Goal: Task Accomplishment & Management: Complete application form

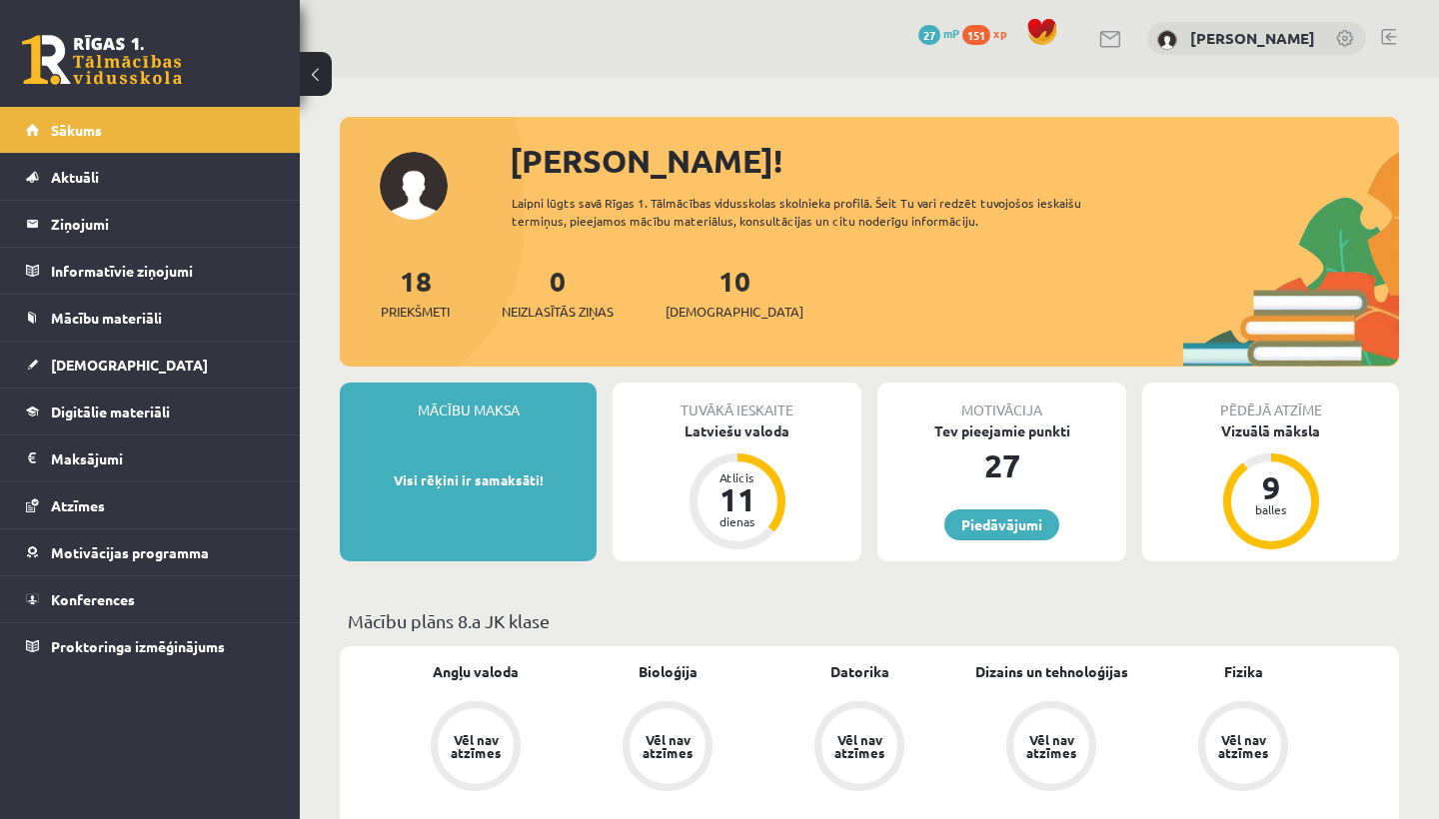
click at [637, 479] on div "Tuvākā ieskaite Latviešu valoda Atlicis 11 dienas" at bounding box center [737, 472] width 249 height 179
click at [715, 429] on div "Latviešu valoda" at bounding box center [737, 431] width 249 height 21
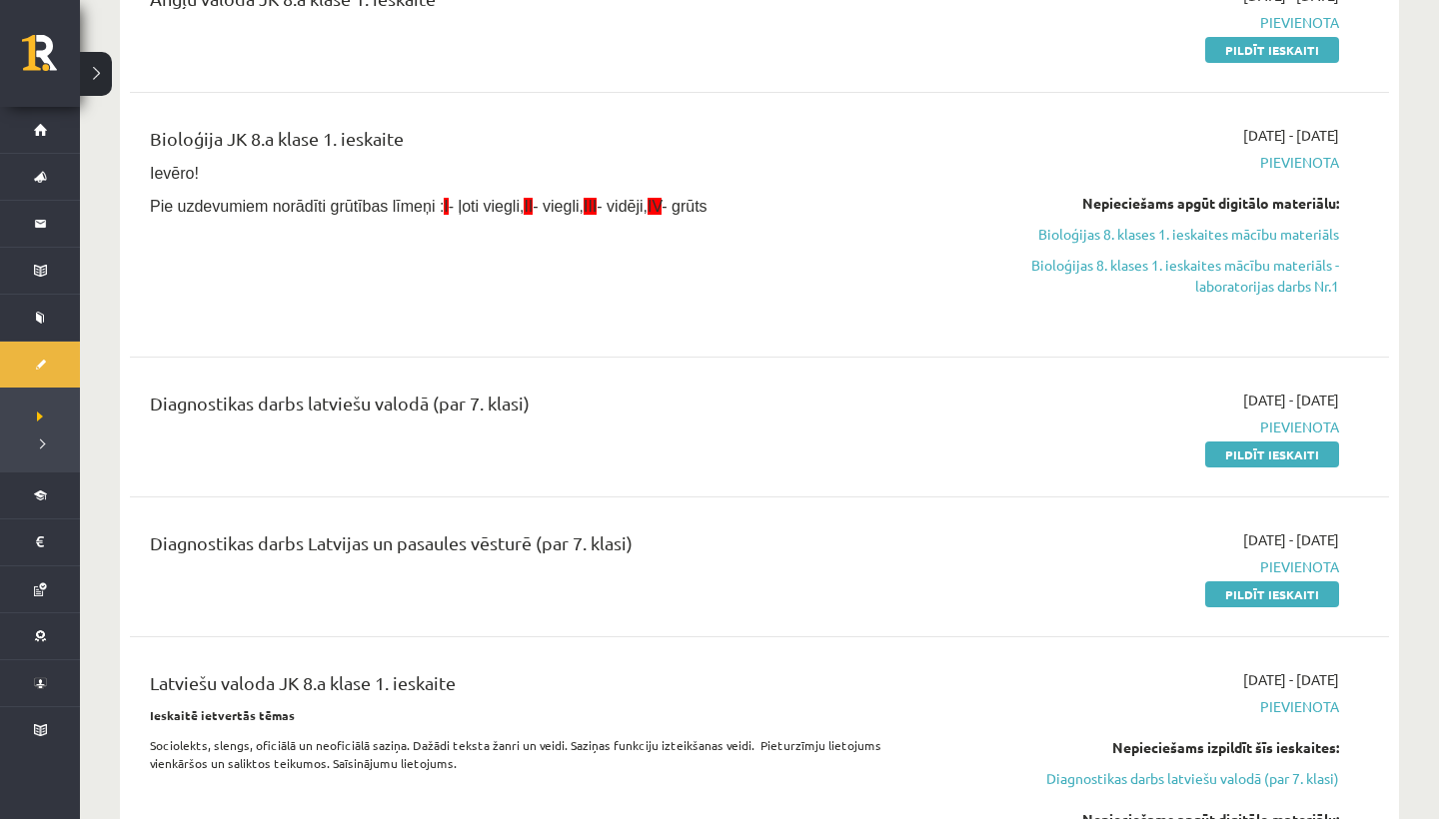
scroll to position [301, 0]
click at [1270, 461] on link "Pildīt ieskaiti" at bounding box center [1272, 455] width 134 height 26
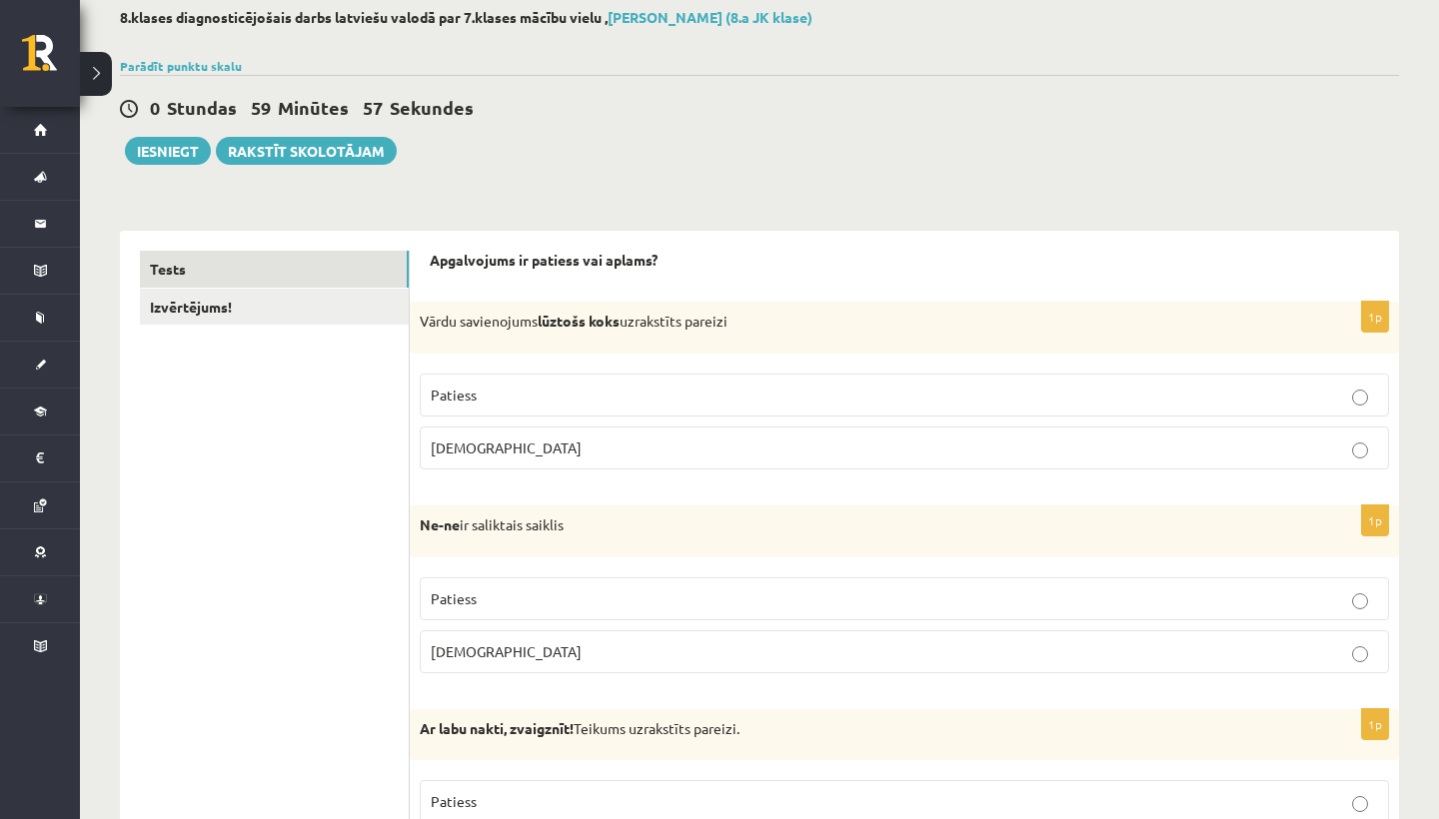
scroll to position [108, 0]
click at [919, 394] on p "Patiess" at bounding box center [904, 395] width 947 height 21
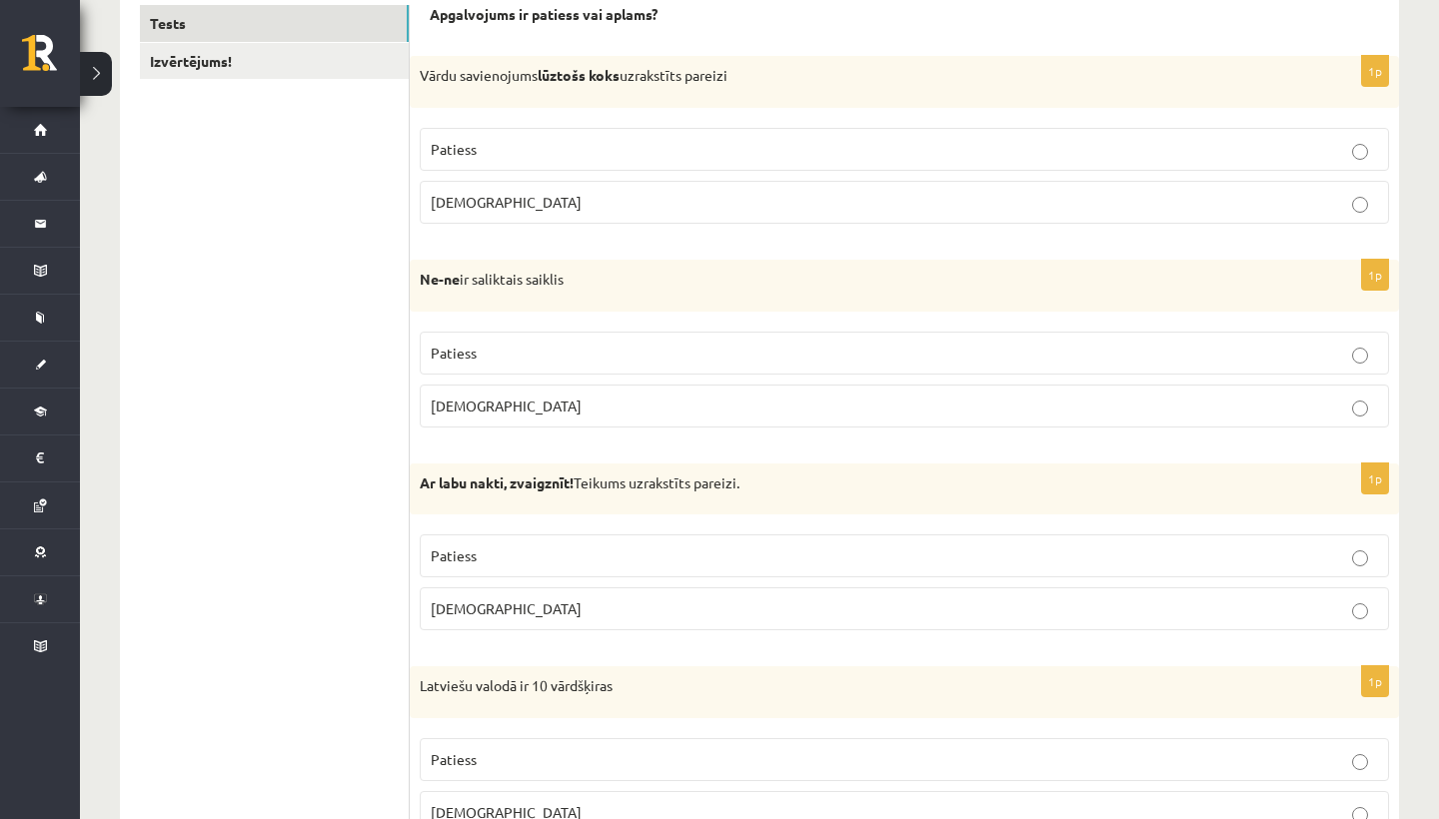
scroll to position [355, 0]
click at [929, 412] on p "Aplams" at bounding box center [904, 405] width 947 height 21
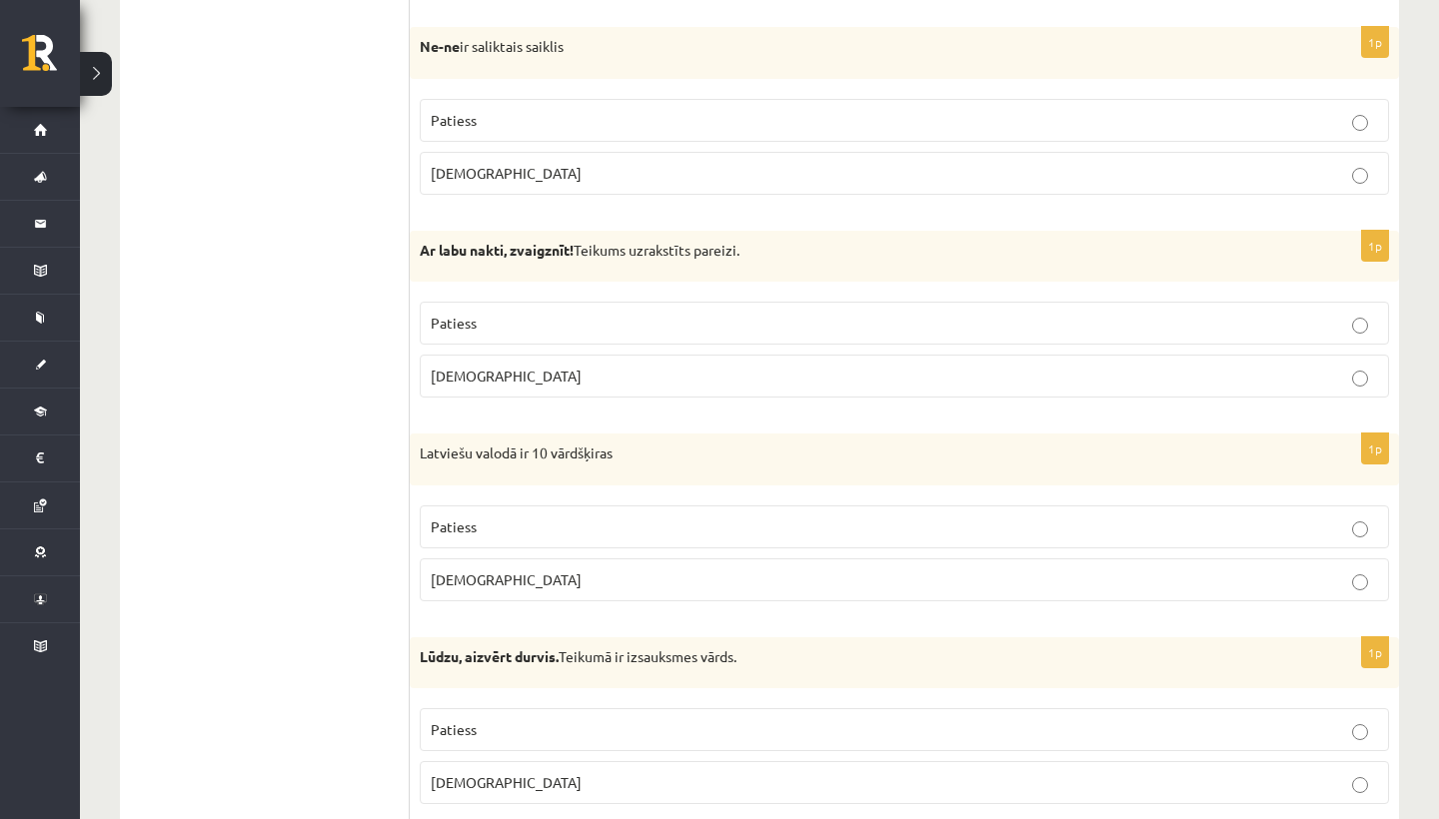
scroll to position [602, 0]
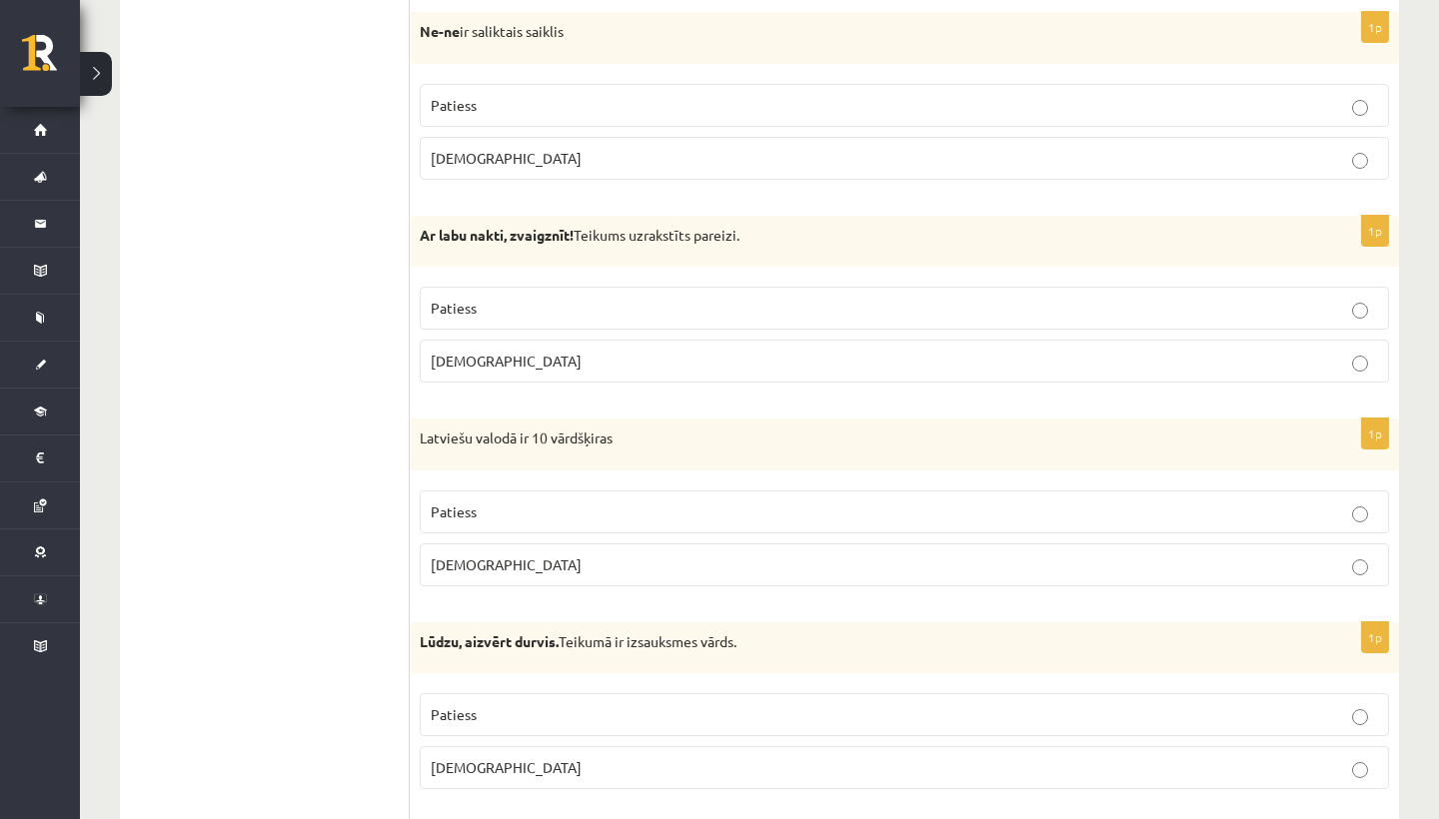
click at [955, 314] on p "Patiess" at bounding box center [904, 308] width 947 height 21
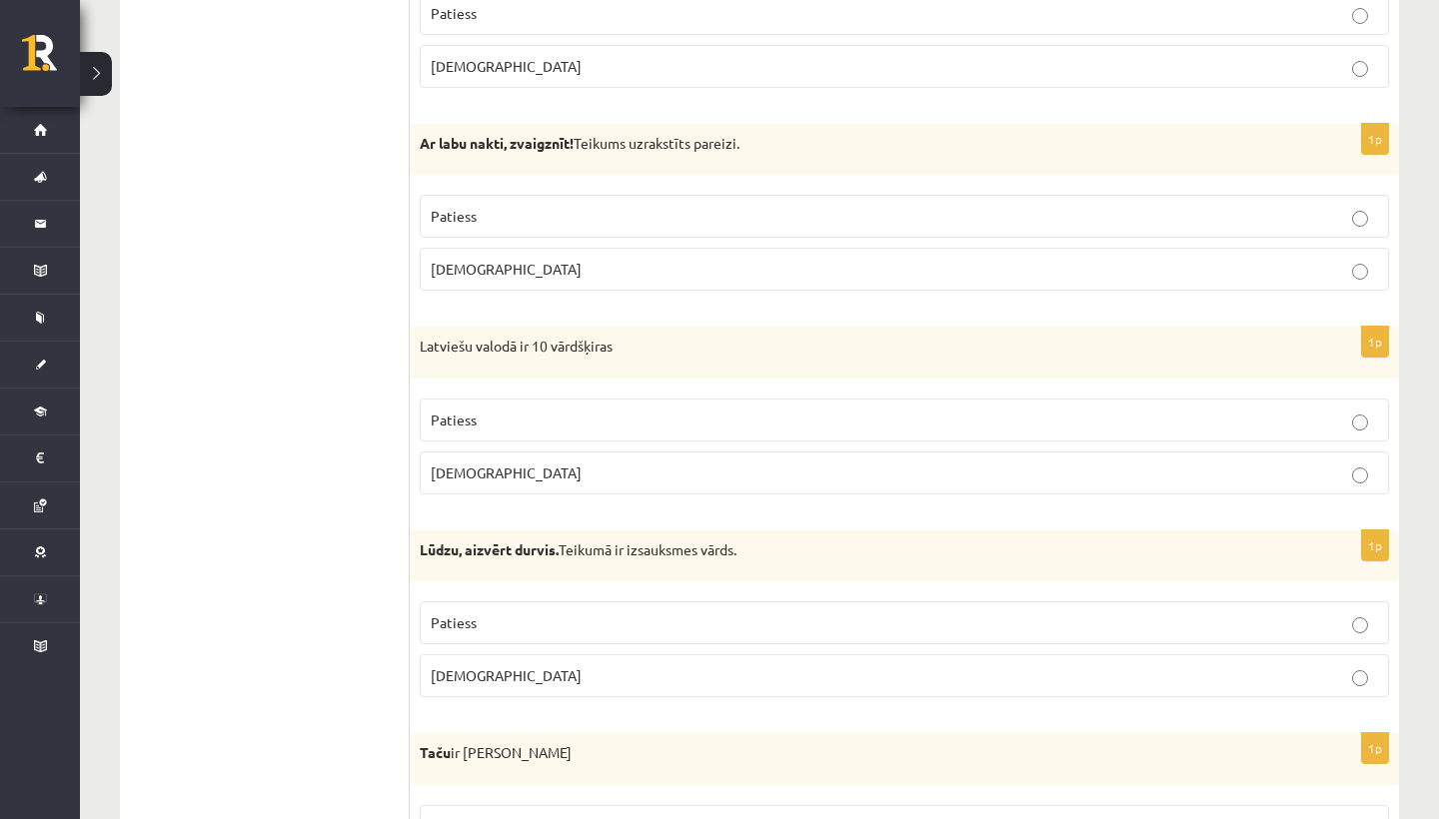
scroll to position [788, 0]
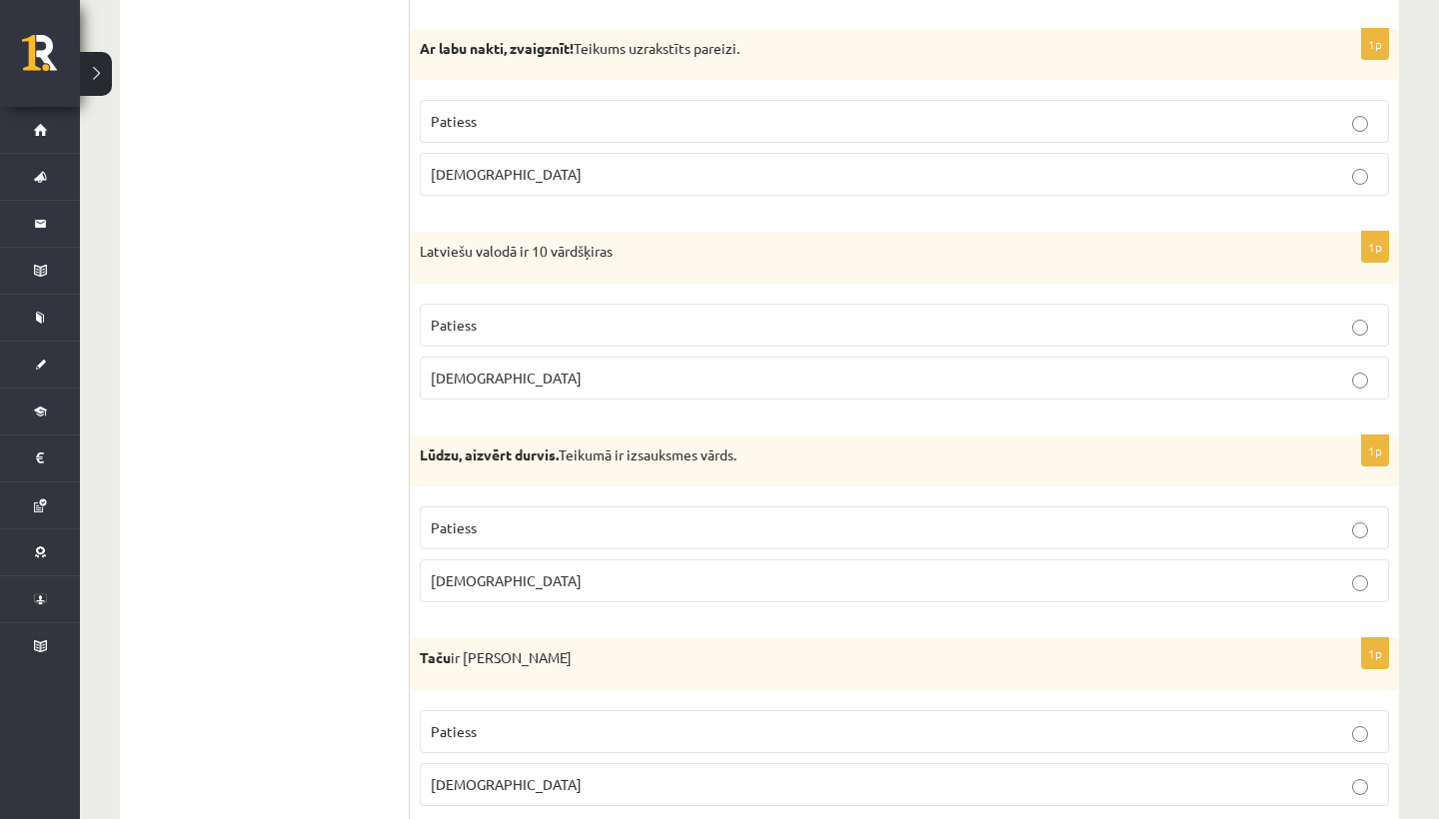
click at [970, 334] on label "Patiess" at bounding box center [904, 325] width 969 height 43
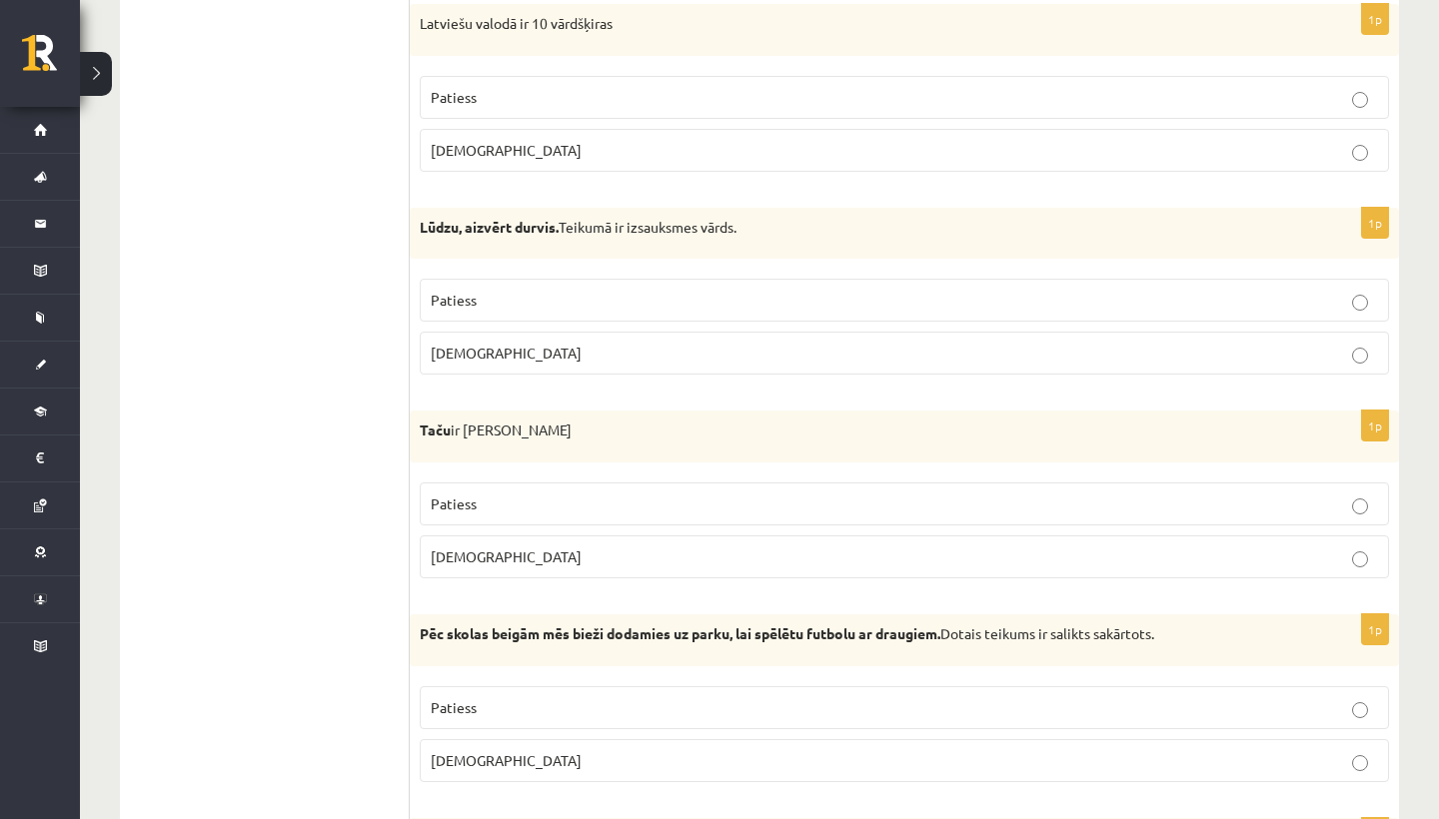
scroll to position [1017, 0]
click at [483, 342] on p "Aplams" at bounding box center [904, 352] width 947 height 21
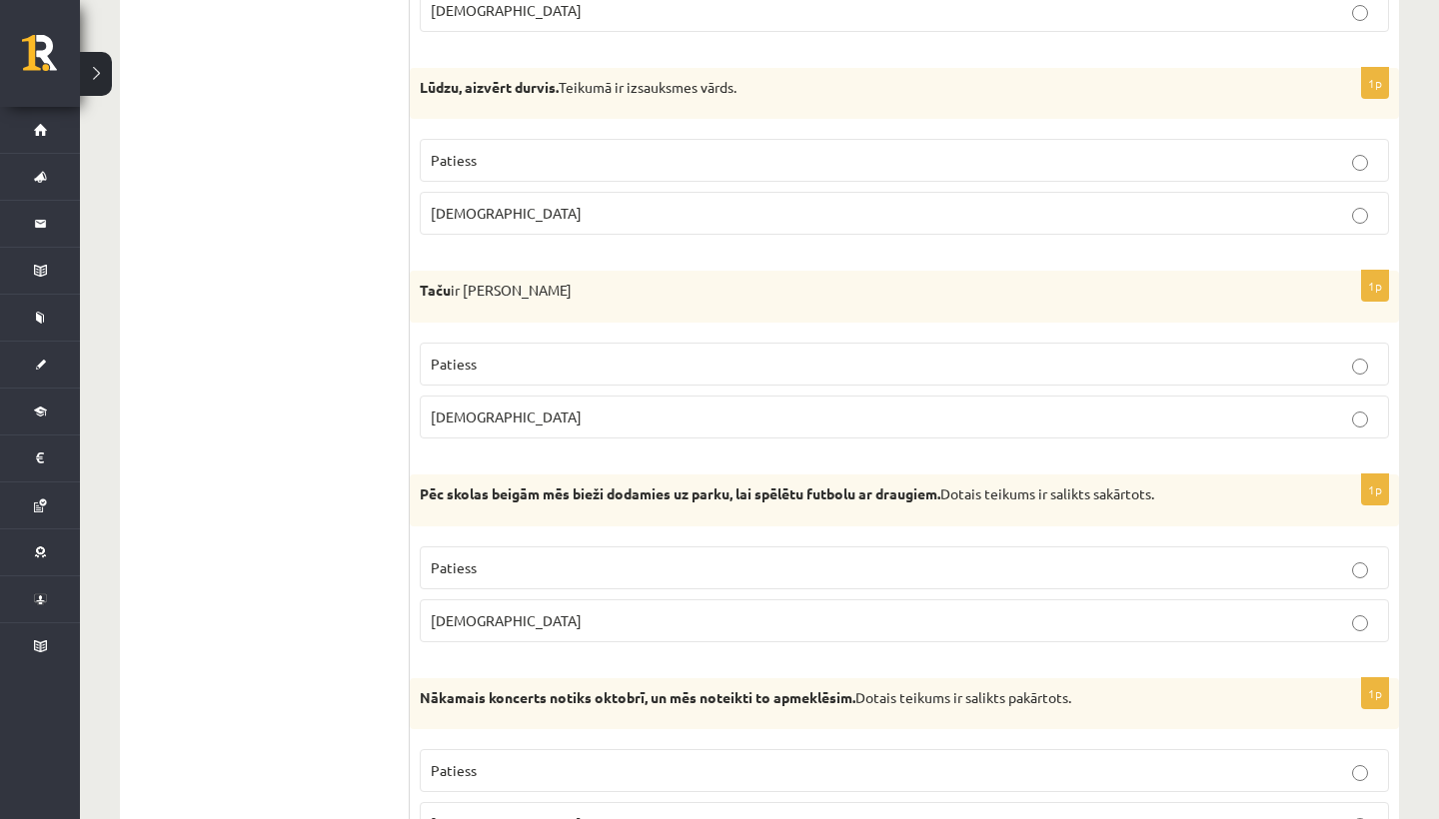
scroll to position [1146, 0]
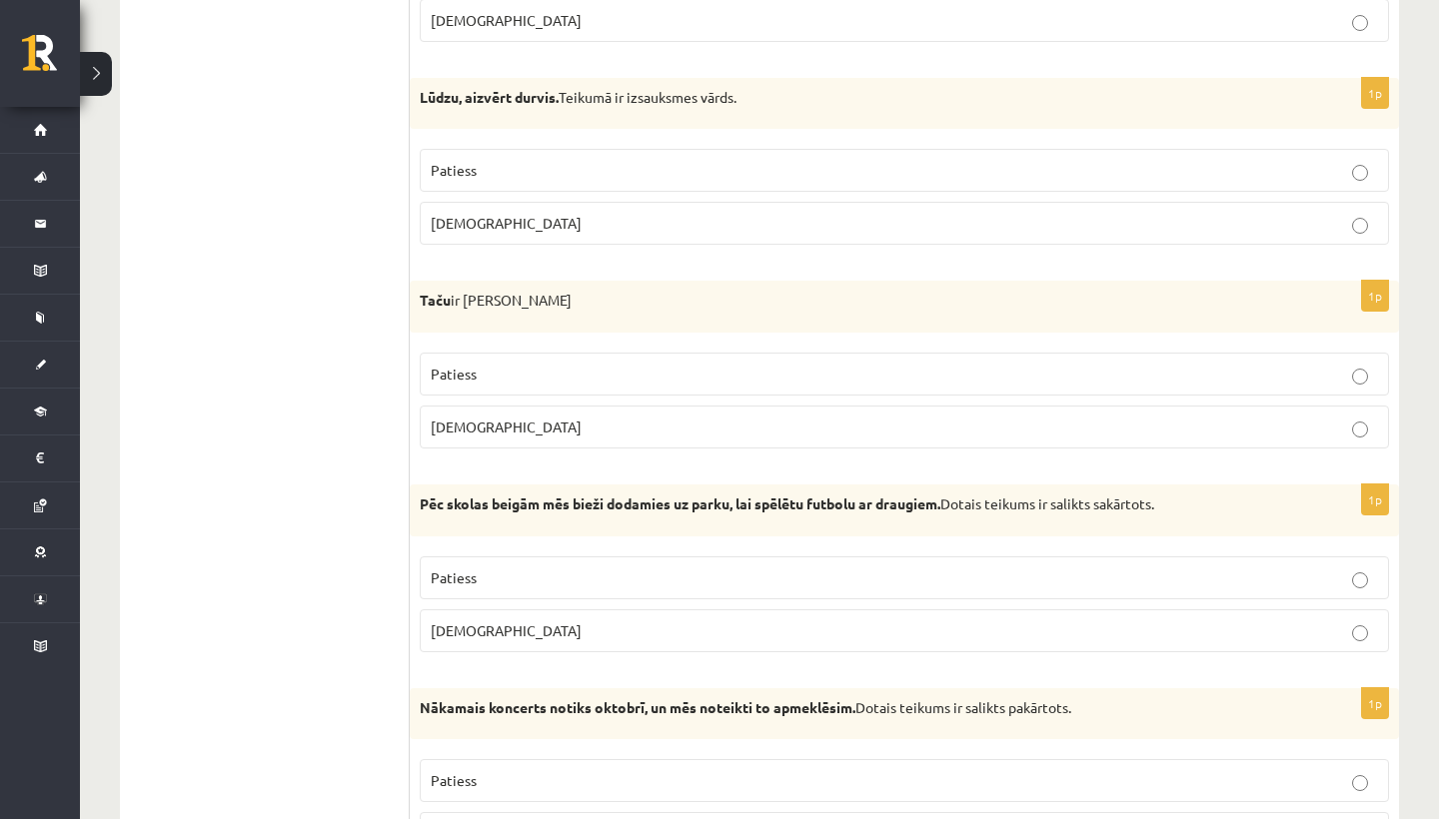
click at [552, 165] on p "Patiess" at bounding box center [904, 170] width 947 height 21
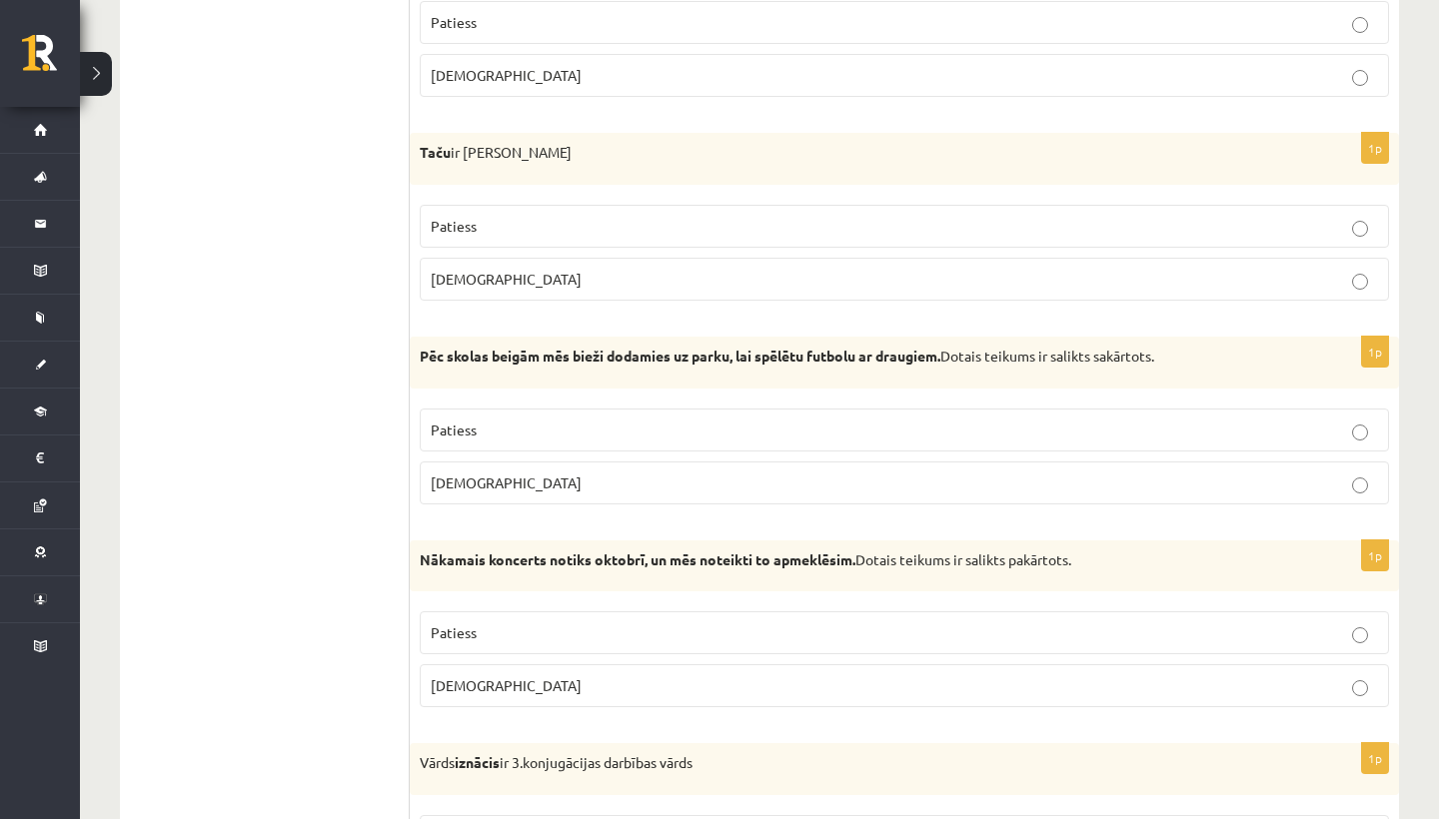
scroll to position [1301, 0]
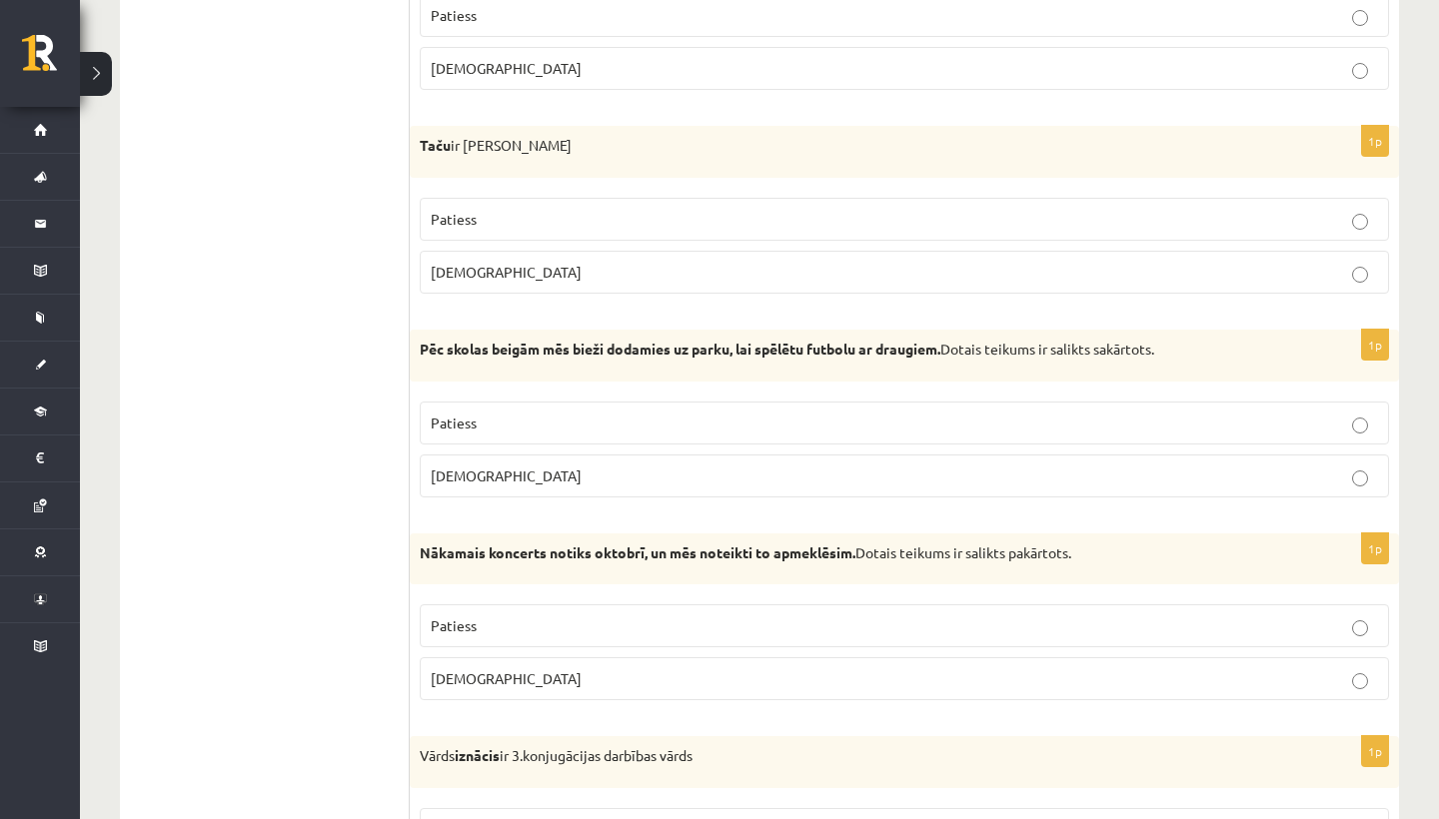
click at [538, 209] on p "Patiess" at bounding box center [904, 219] width 947 height 21
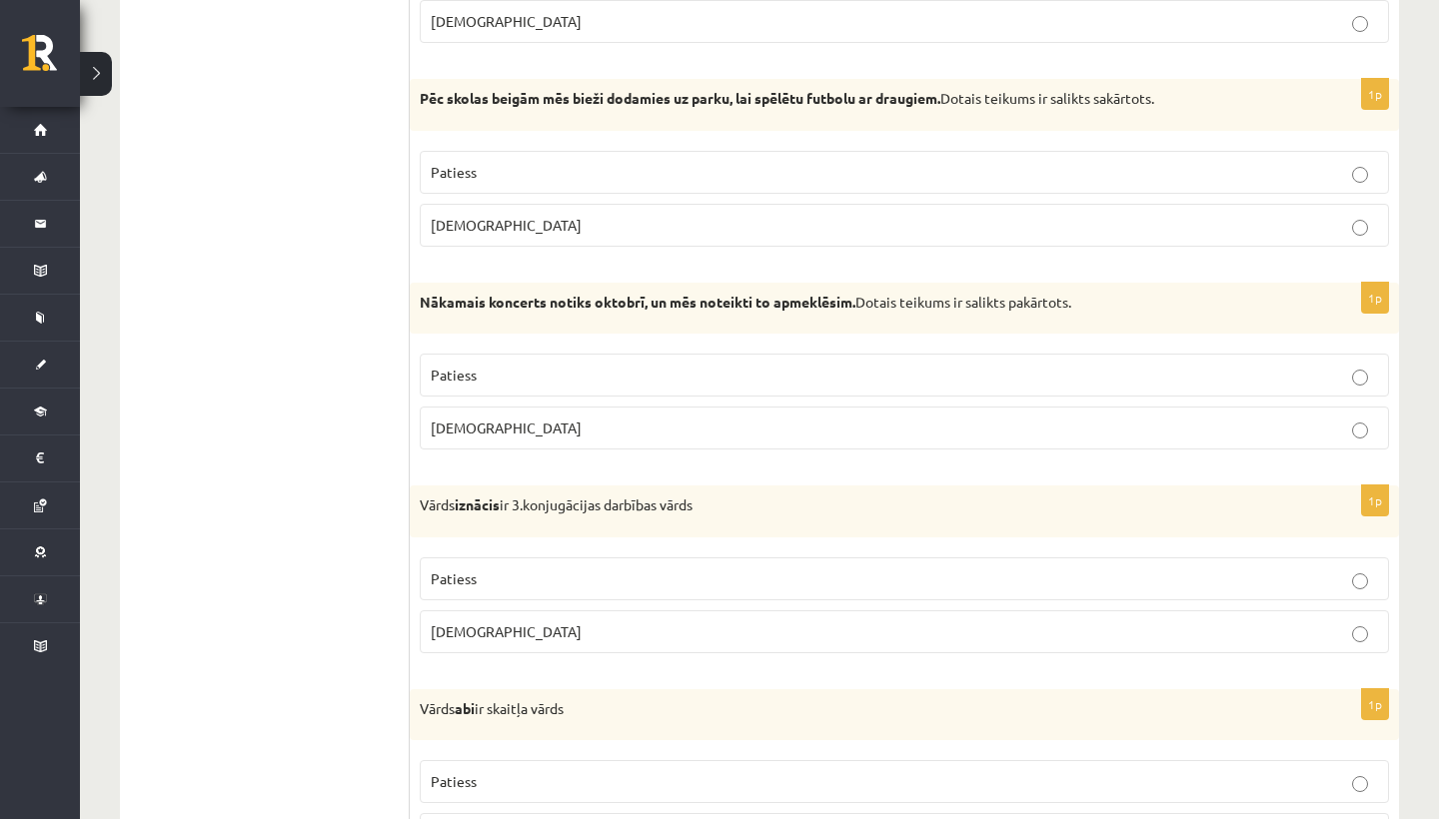
scroll to position [1553, 0]
click at [568, 164] on p "Patiess" at bounding box center [904, 171] width 947 height 21
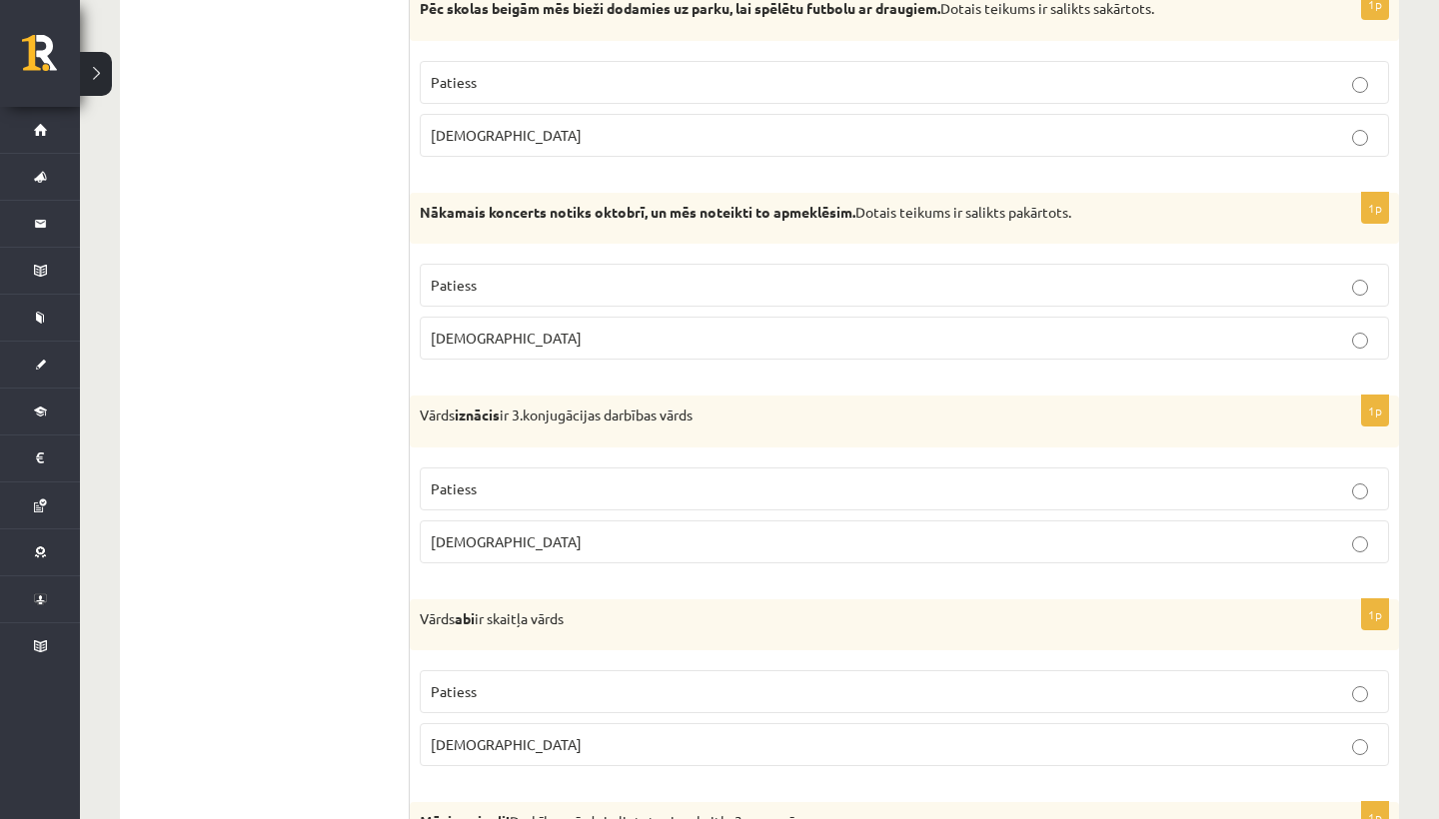
scroll to position [1642, 0]
click at [577, 281] on p "Patiess" at bounding box center [904, 285] width 947 height 21
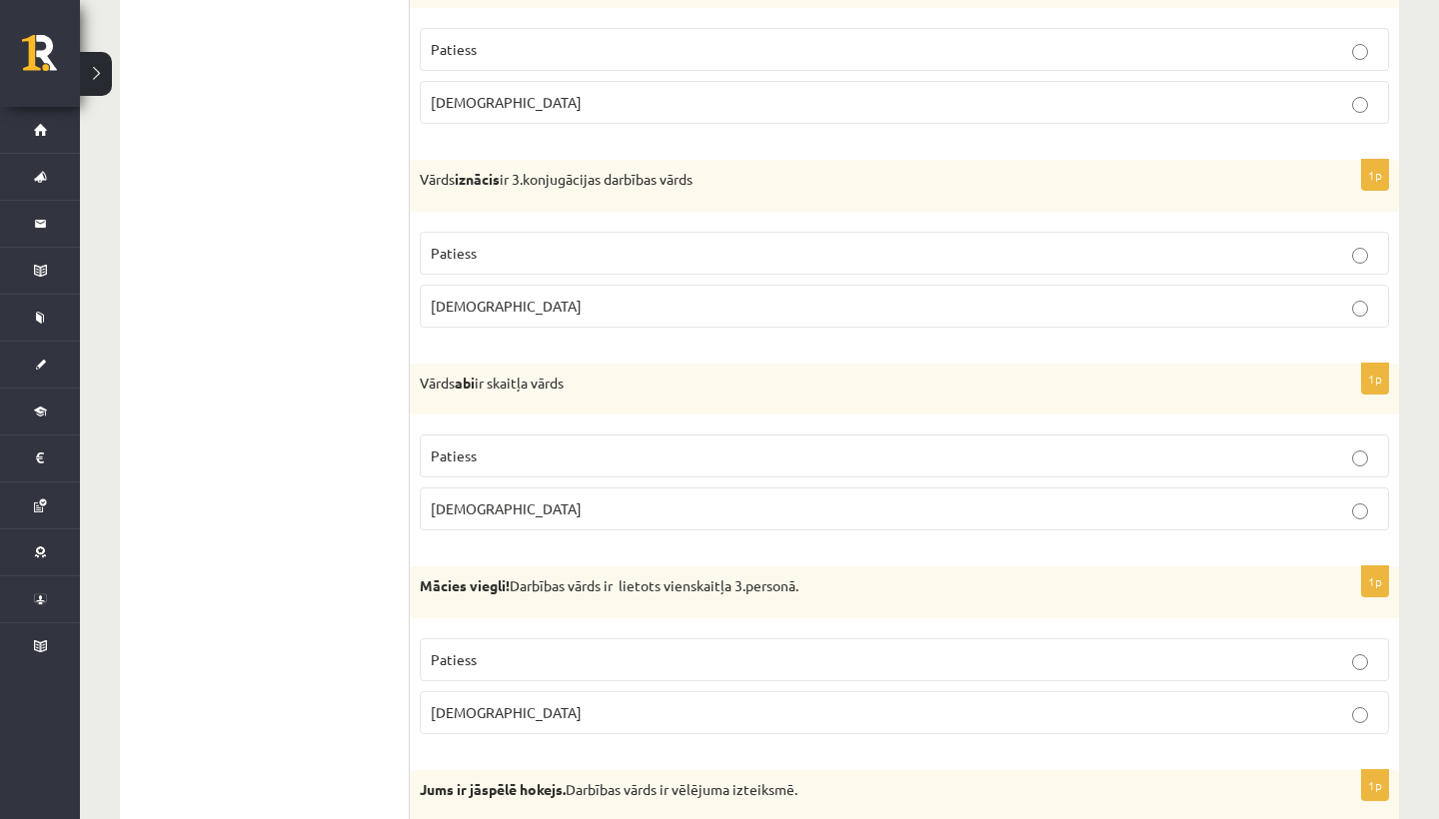
scroll to position [1879, 0]
click at [575, 261] on label "Patiess" at bounding box center [904, 252] width 969 height 43
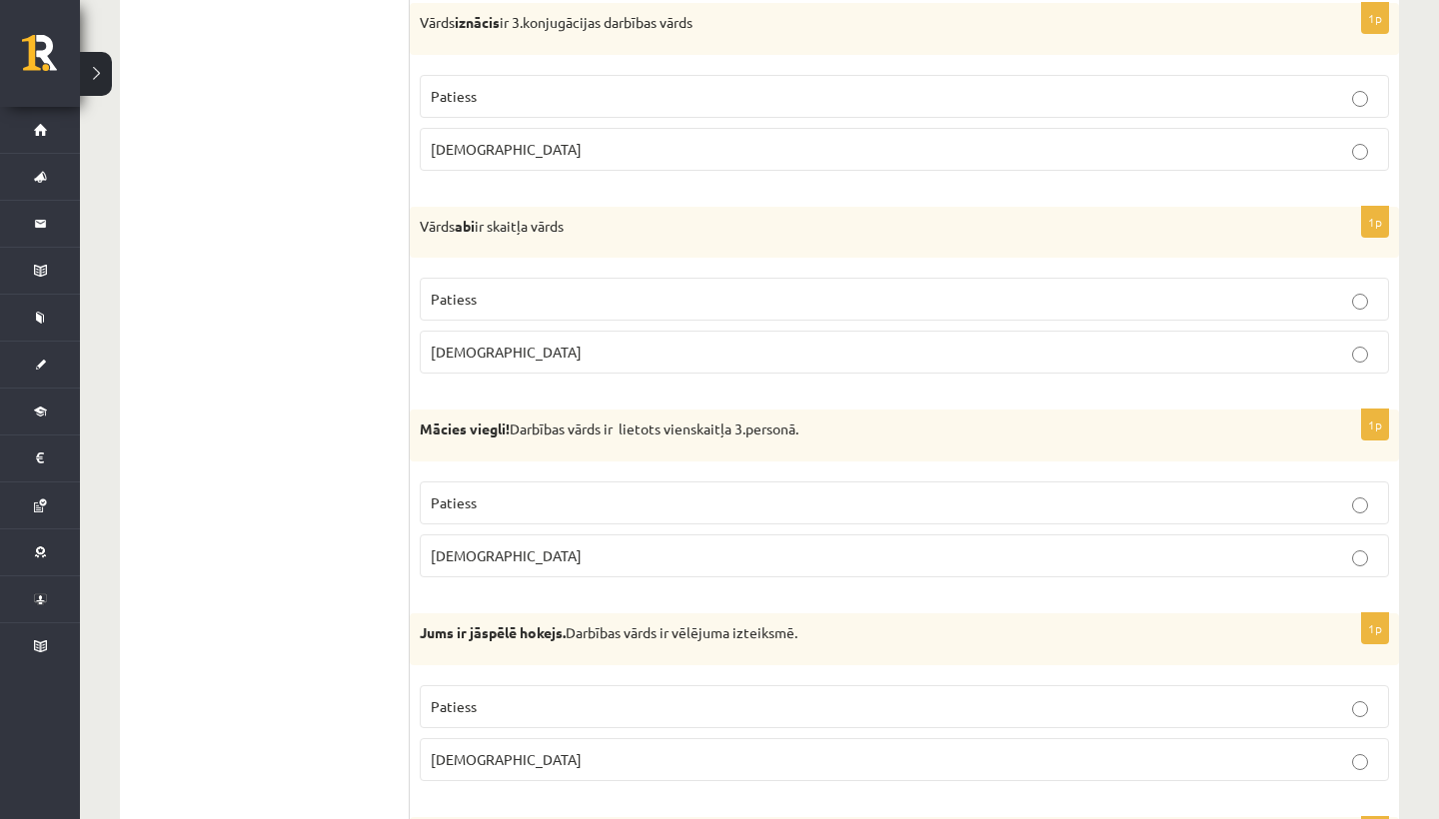
scroll to position [2039, 0]
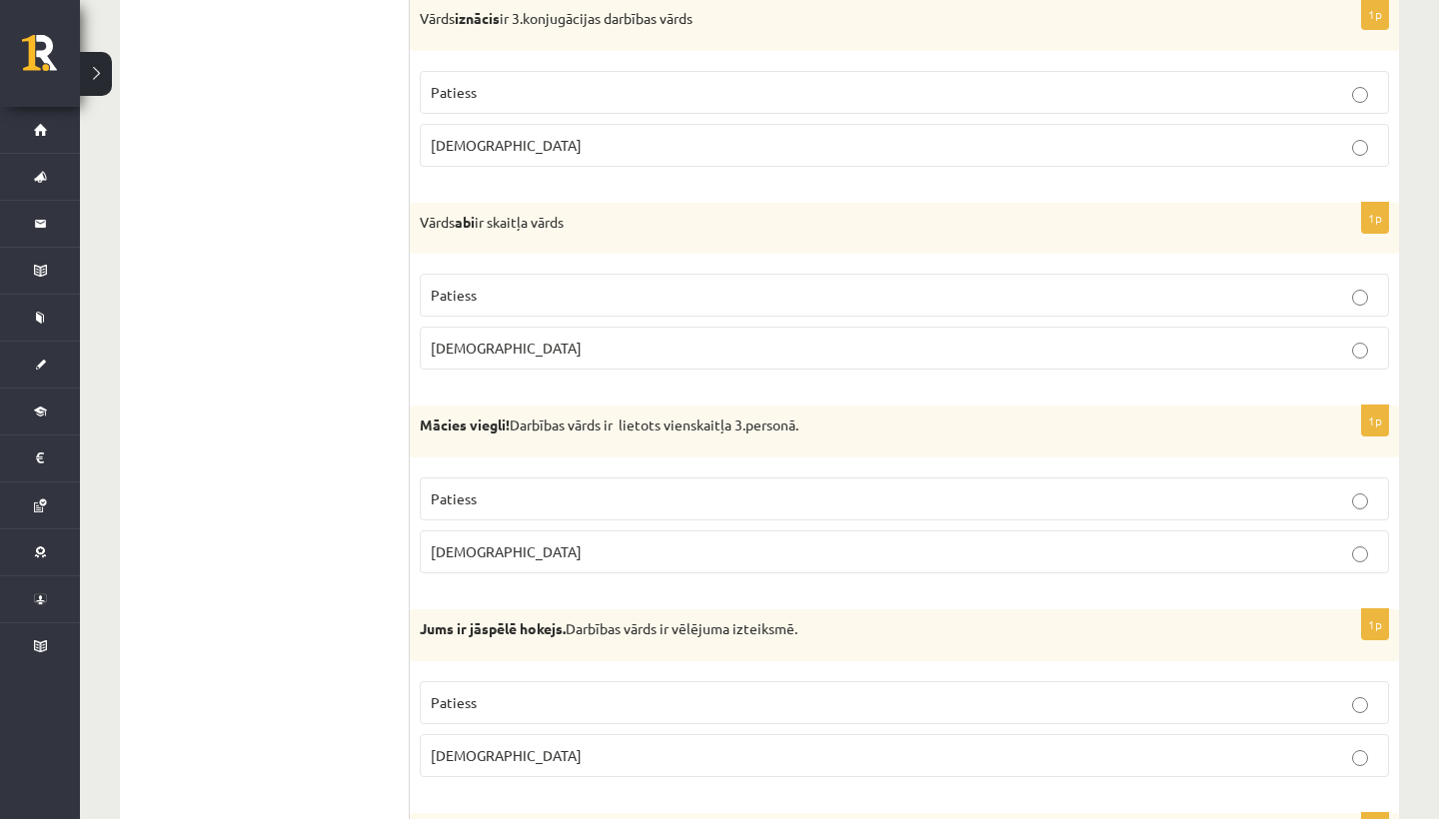
click at [535, 340] on p "Aplams" at bounding box center [904, 348] width 947 height 21
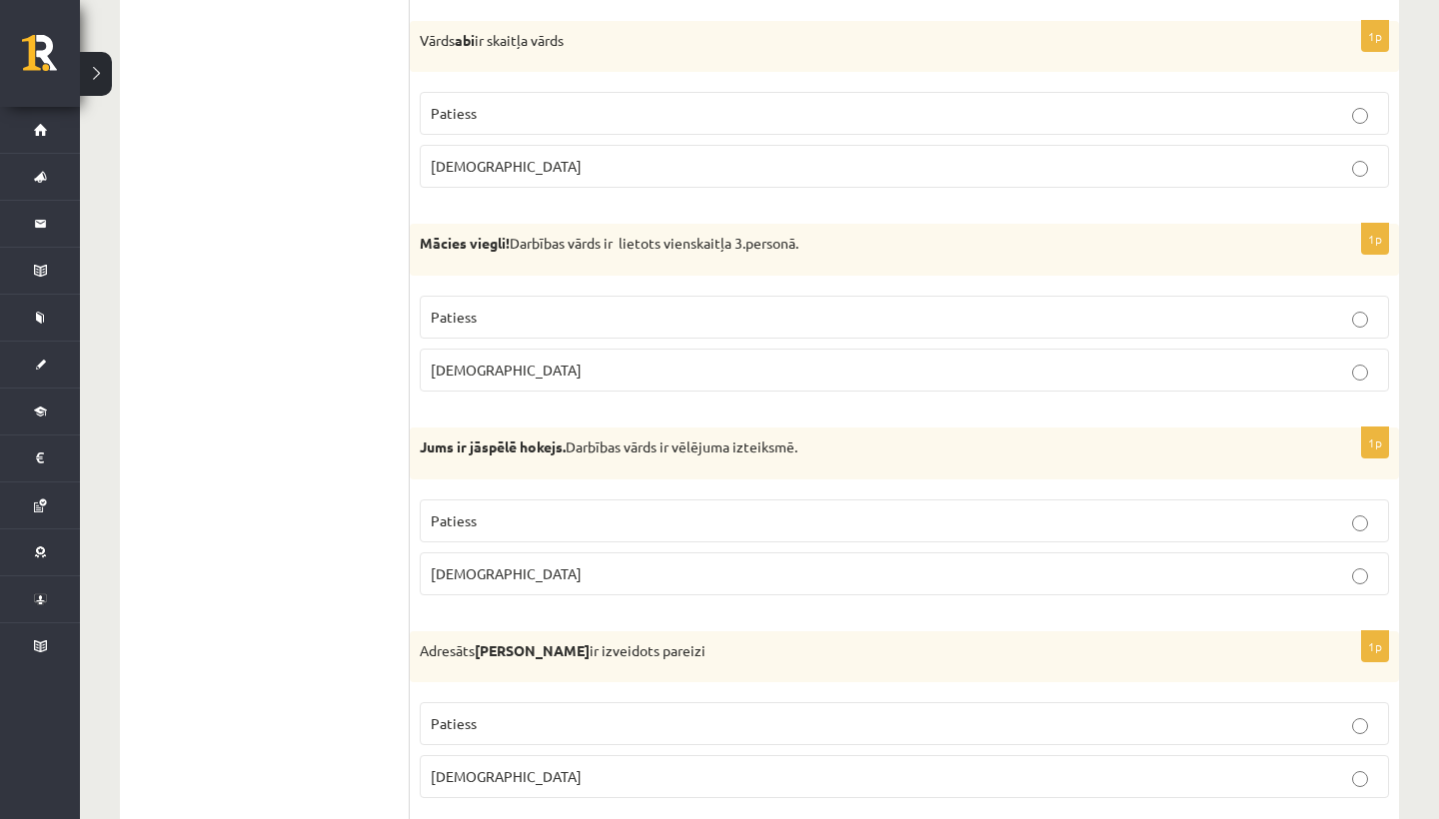
scroll to position [2225, 0]
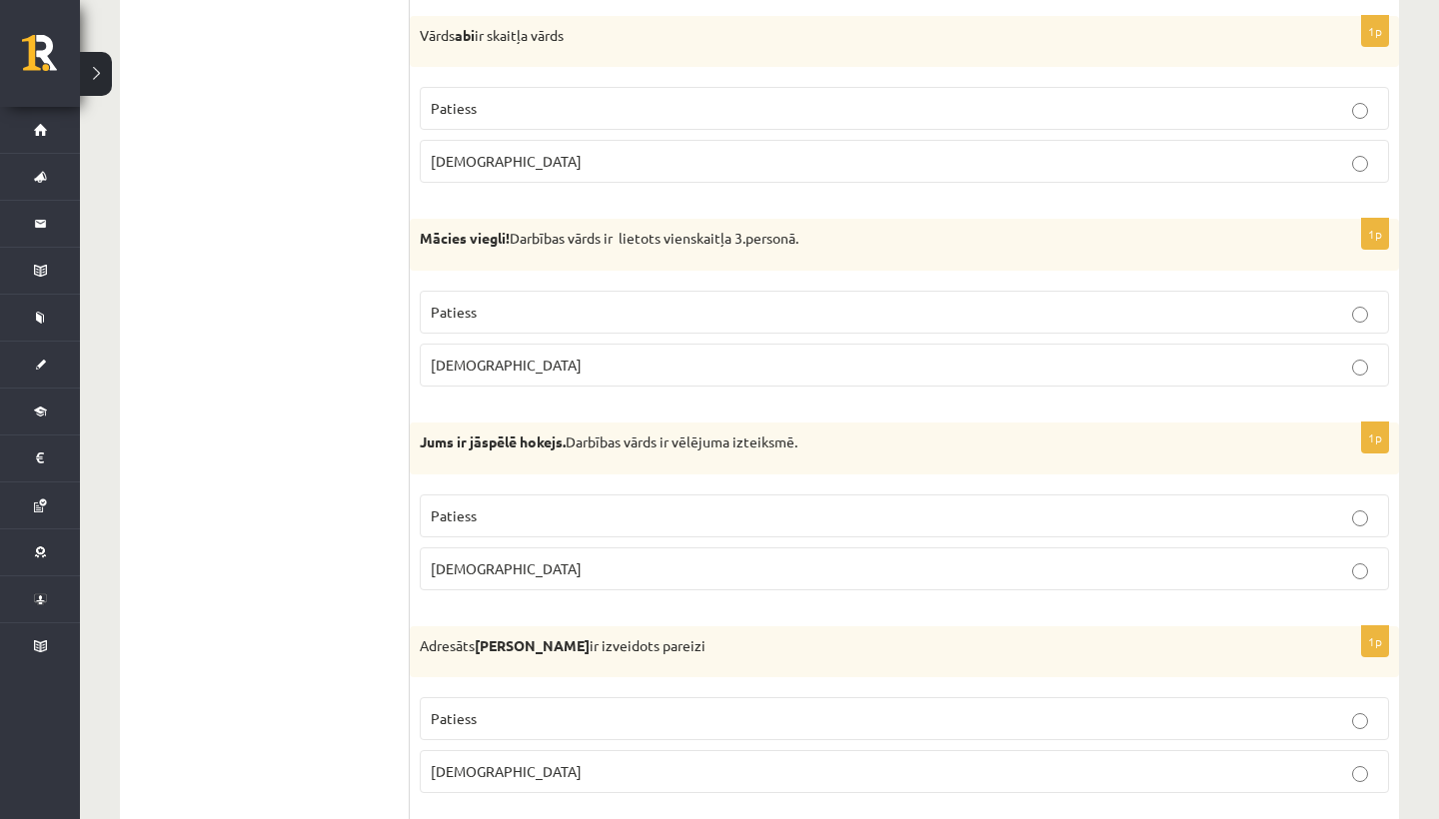
click at [580, 344] on label "Aplams" at bounding box center [904, 365] width 969 height 43
click at [587, 301] on p "Patiess" at bounding box center [904, 311] width 947 height 21
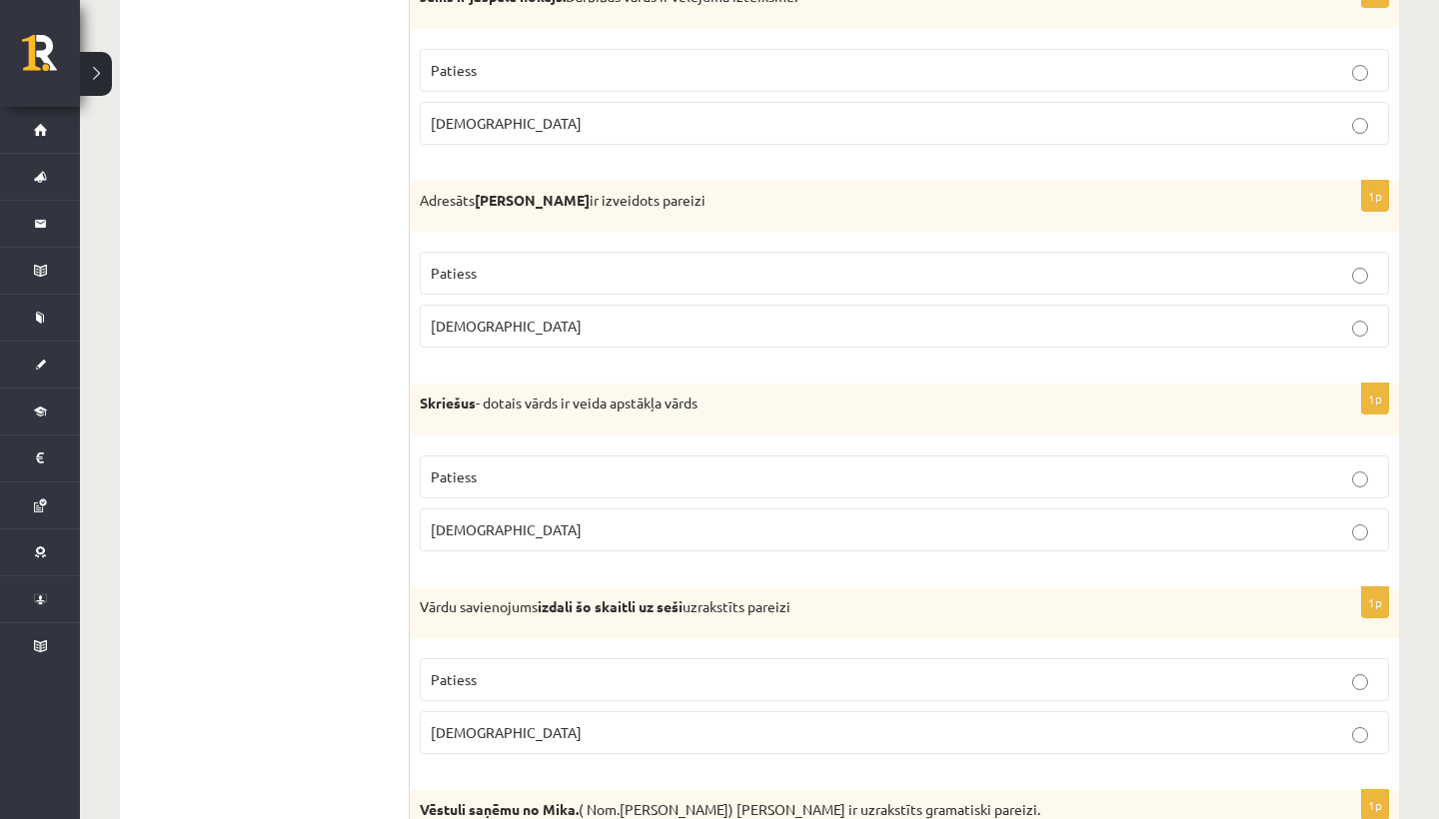
scroll to position [2697, 0]
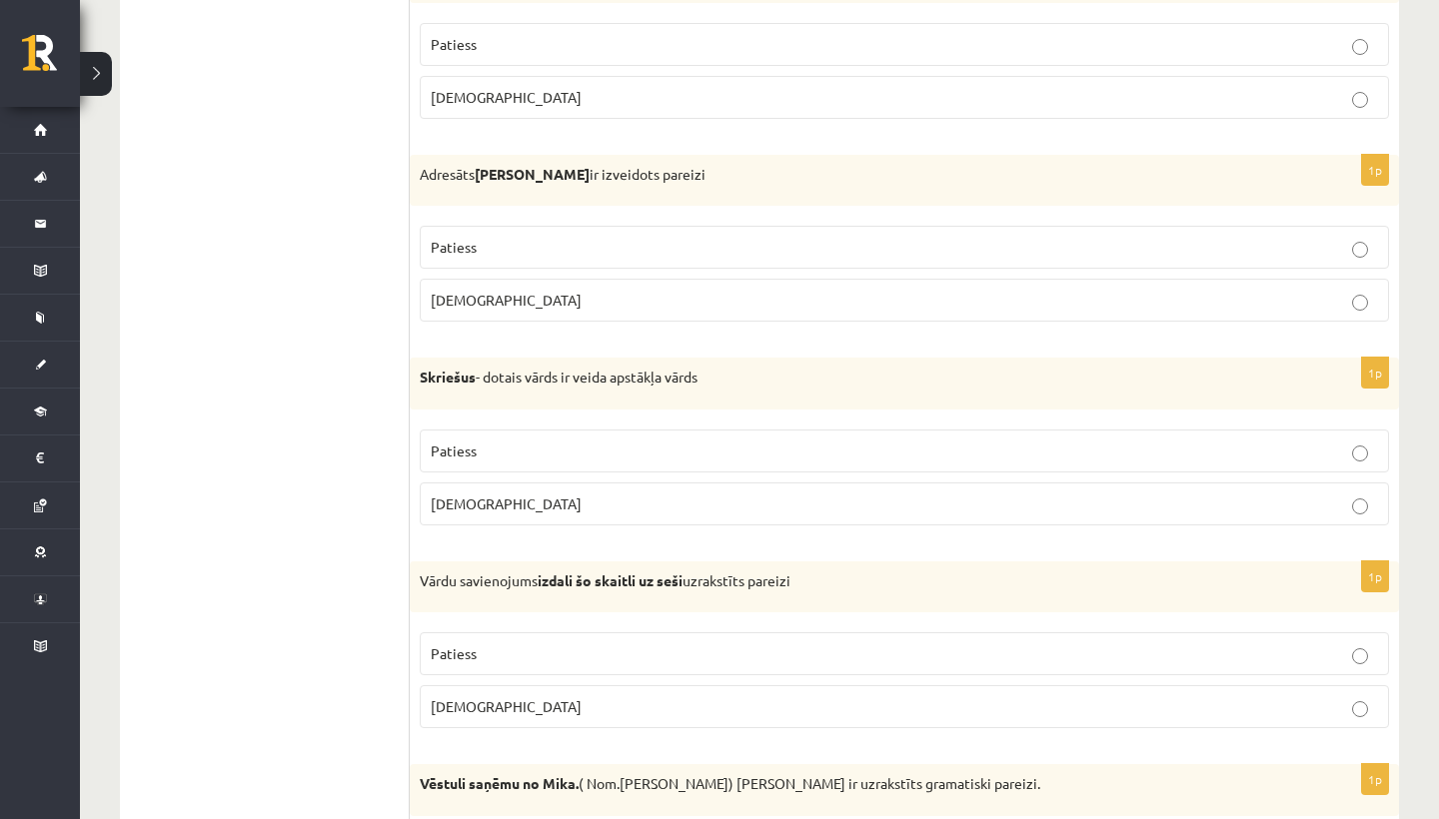
click at [599, 237] on p "Patiess" at bounding box center [904, 247] width 947 height 21
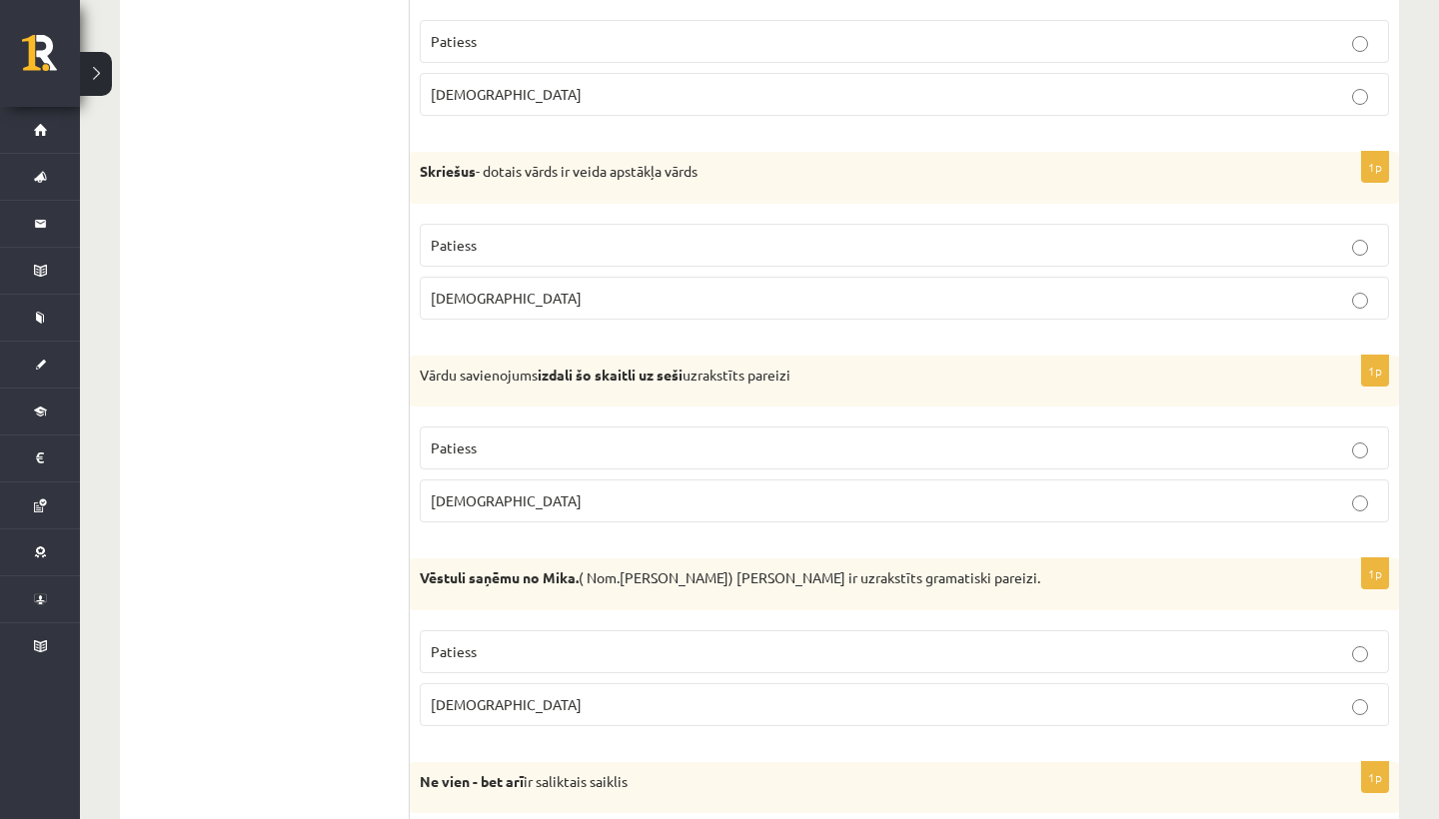
scroll to position [2904, 0]
click at [604, 234] on p "Patiess" at bounding box center [904, 244] width 947 height 21
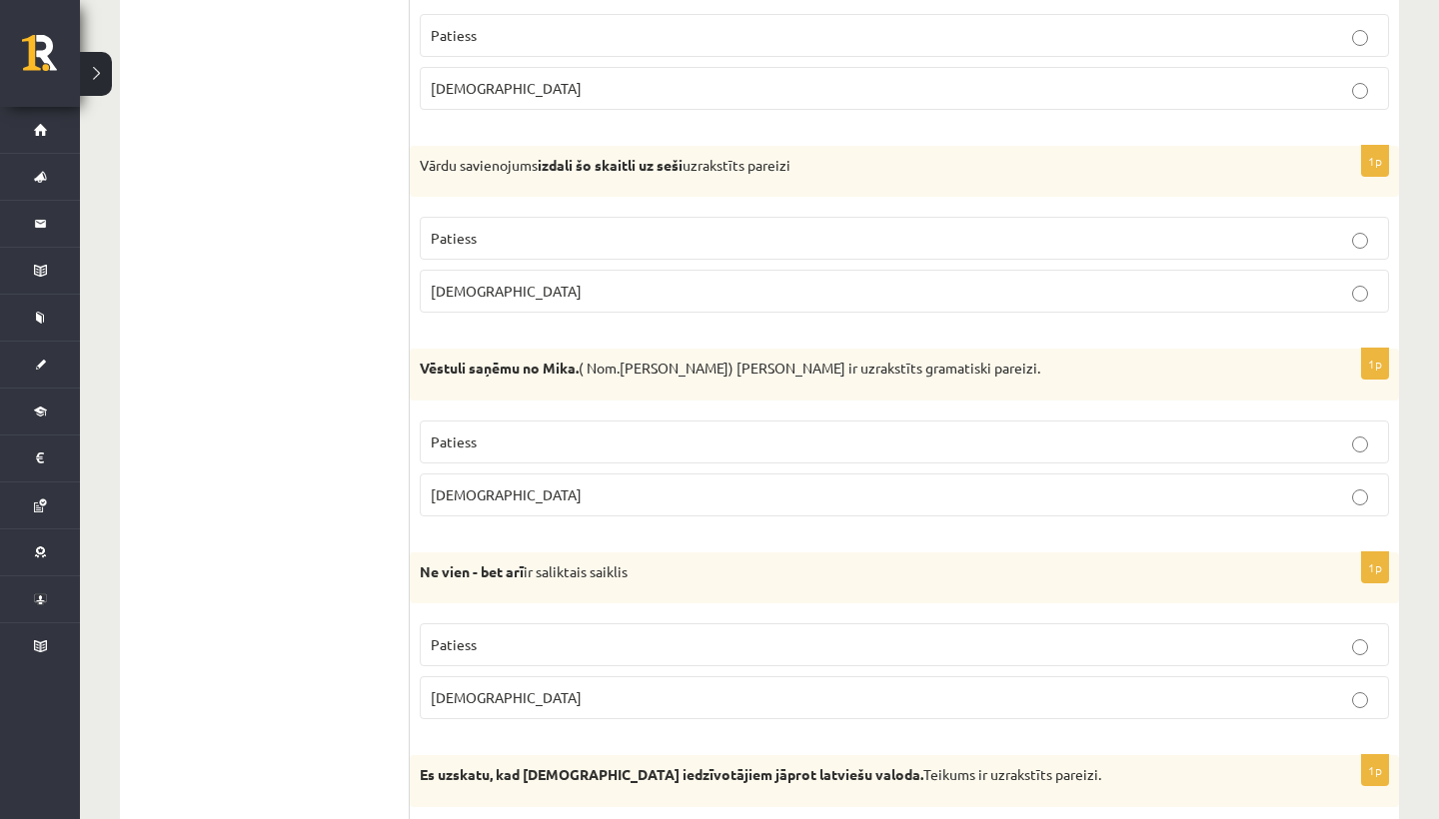
scroll to position [3113, 0]
click at [610, 245] on label "Patiess" at bounding box center [904, 238] width 969 height 43
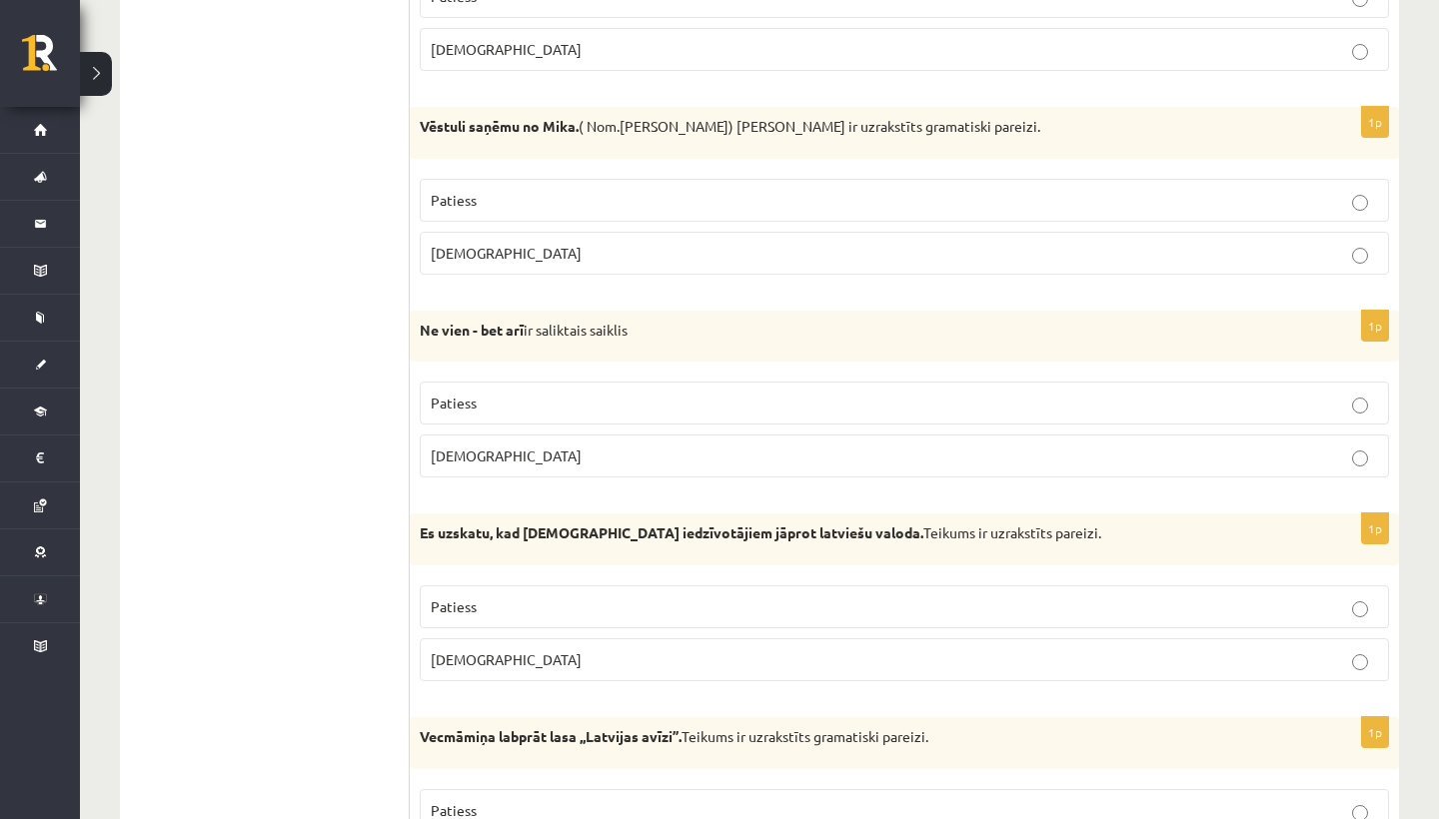
scroll to position [3355, 0]
click at [609, 245] on p "Aplams" at bounding box center [904, 253] width 947 height 21
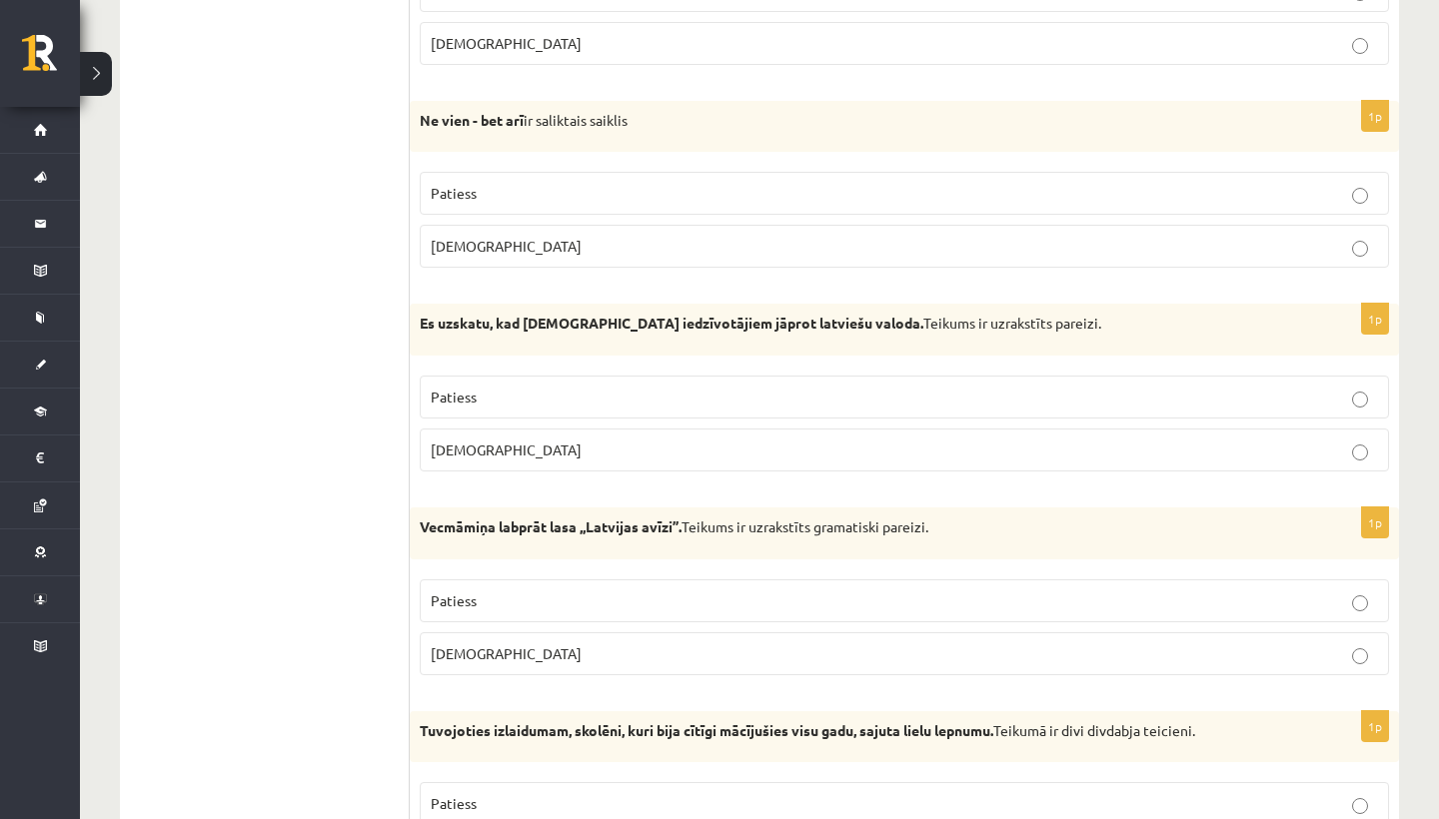
scroll to position [3566, 0]
click at [640, 181] on p "Patiess" at bounding box center [904, 191] width 947 height 21
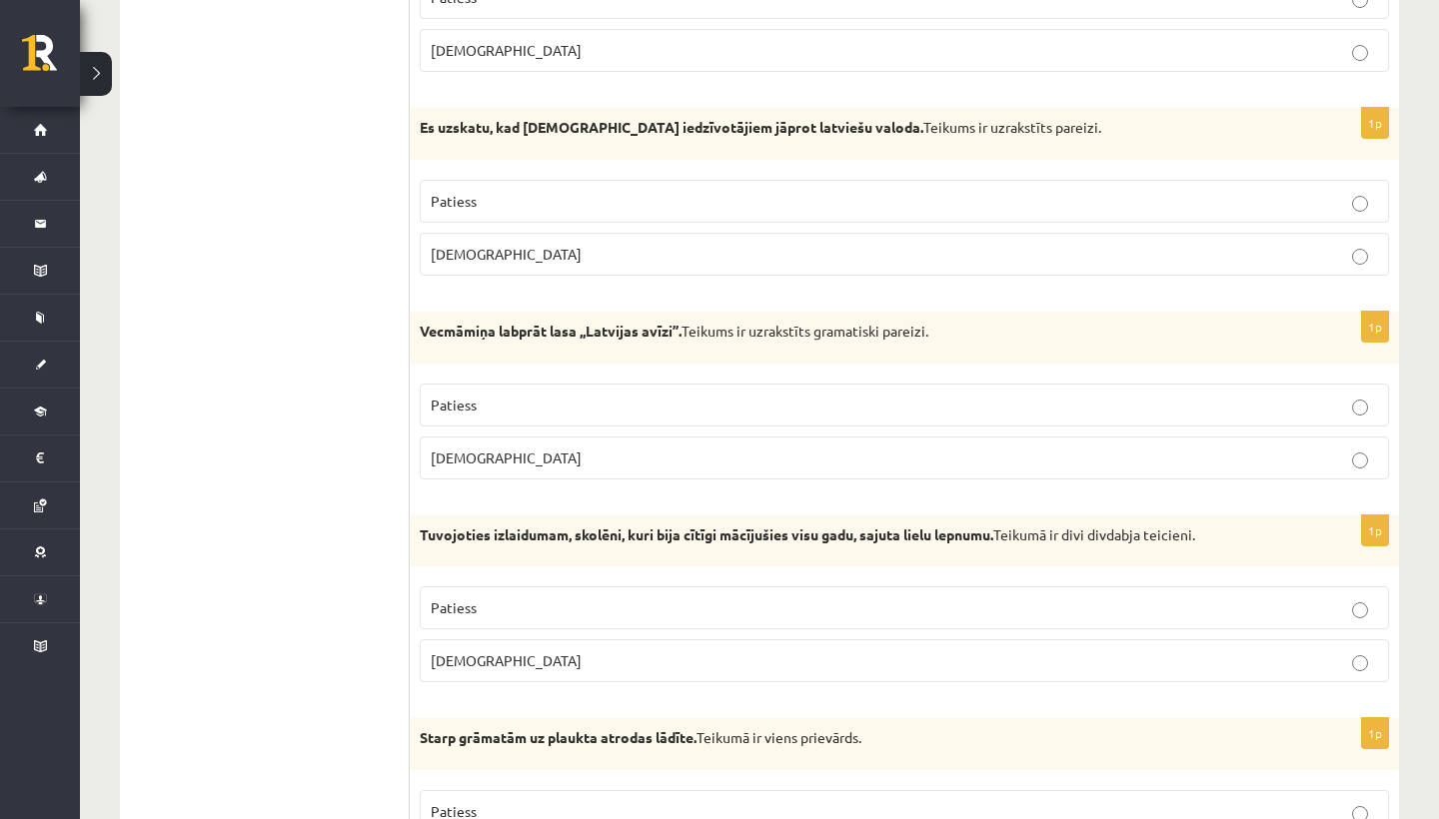
scroll to position [3758, 0]
click at [578, 193] on p "Patiess" at bounding box center [904, 203] width 947 height 21
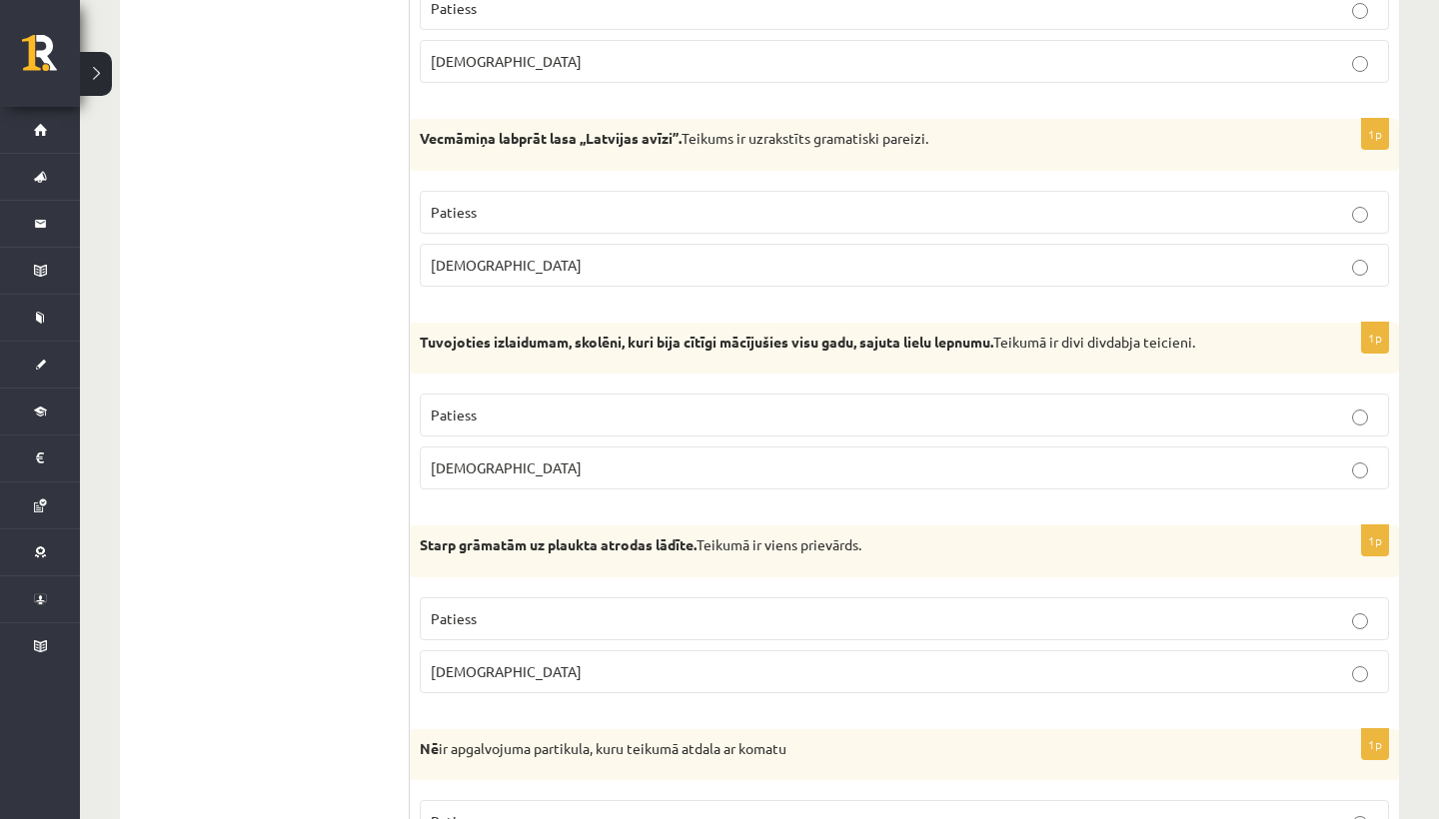
scroll to position [3953, 0]
click at [507, 202] on p "Patiess" at bounding box center [904, 212] width 947 height 21
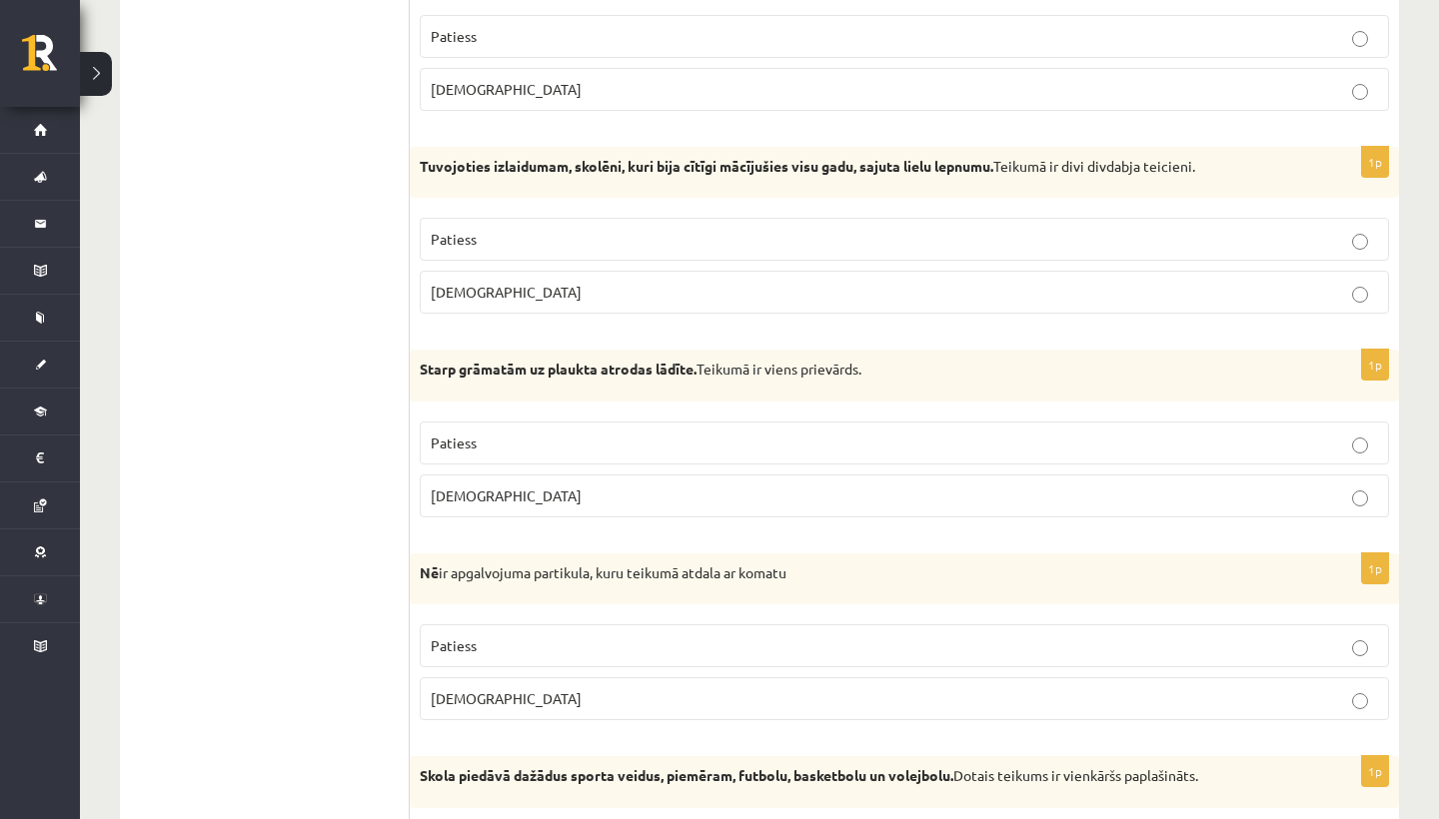
scroll to position [4128, 0]
click at [508, 230] on p "Patiess" at bounding box center [904, 240] width 947 height 21
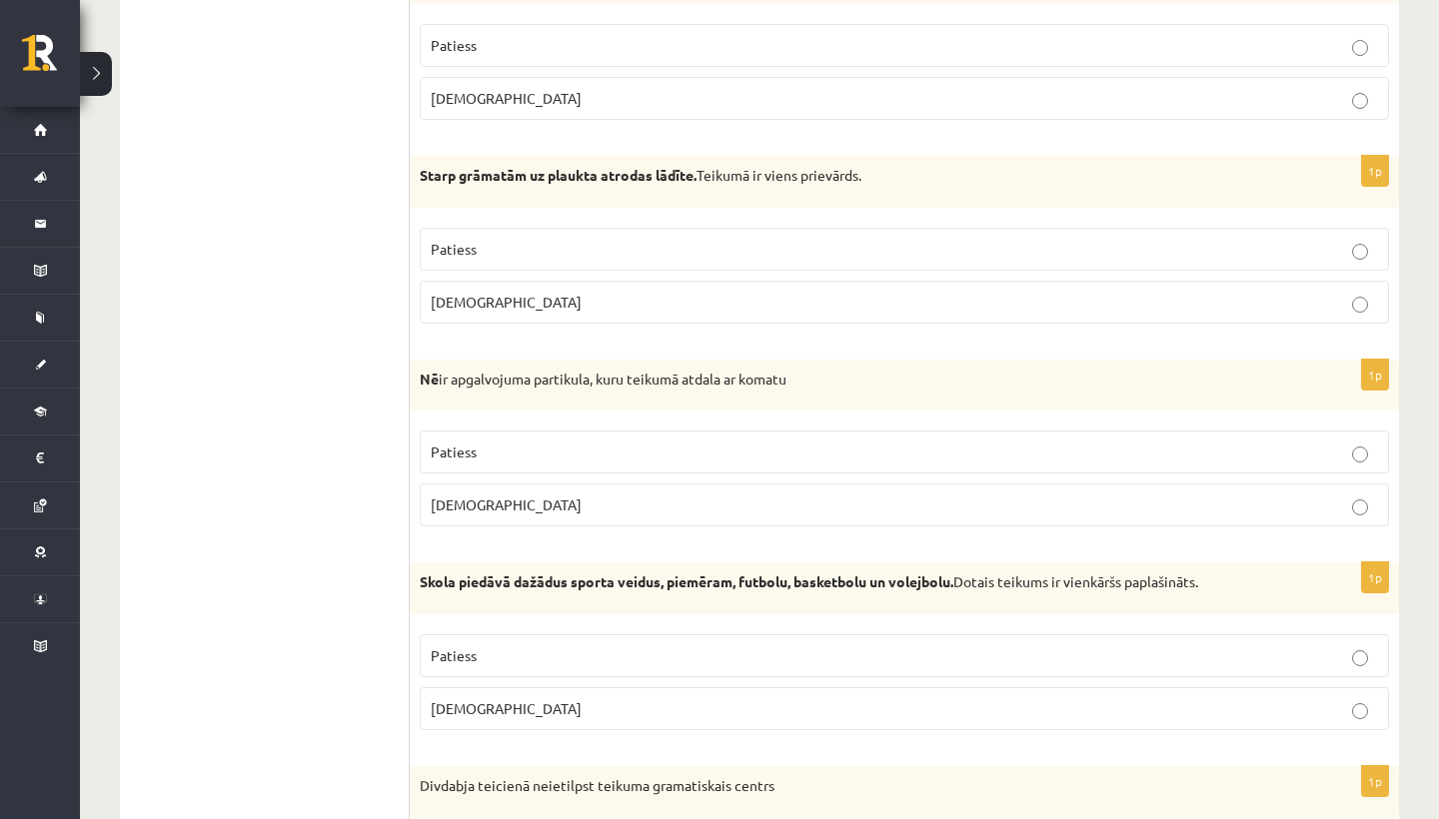
scroll to position [4353, 0]
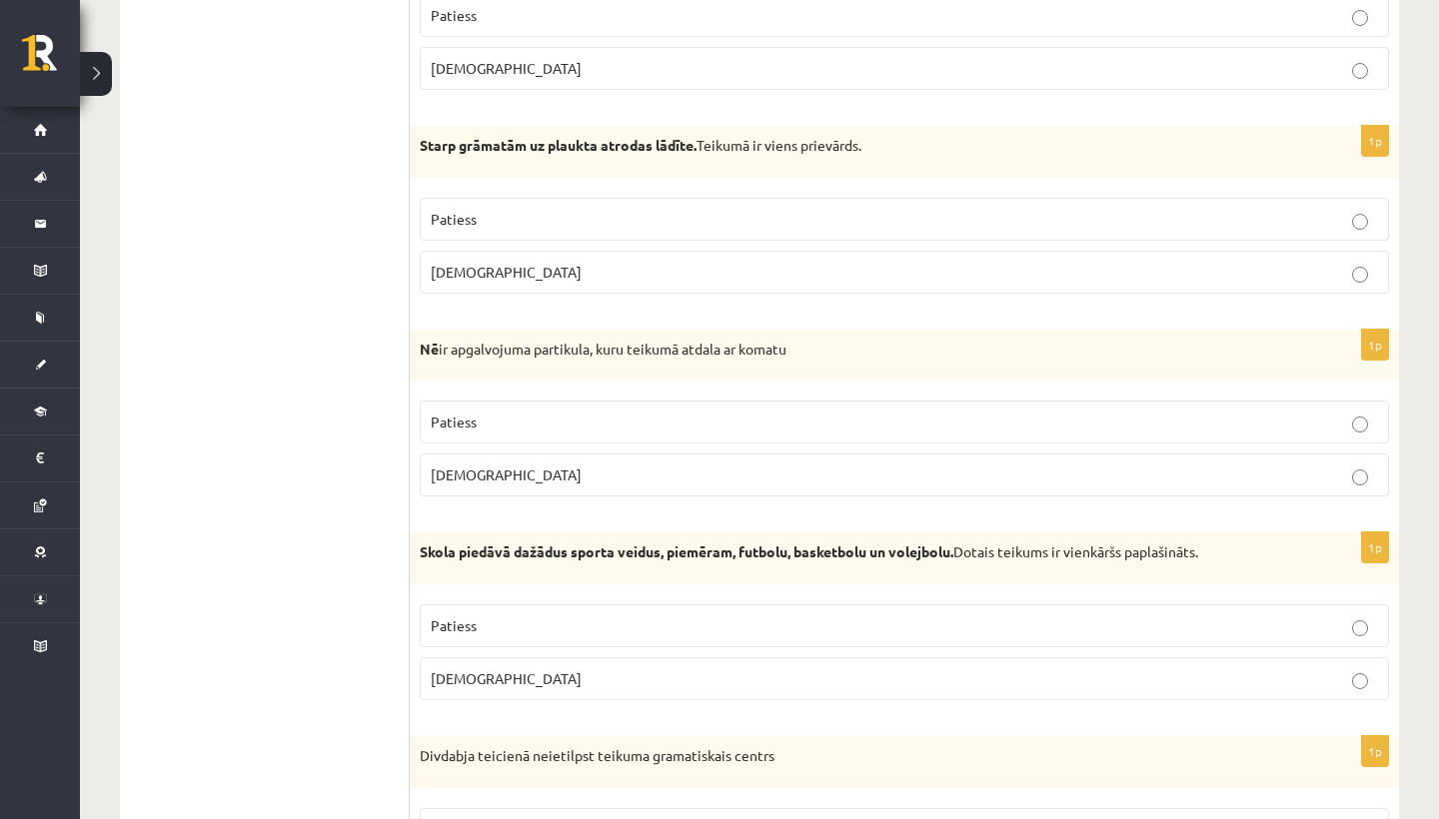
click at [519, 209] on p "Patiess" at bounding box center [904, 219] width 947 height 21
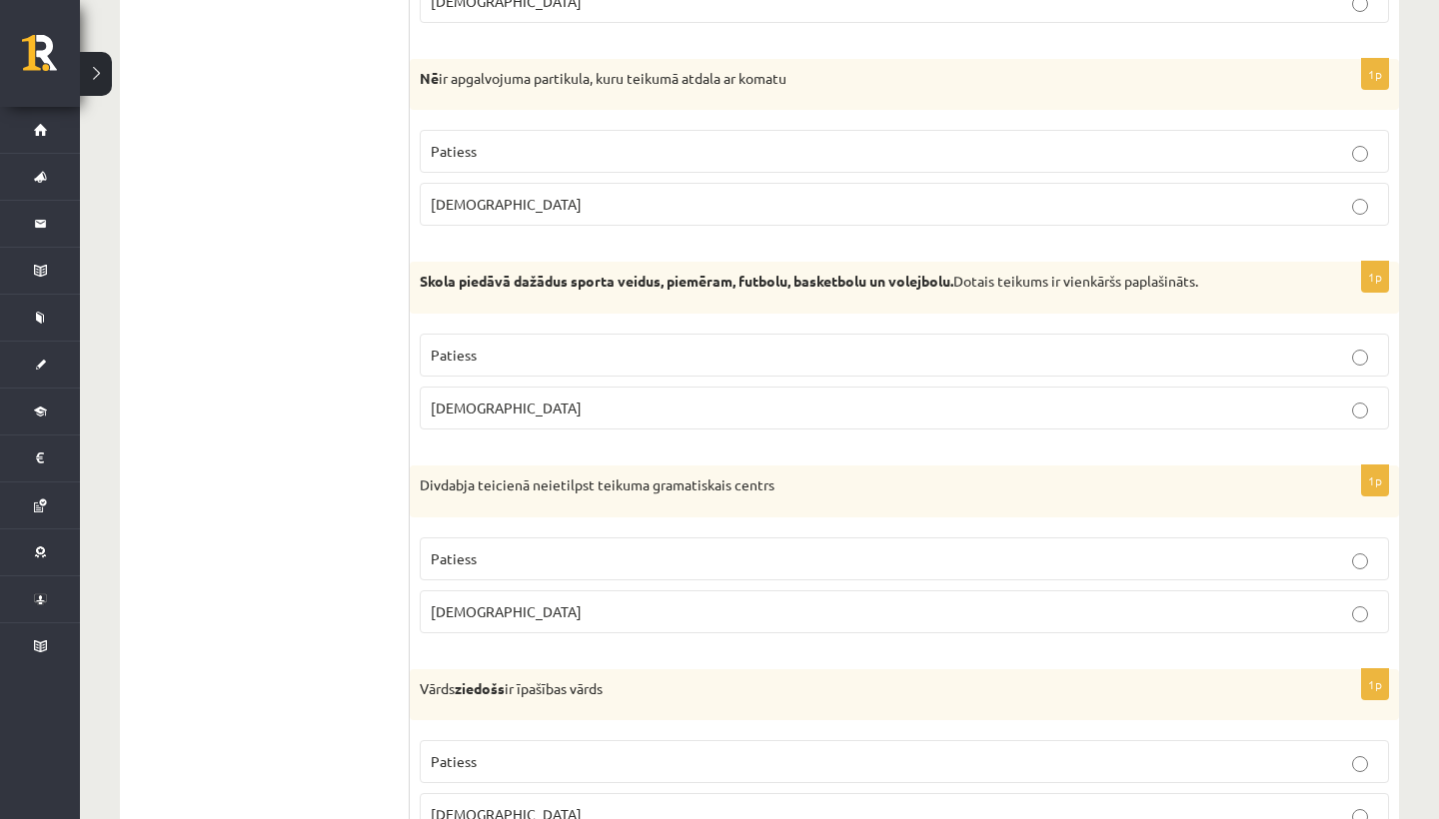
scroll to position [4629, 0]
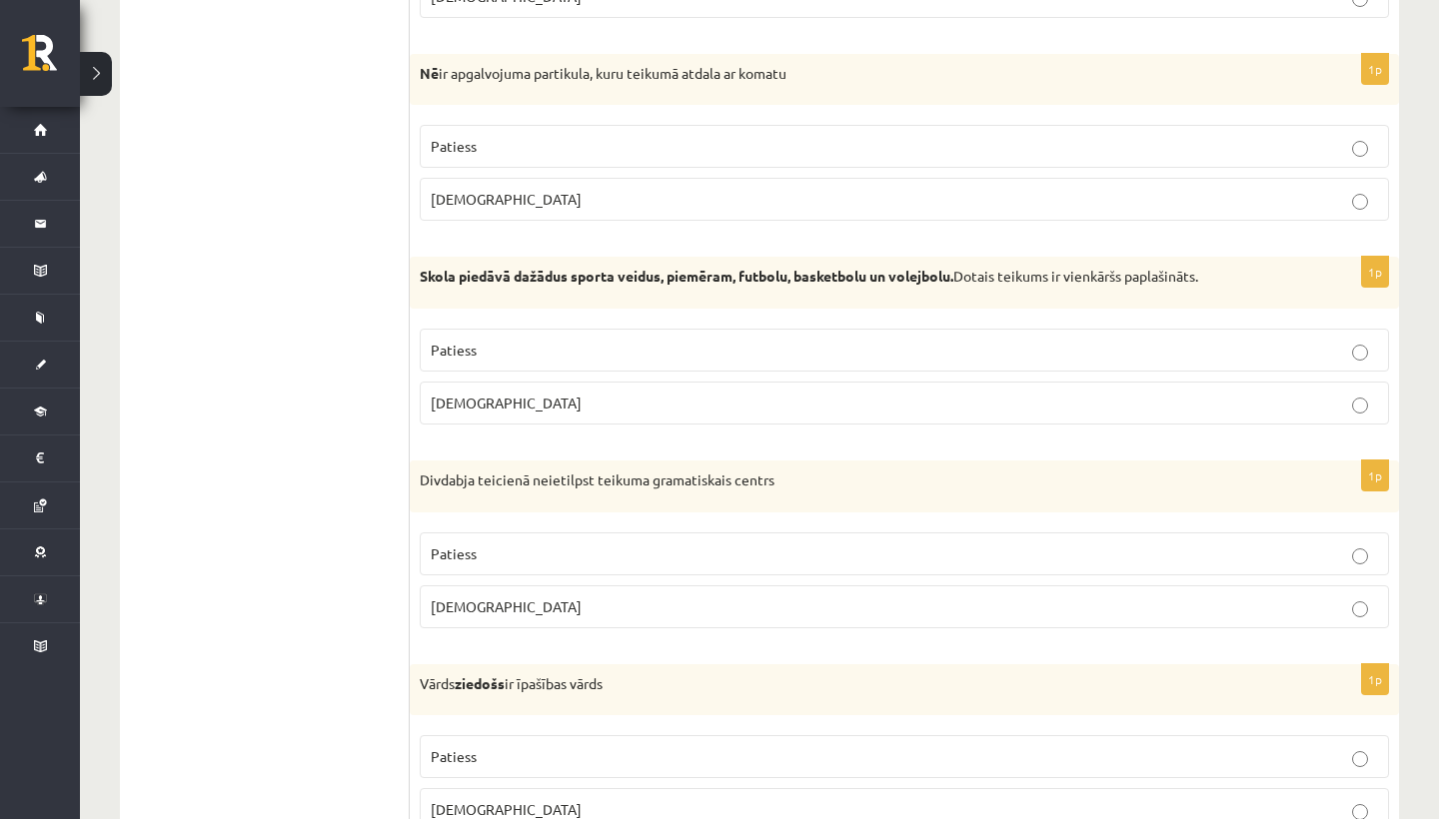
click at [534, 190] on p "Aplams" at bounding box center [904, 199] width 947 height 21
click at [551, 136] on p "Patiess" at bounding box center [904, 146] width 947 height 21
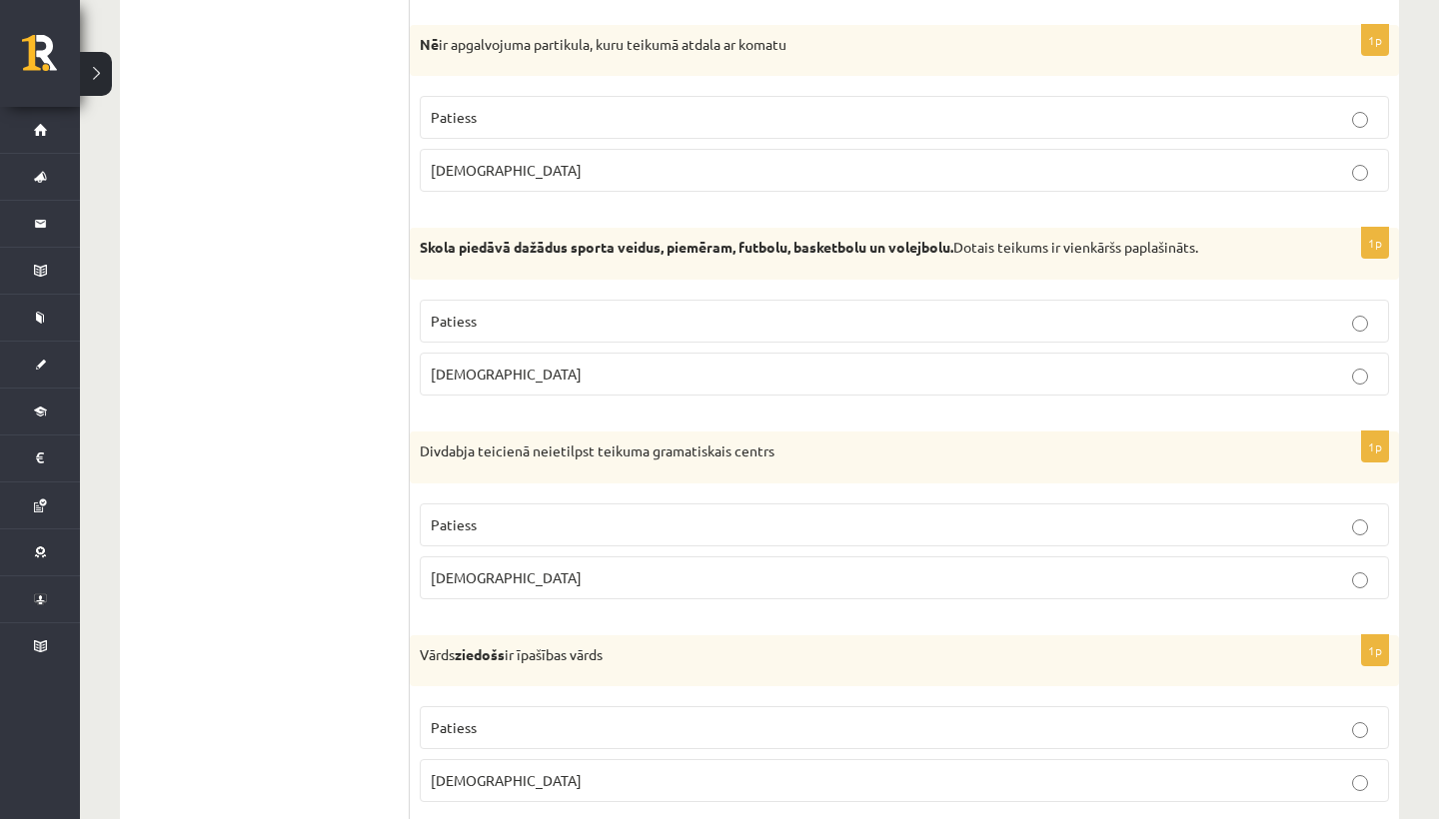
scroll to position [4655, 0]
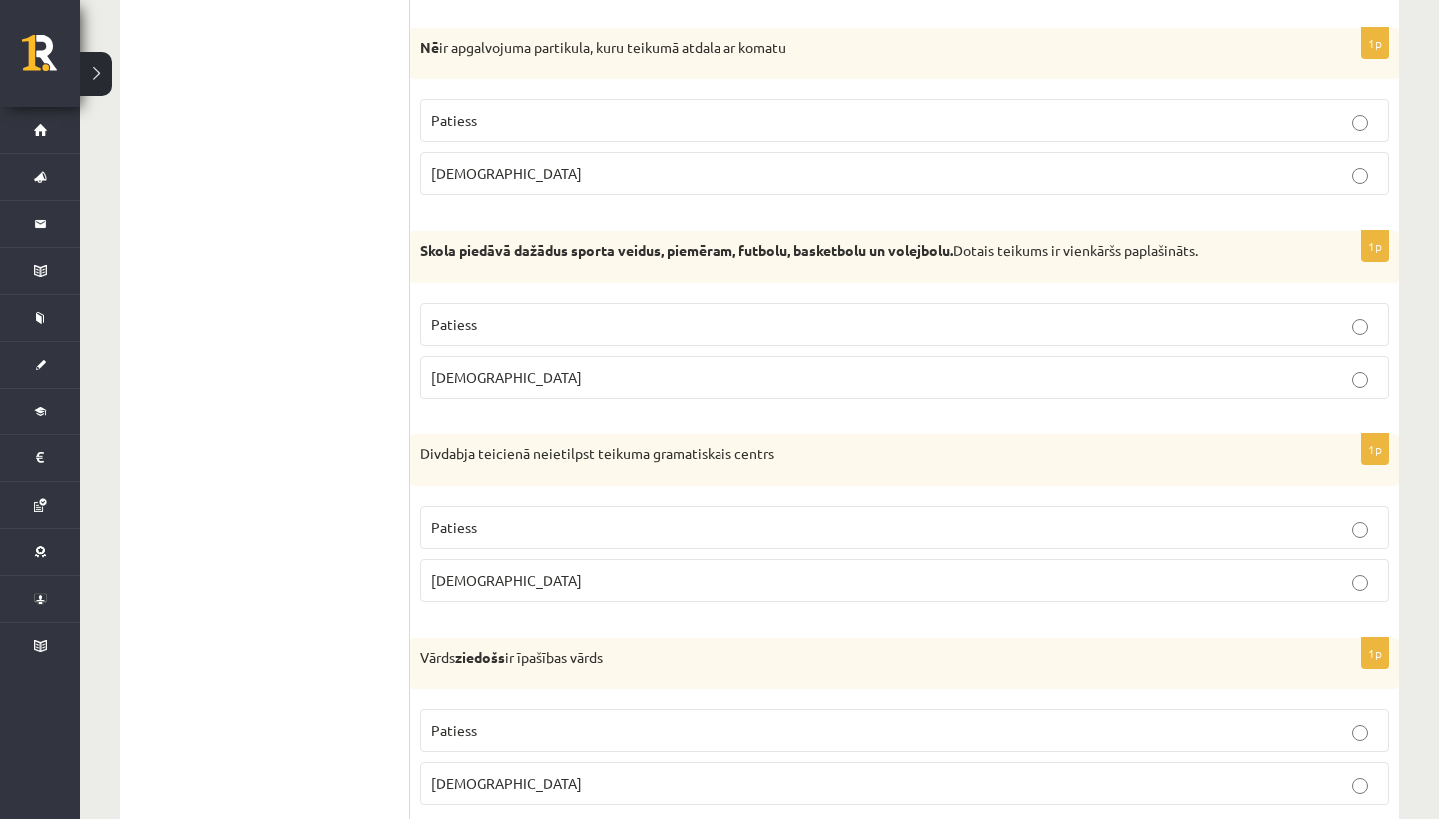
click at [623, 314] on p "Patiess" at bounding box center [904, 324] width 947 height 21
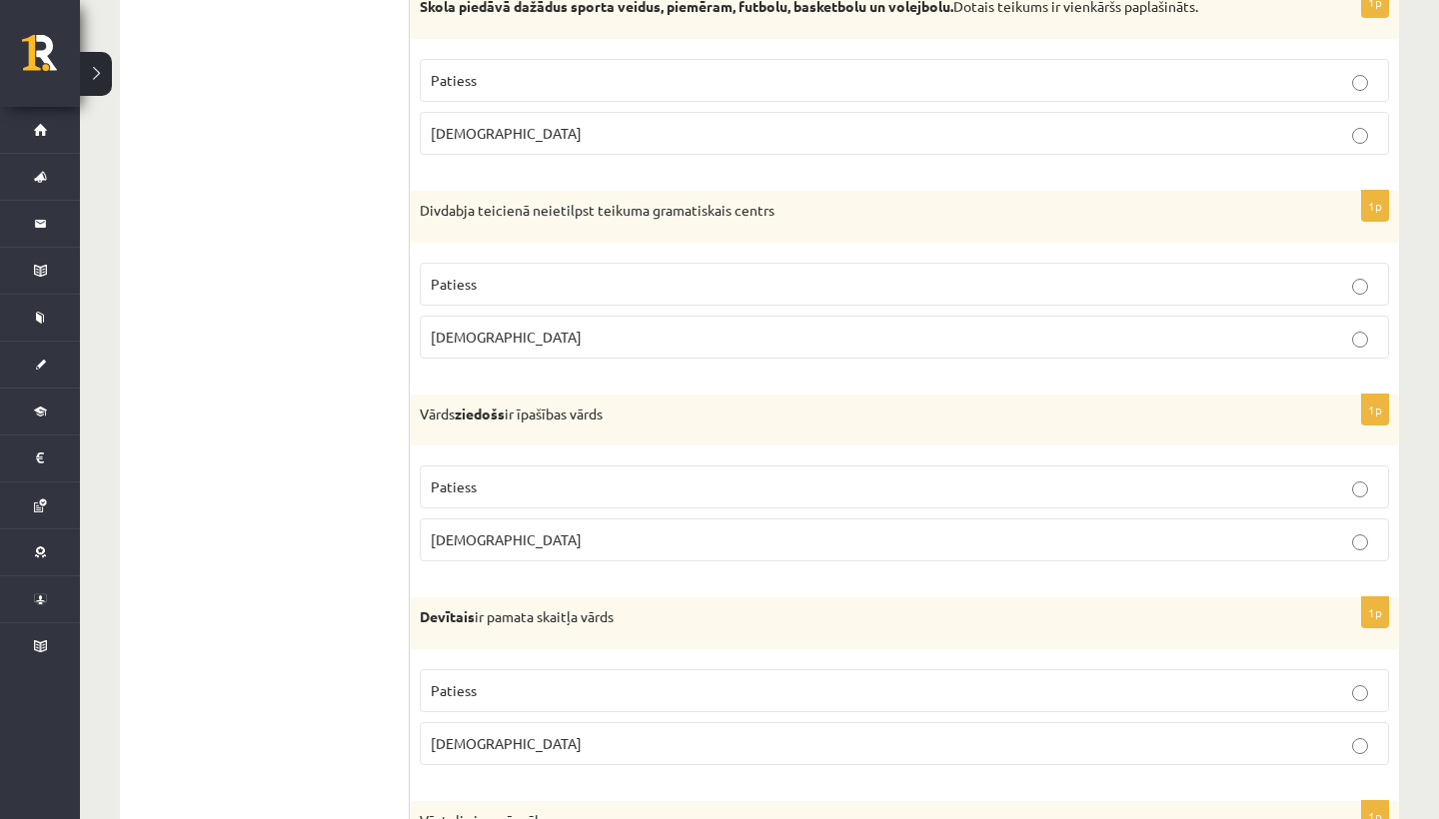
scroll to position [4900, 0]
click at [632, 280] on label "Patiess" at bounding box center [904, 282] width 969 height 43
click at [523, 475] on p "Patiess" at bounding box center [904, 485] width 947 height 21
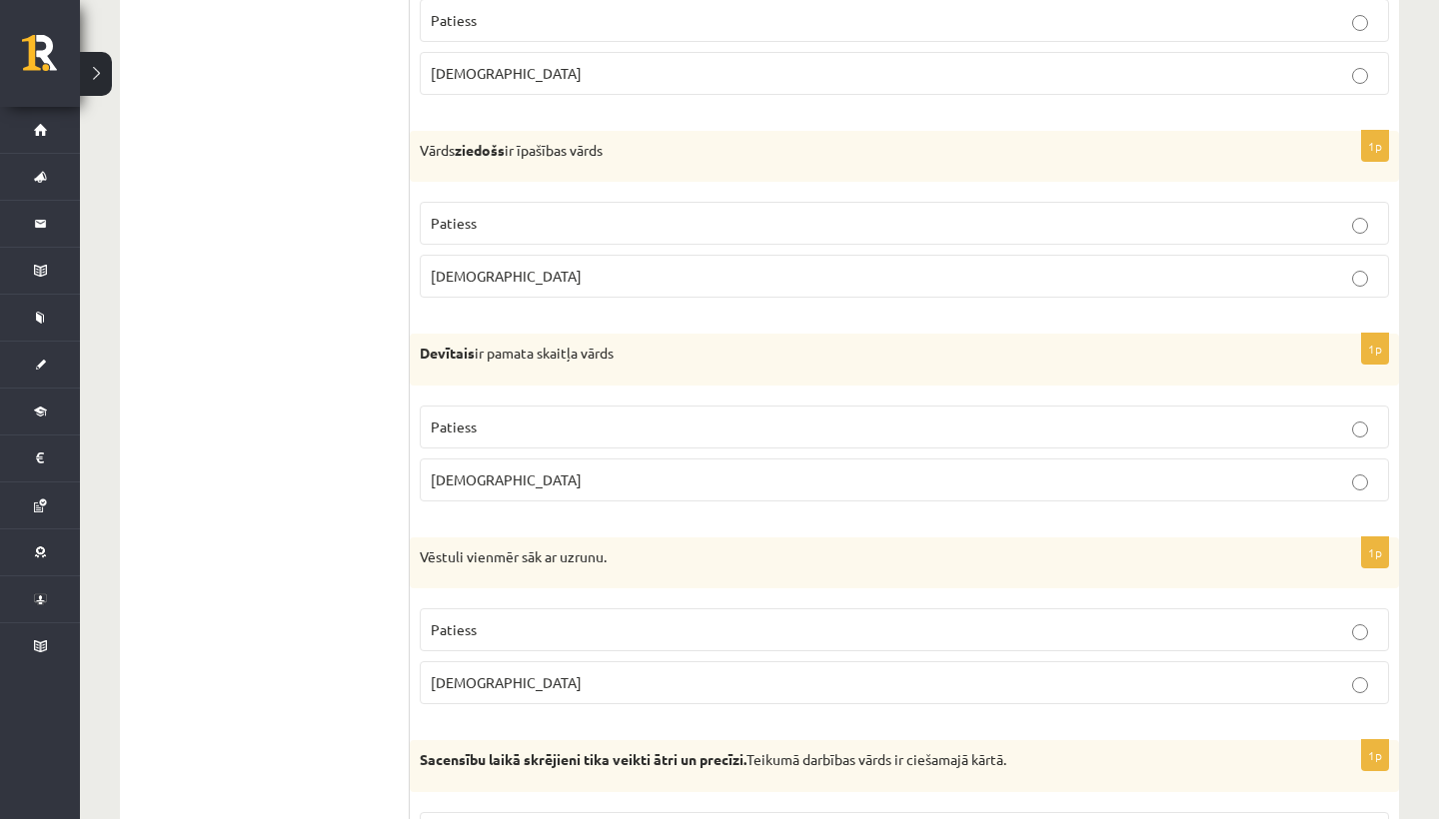
scroll to position [5175, 0]
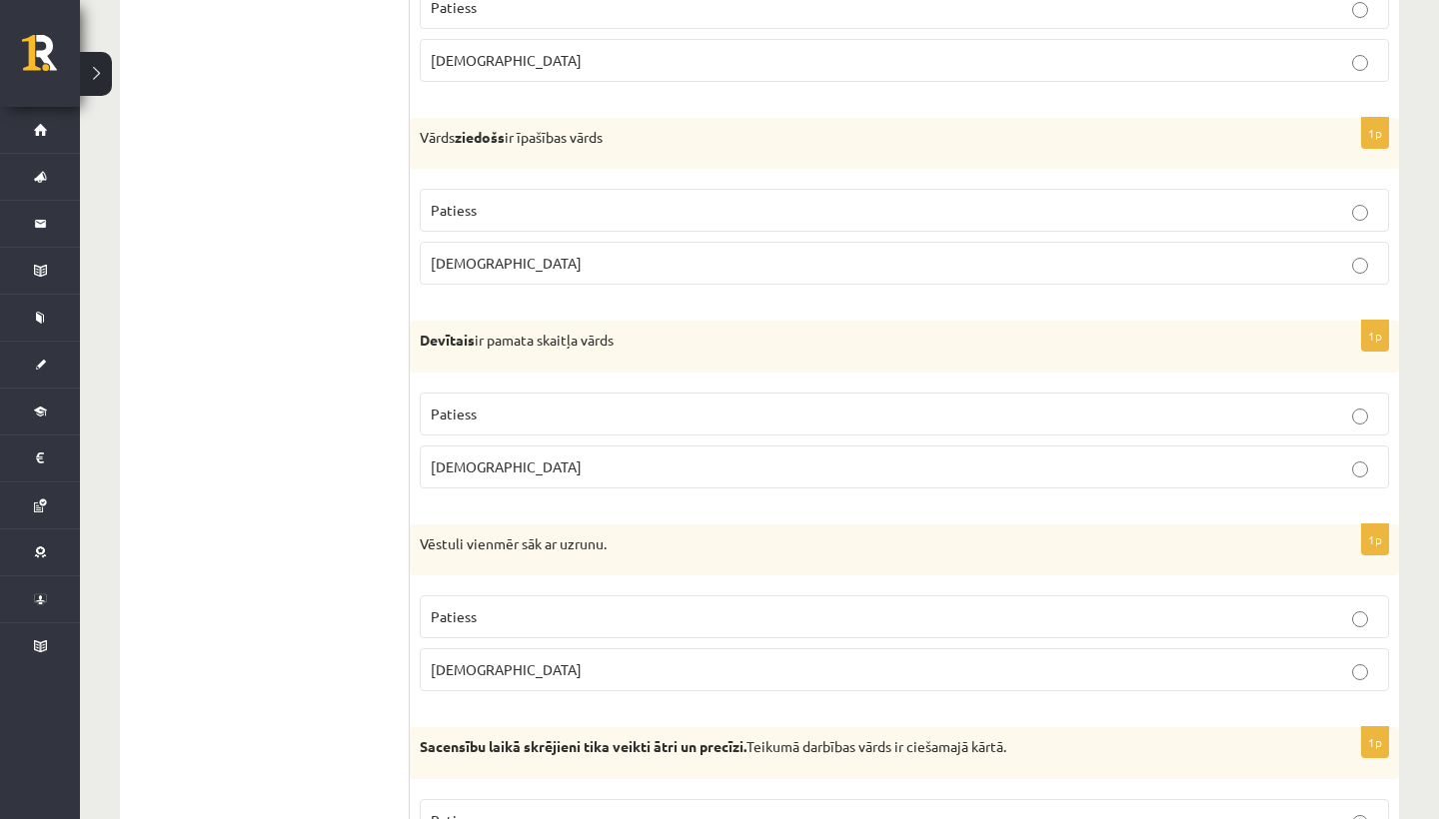
click at [567, 393] on label "Patiess" at bounding box center [904, 414] width 969 height 43
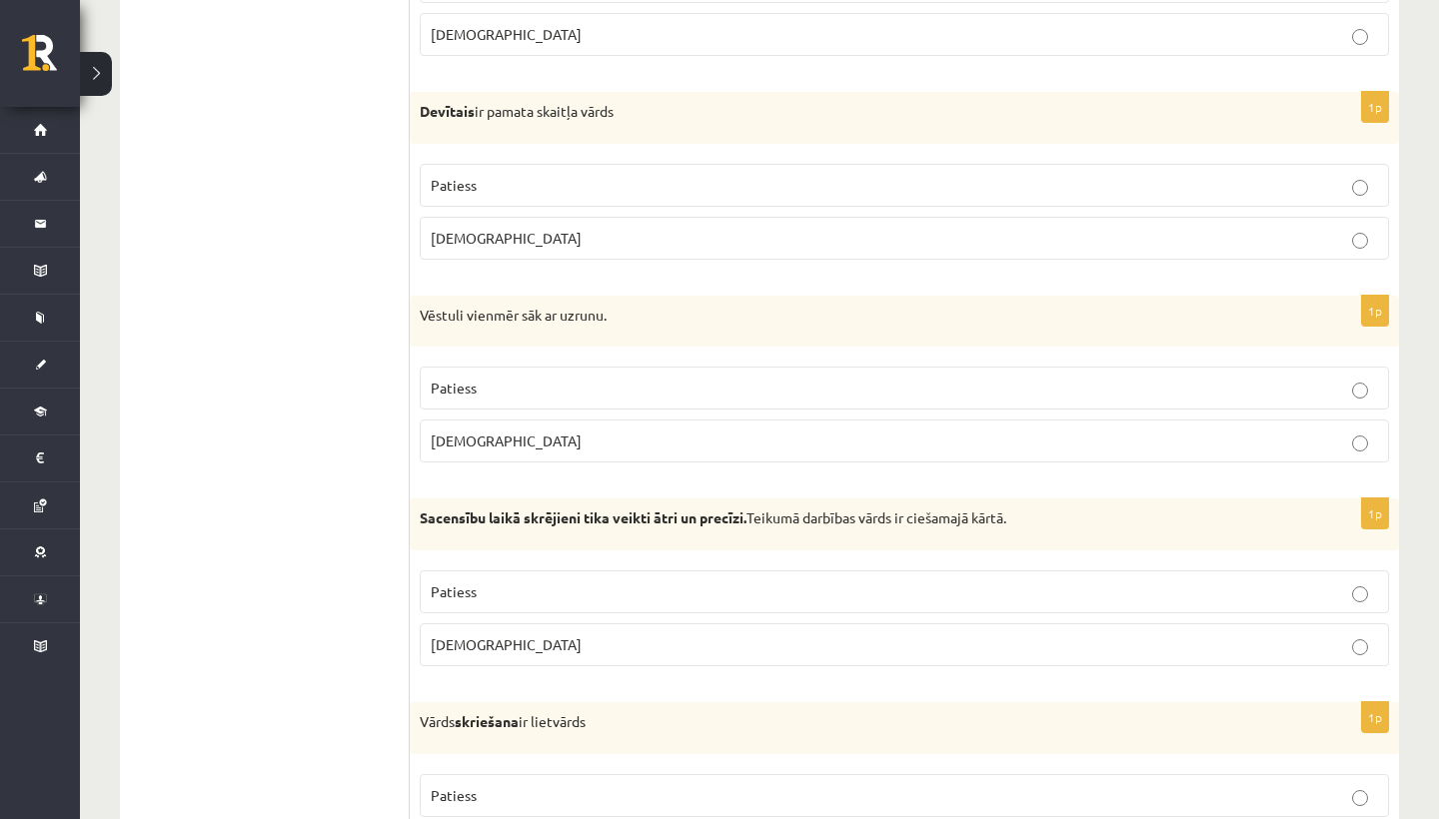
scroll to position [5406, 0]
click at [574, 376] on p "Patiess" at bounding box center [904, 386] width 947 height 21
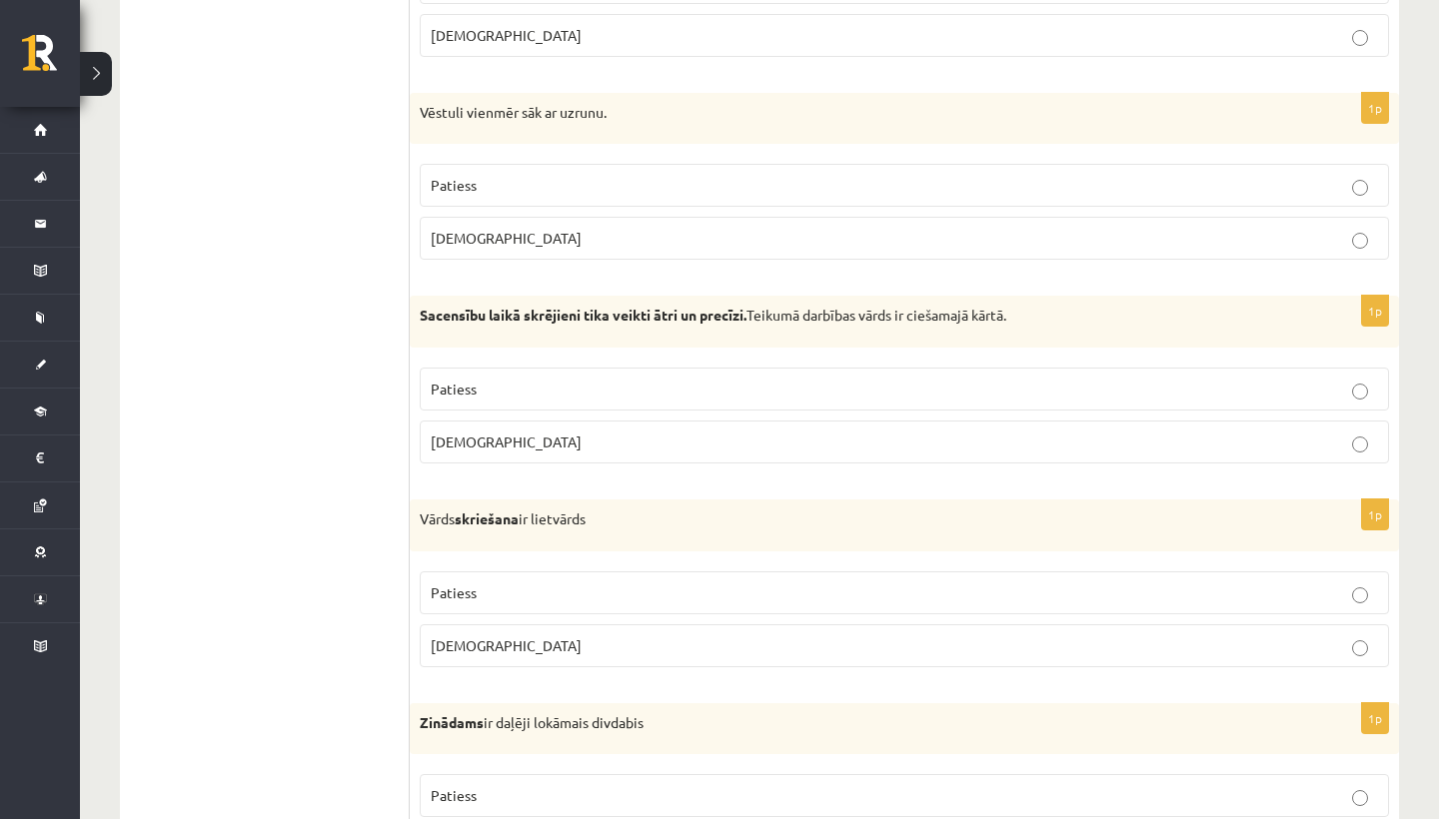
scroll to position [5612, 0]
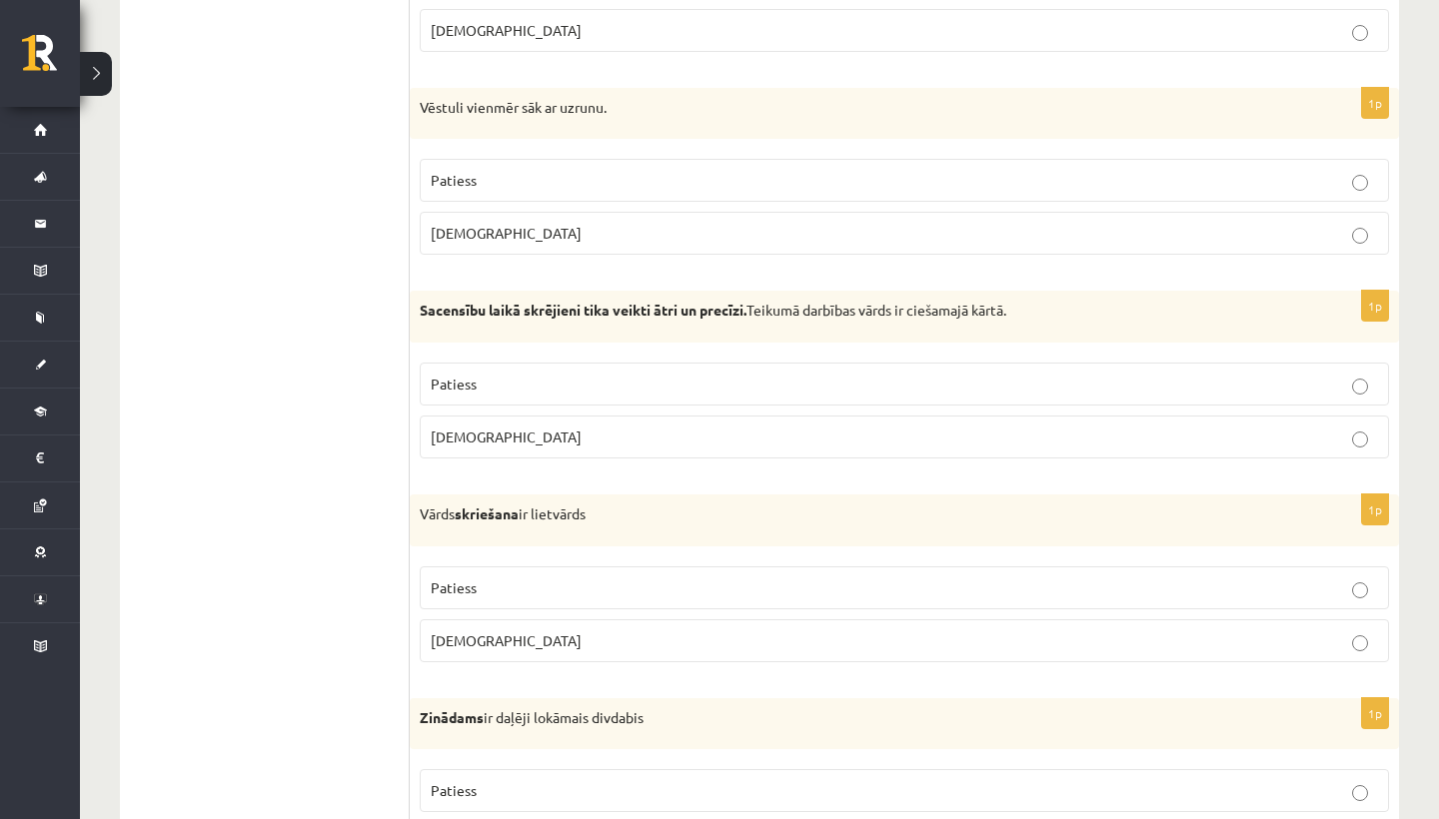
click at [570, 434] on label "Aplams" at bounding box center [904, 437] width 969 height 43
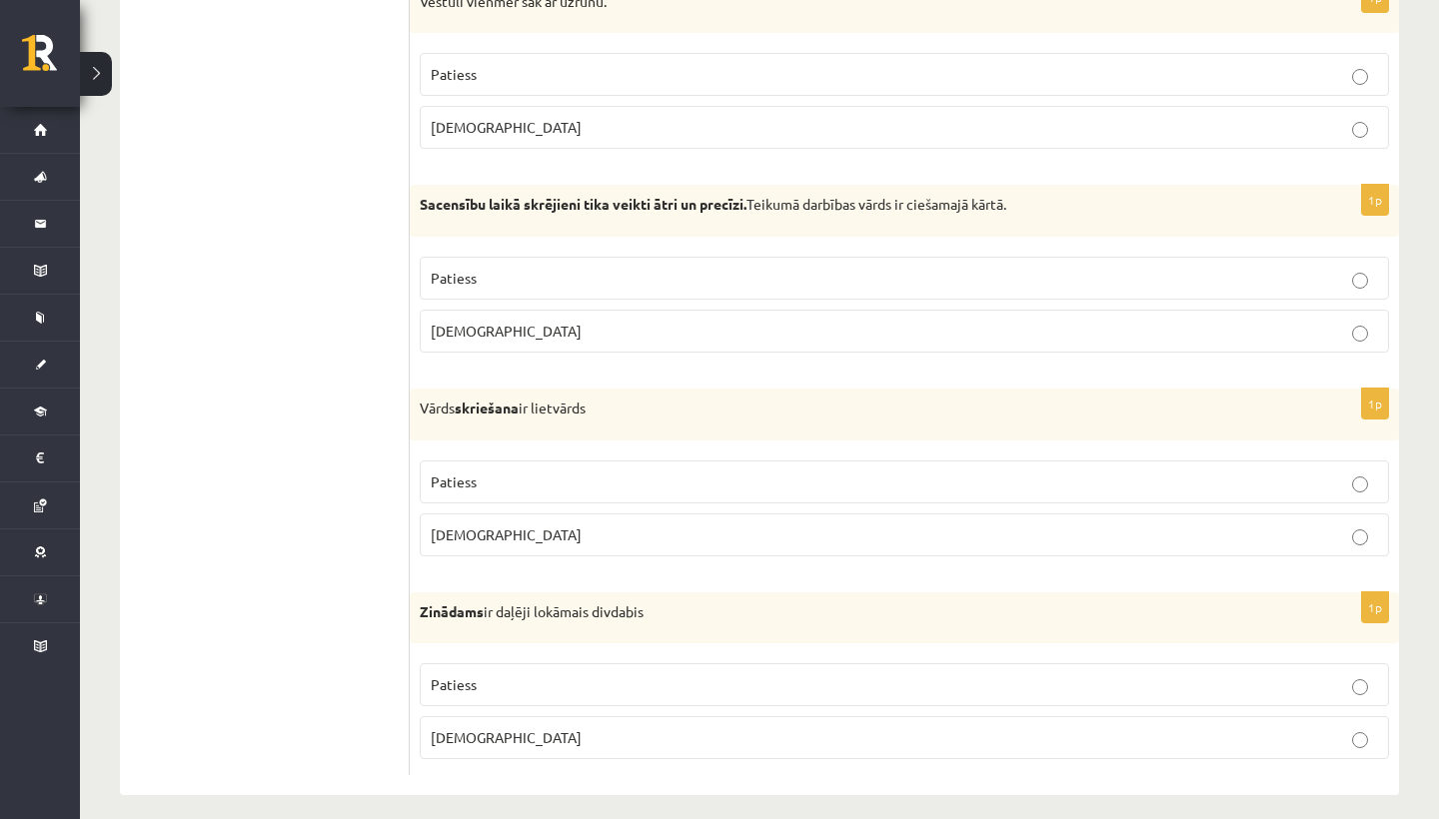
scroll to position [5716, 0]
click at [531, 474] on p "Patiess" at bounding box center [904, 484] width 947 height 21
click at [498, 729] on p "Aplams" at bounding box center [904, 739] width 947 height 21
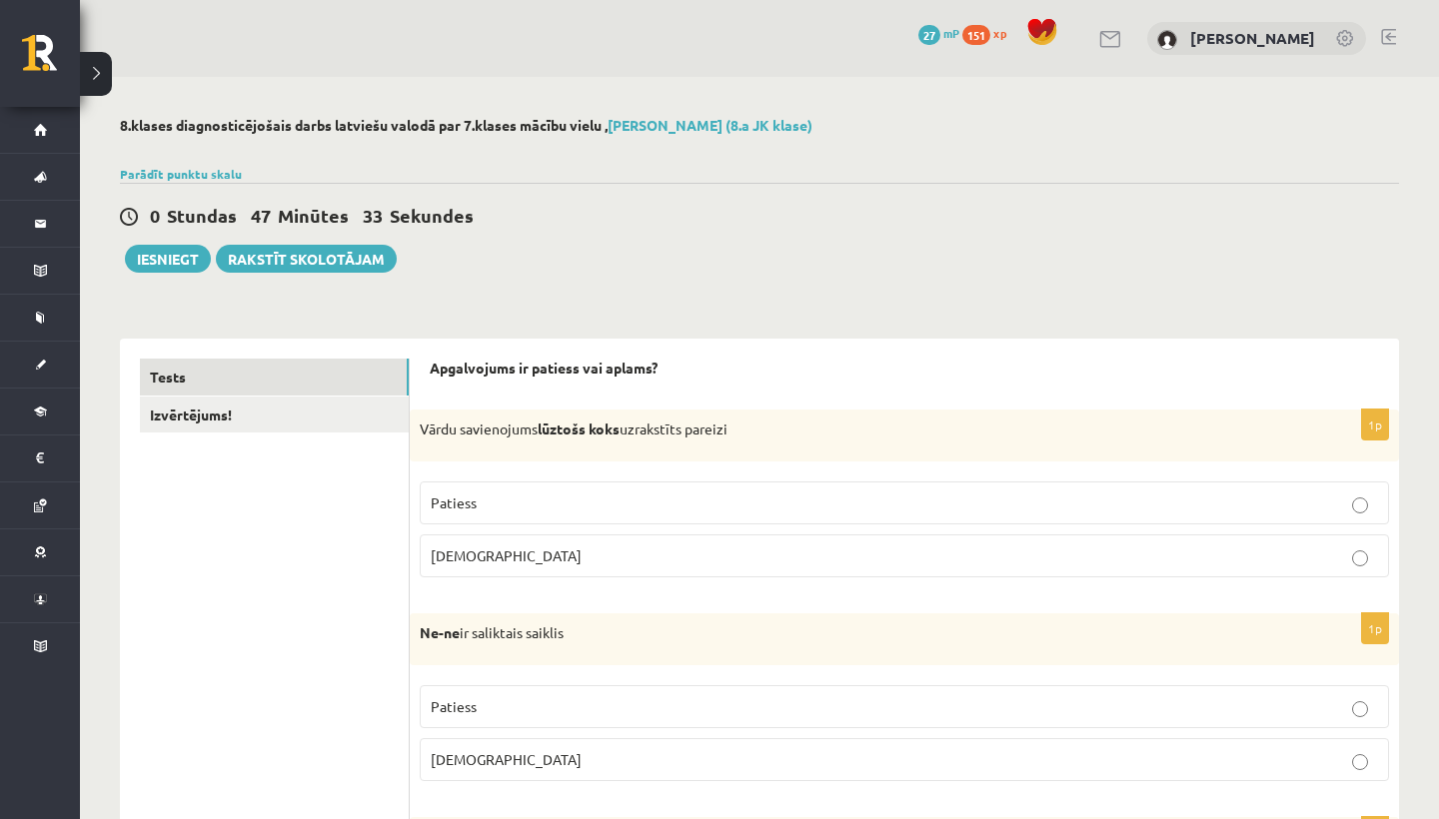
scroll to position [0, 0]
click at [185, 262] on button "Iesniegt" at bounding box center [168, 259] width 86 height 28
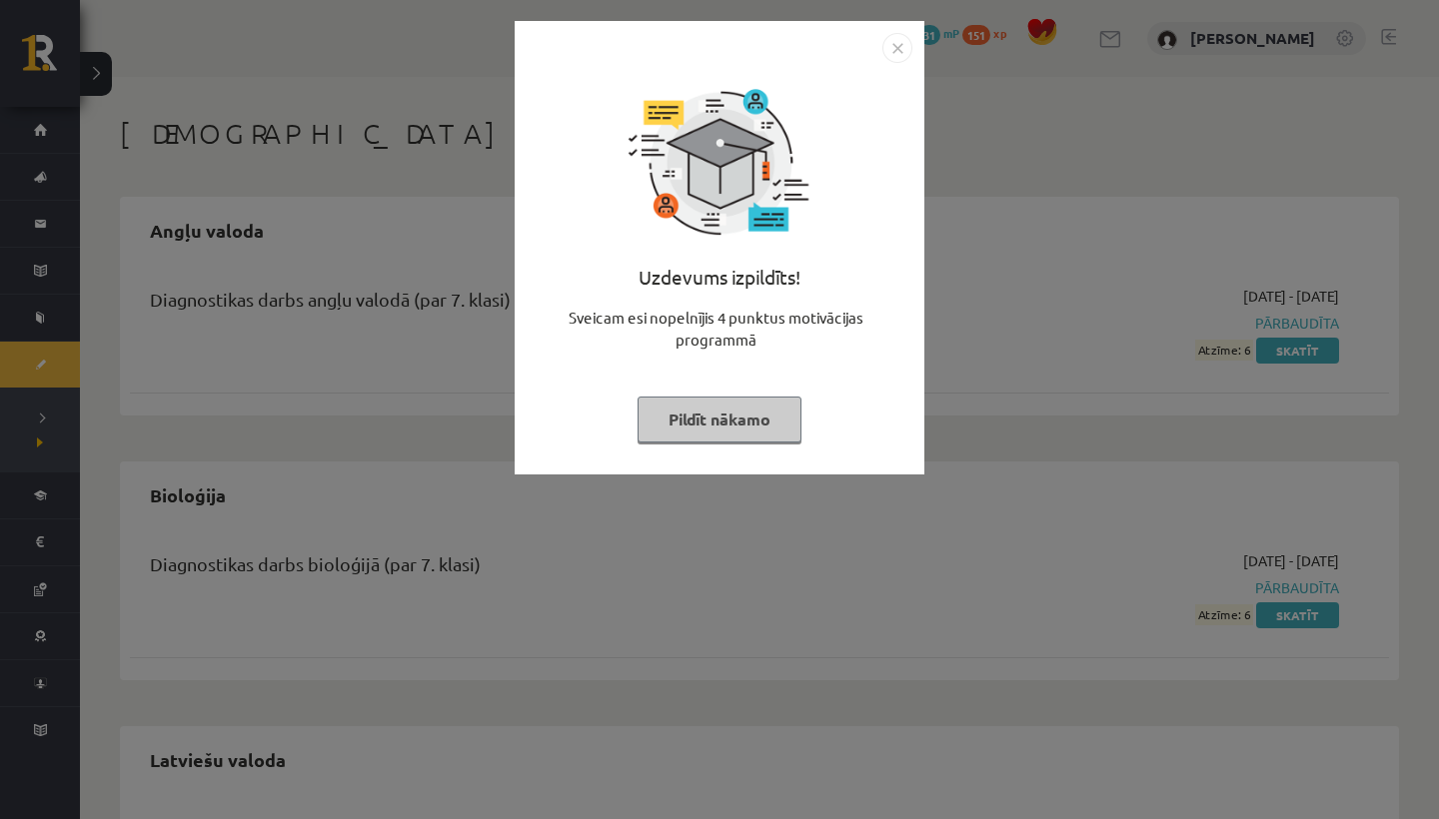
click at [881, 54] on div at bounding box center [720, 48] width 386 height 30
click at [898, 49] on img "Close" at bounding box center [897, 48] width 30 height 30
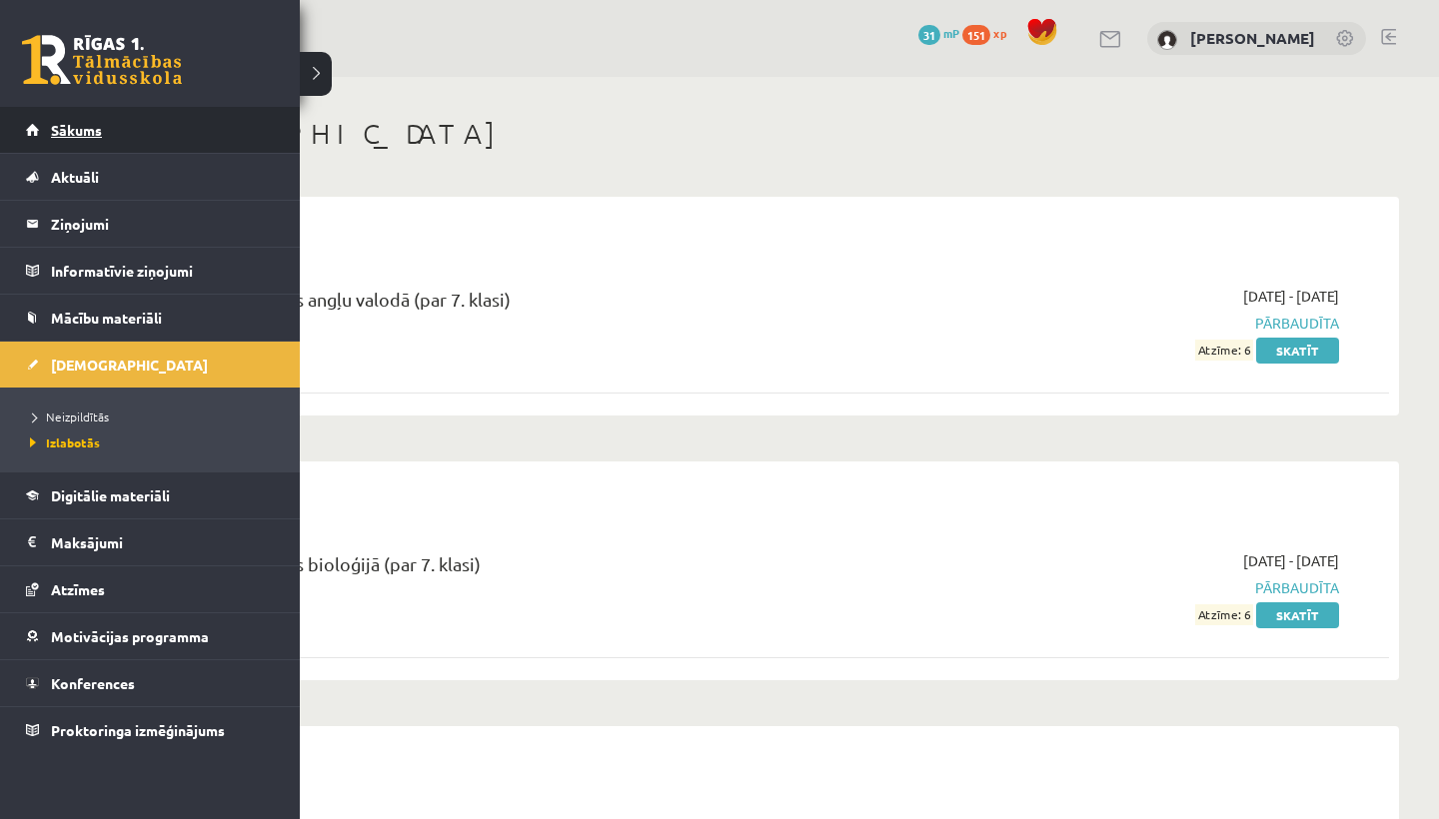
click at [86, 122] on span "Sākums" at bounding box center [76, 130] width 51 height 18
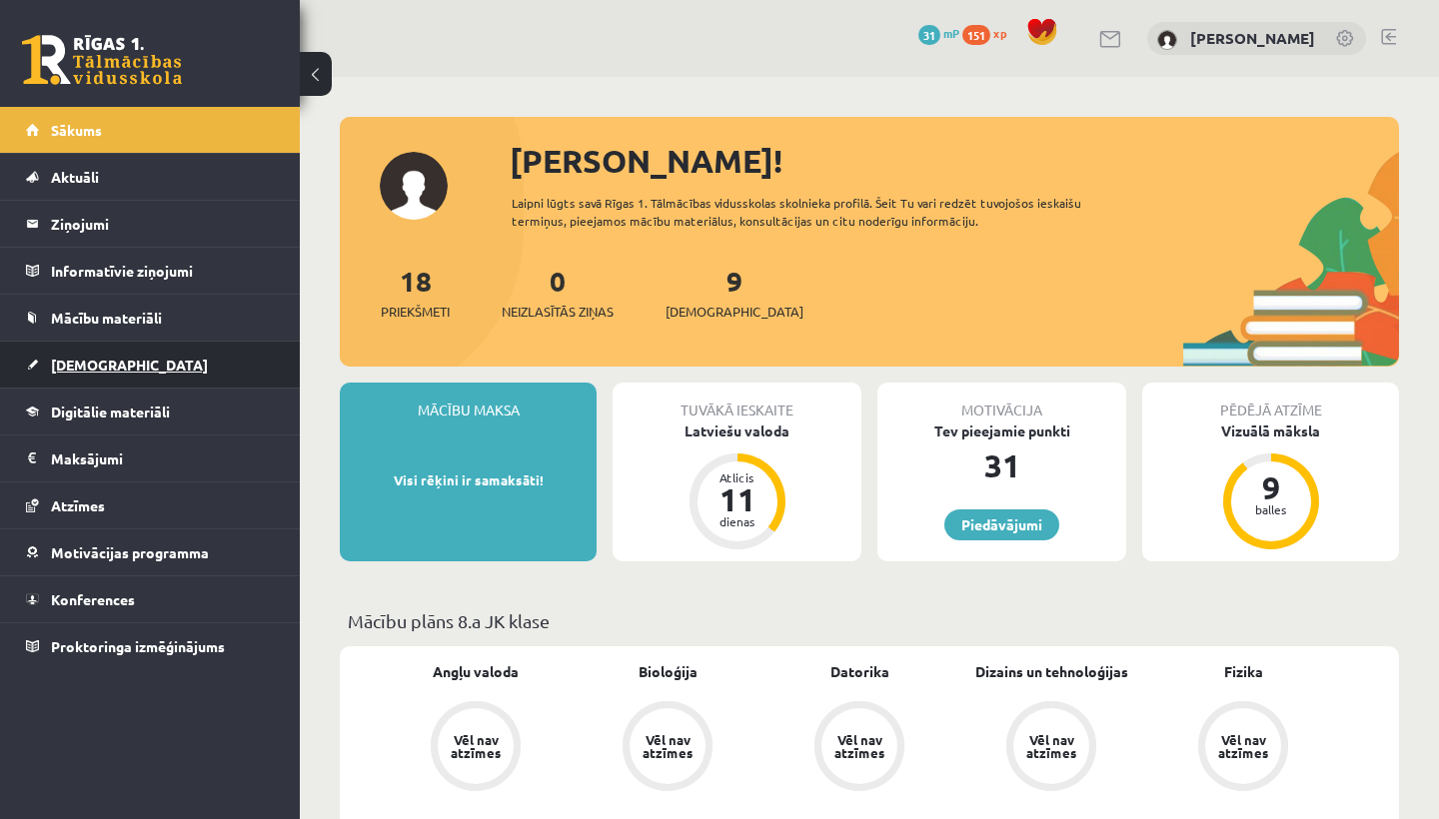
click at [100, 361] on span "[DEMOGRAPHIC_DATA]" at bounding box center [129, 365] width 157 height 18
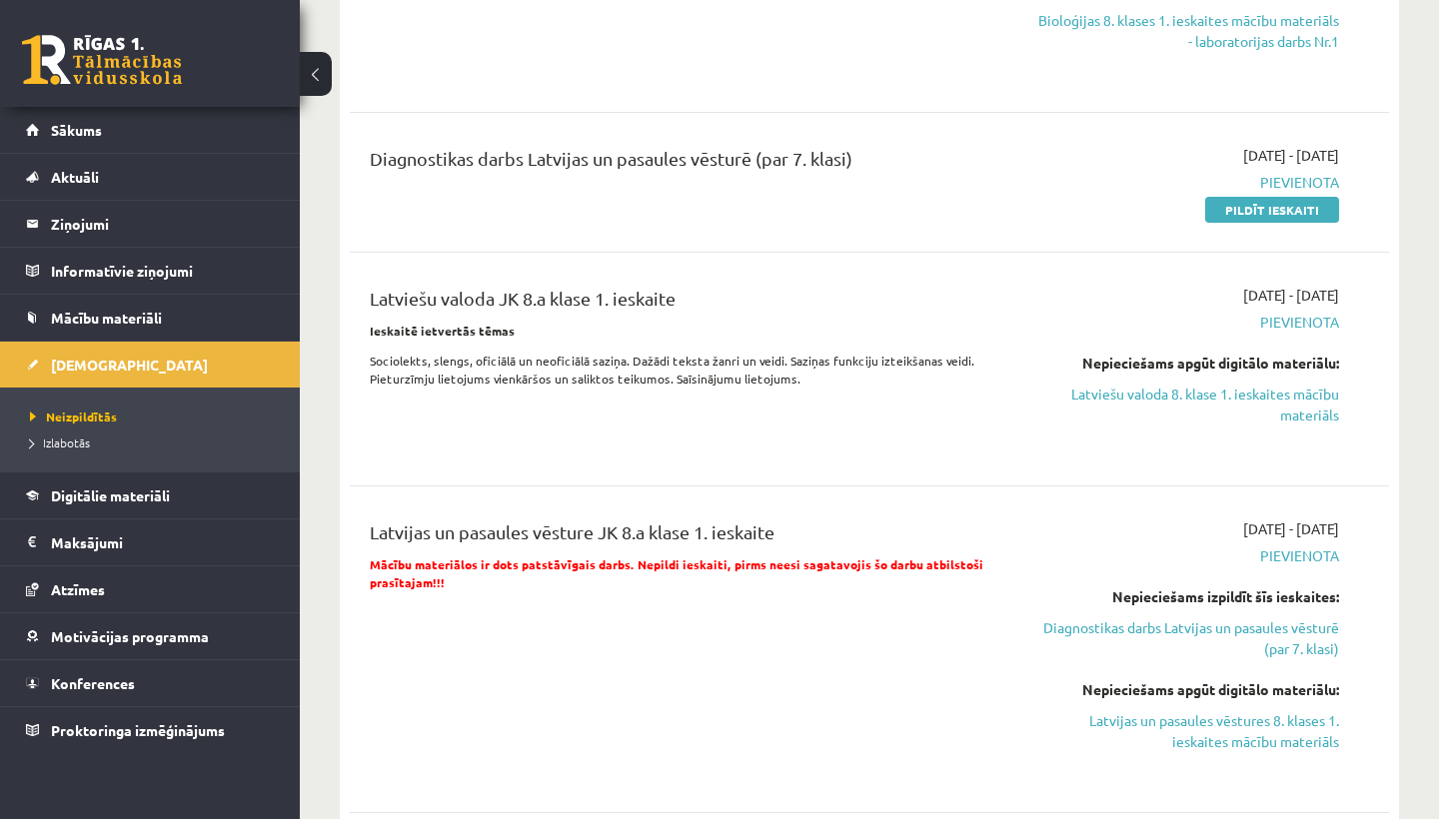
scroll to position [546, 0]
click at [1097, 394] on link "Latviešu valoda 8. klase 1. ieskaites mācību materiāls" at bounding box center [1187, 405] width 303 height 42
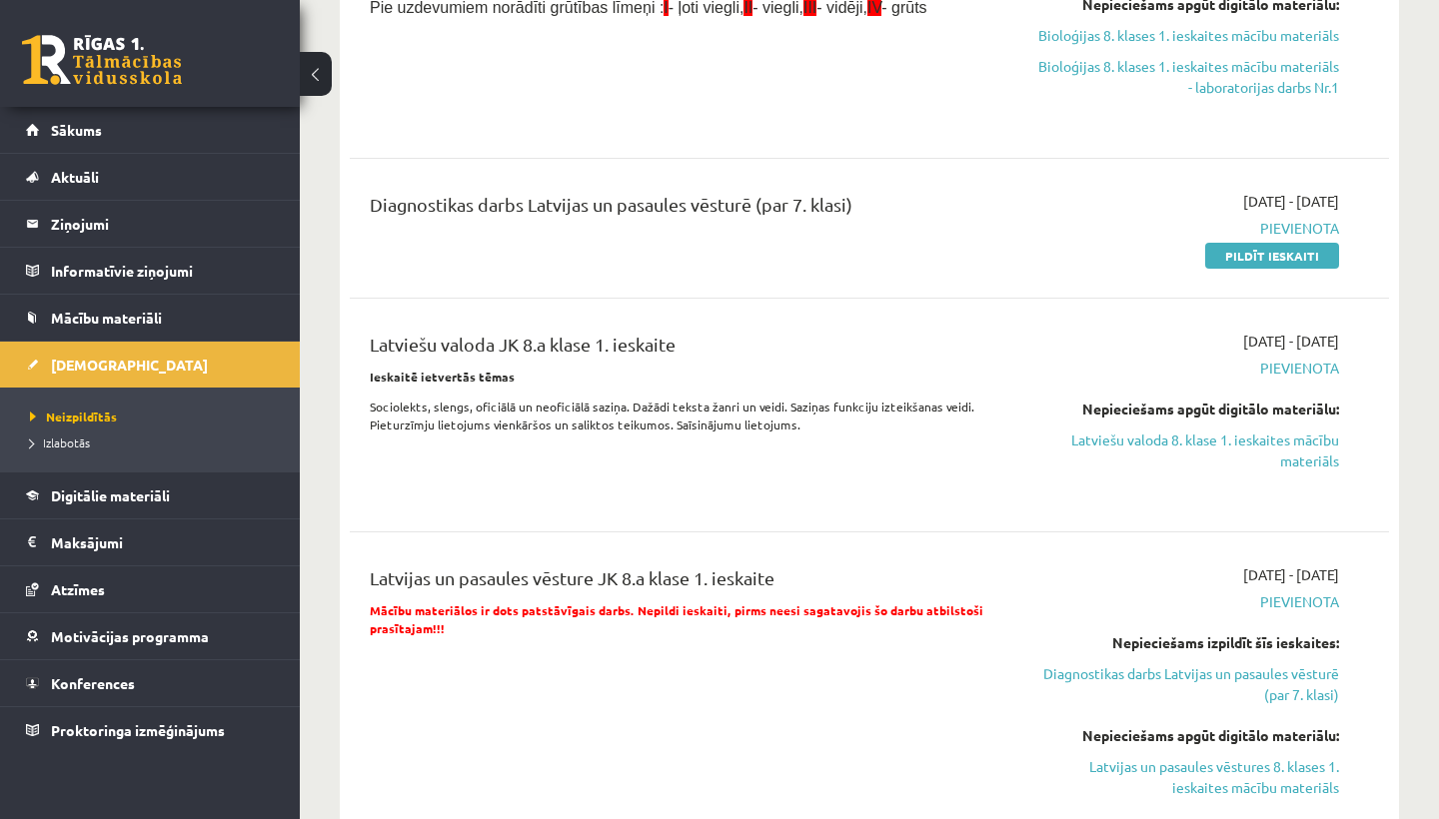
click at [1137, 428] on div "Nepieciešams apgūt digitālo materiālu: Latviešu valoda 8. klase 1. ieskaites mā…" at bounding box center [1187, 435] width 303 height 73
click at [1133, 457] on link "Latviešu valoda 8. klase 1. ieskaites mācību materiāls" at bounding box center [1187, 451] width 303 height 42
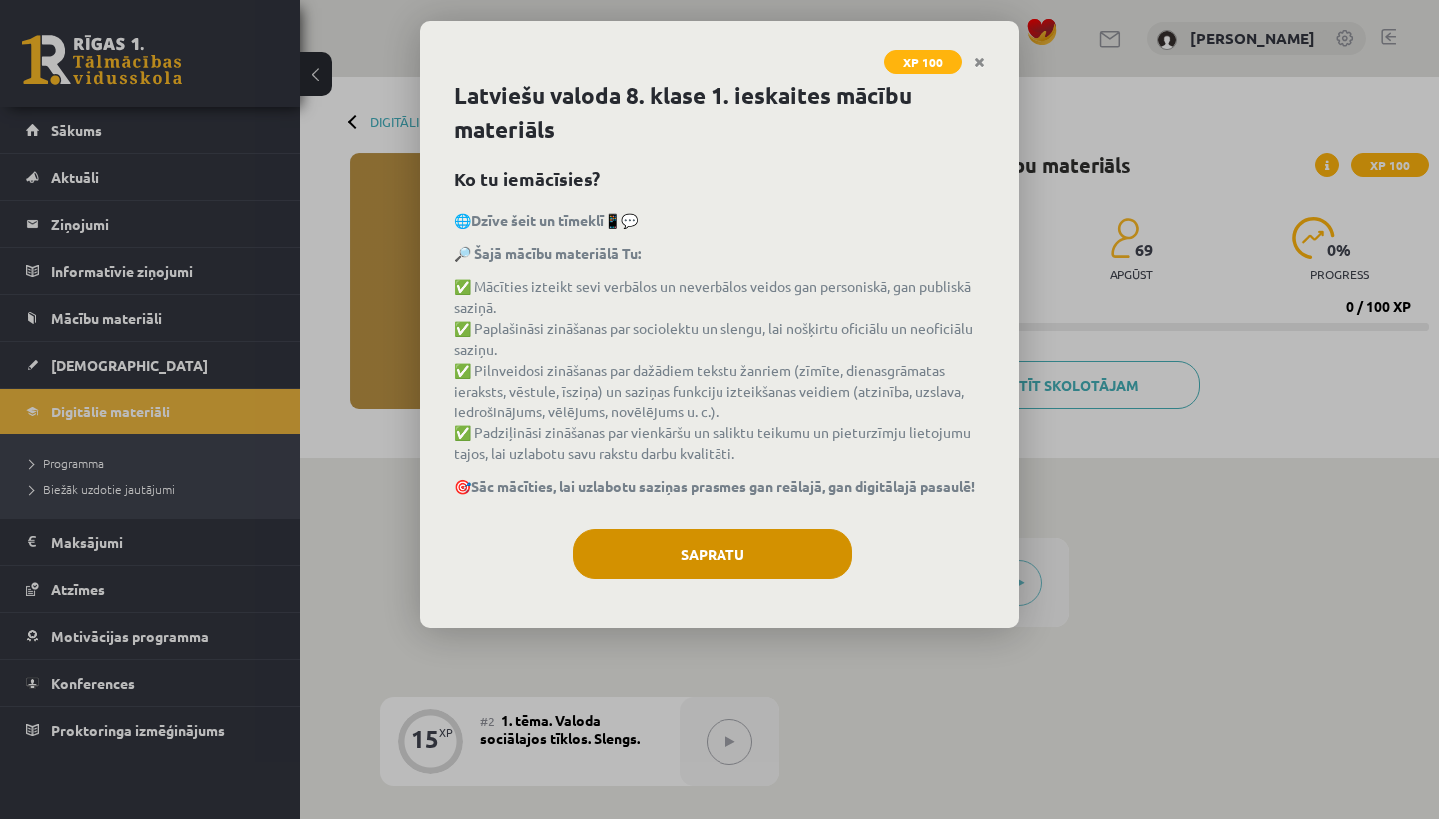
click at [768, 549] on button "Sapratu" at bounding box center [713, 555] width 280 height 50
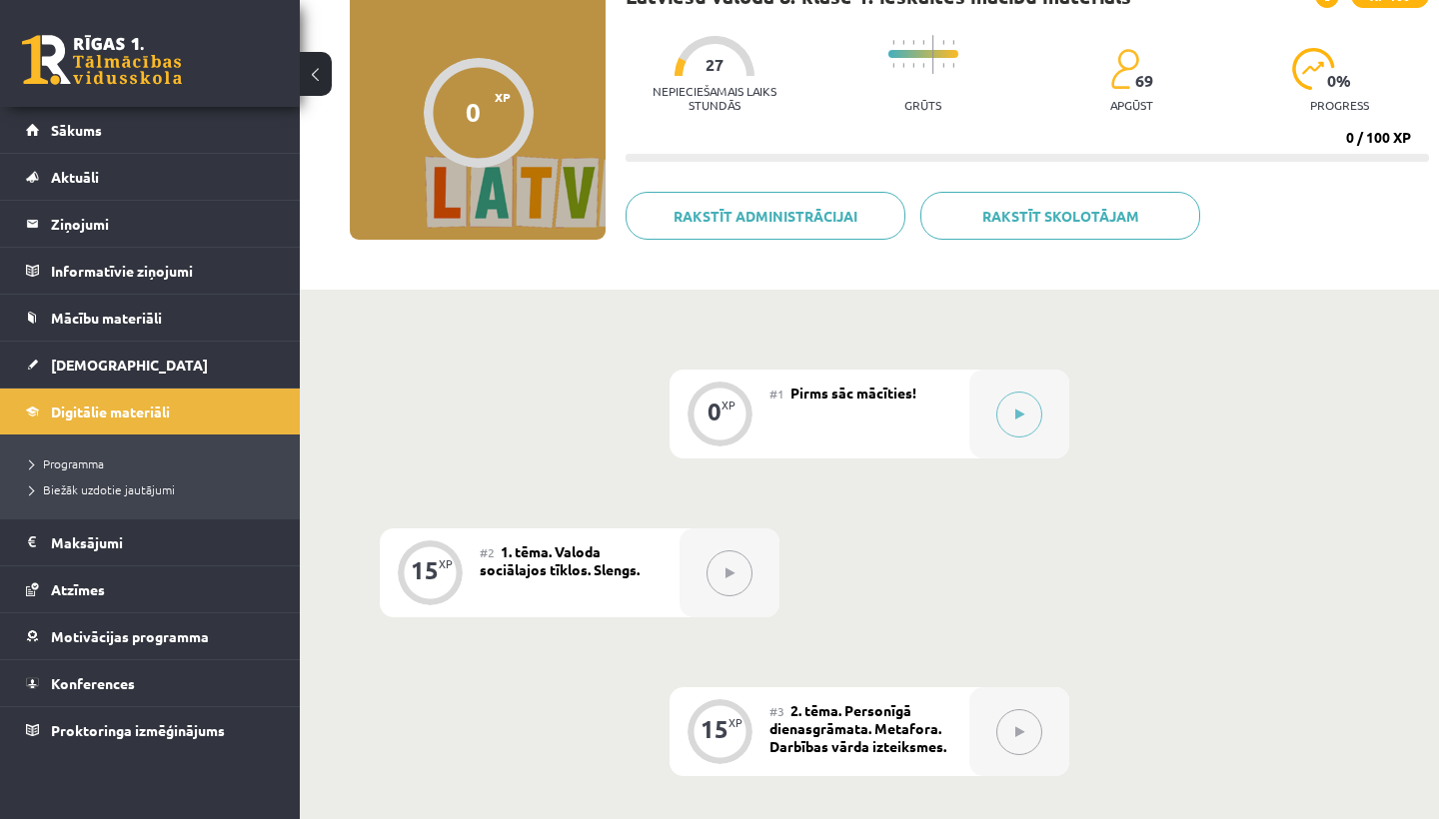
scroll to position [172, 0]
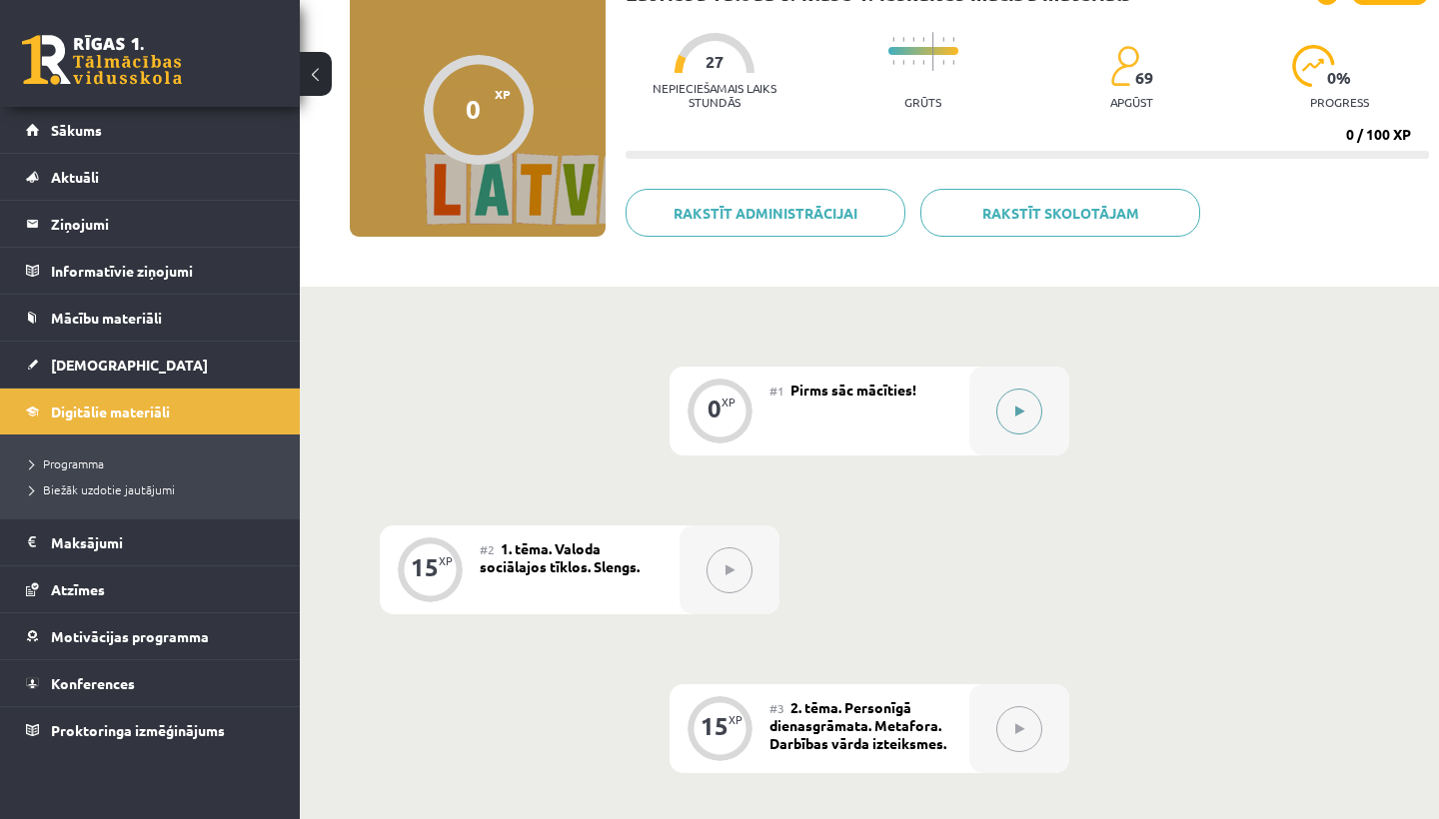
click at [1000, 407] on button at bounding box center [1019, 412] width 46 height 46
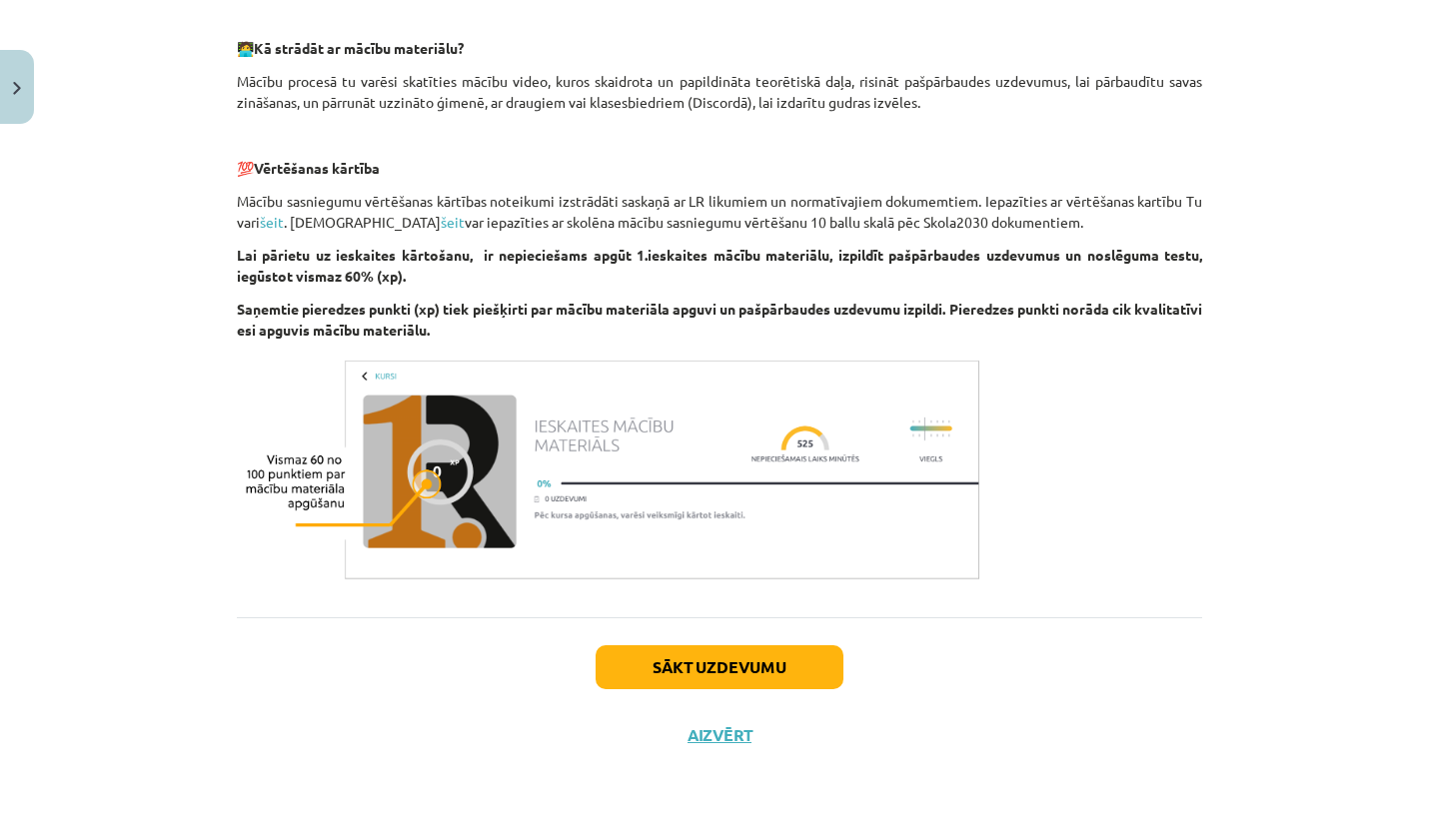
scroll to position [1419, 0]
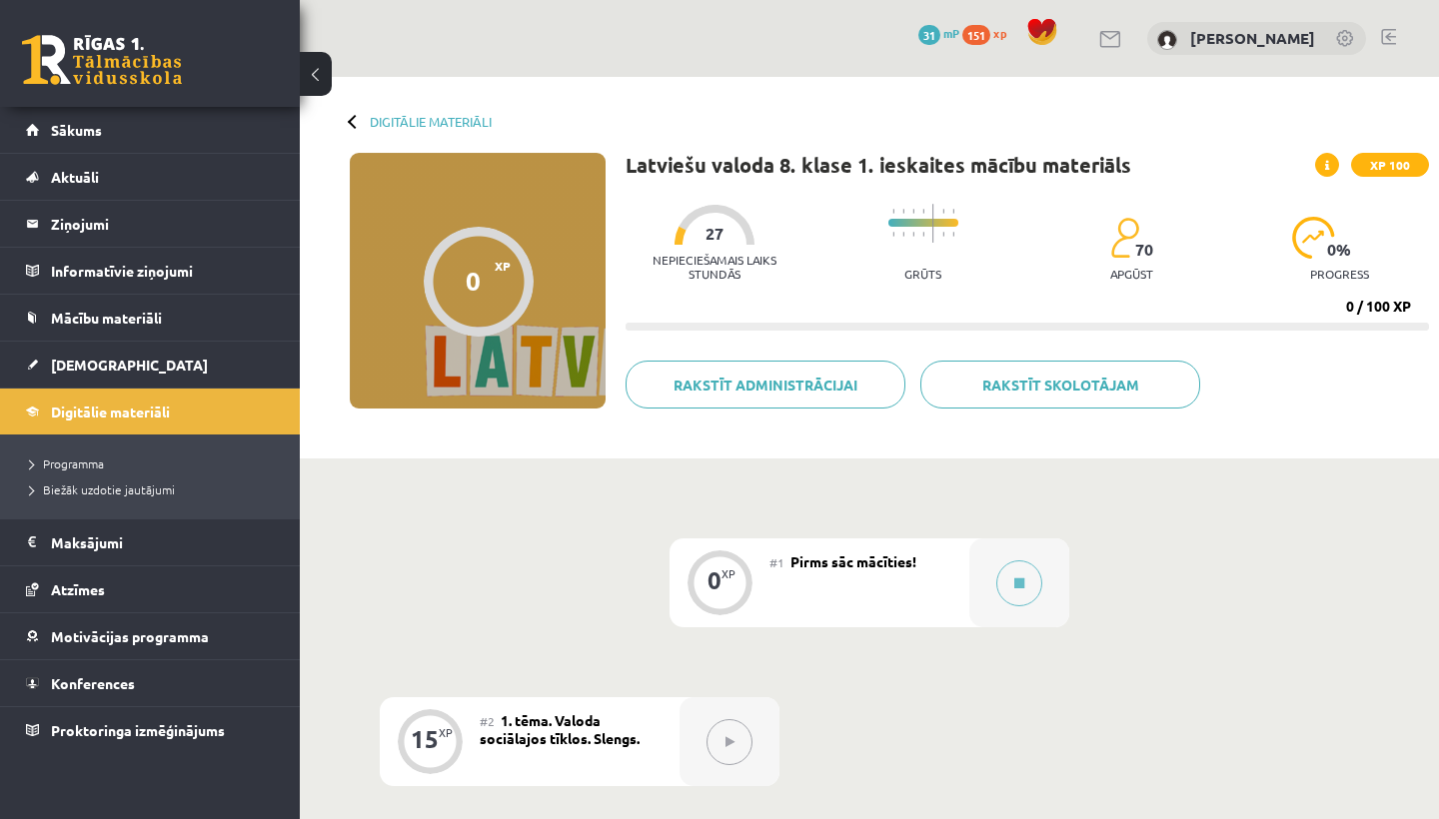
scroll to position [193, 0]
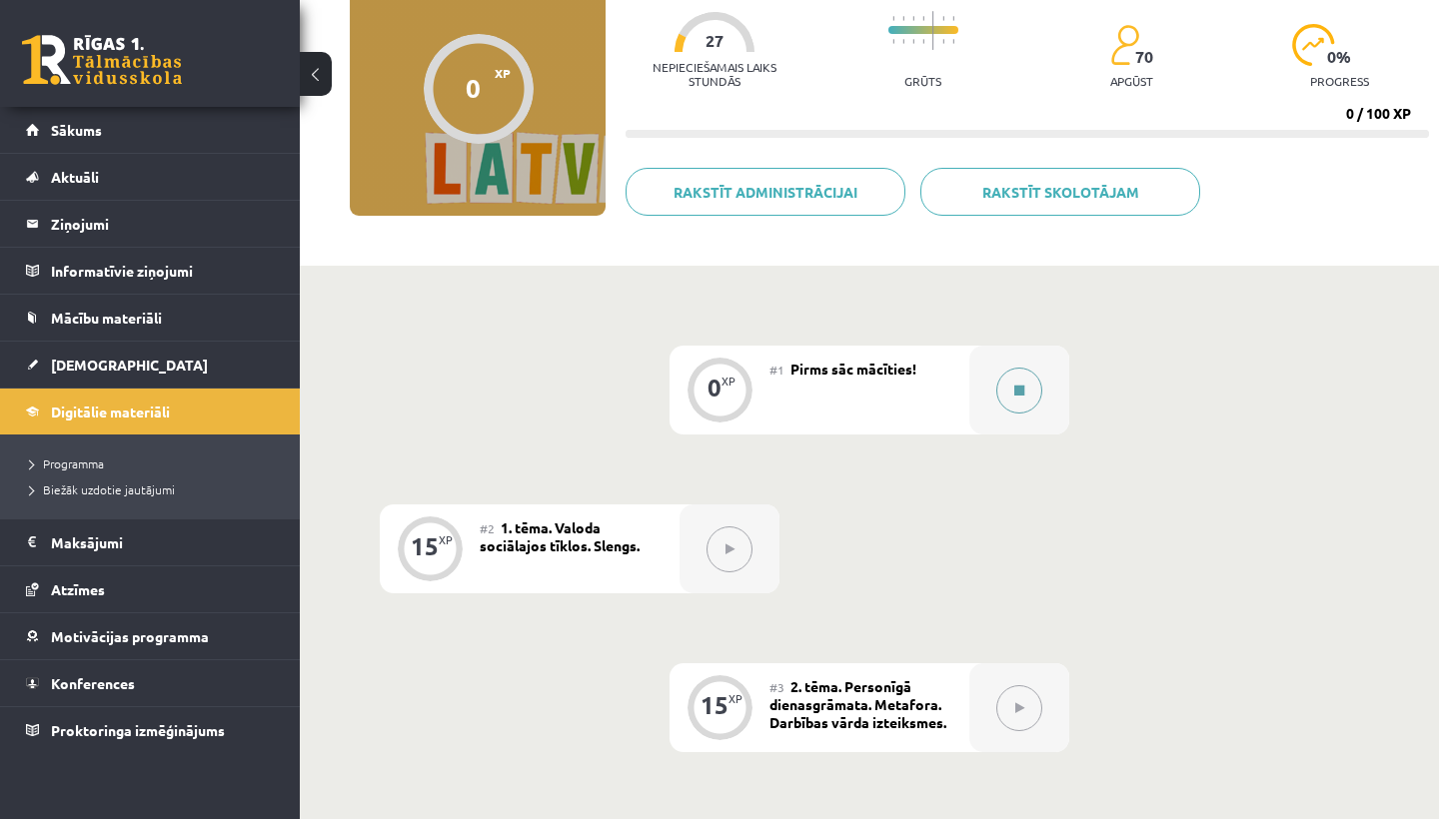
click at [1014, 395] on icon at bounding box center [1019, 391] width 10 height 12
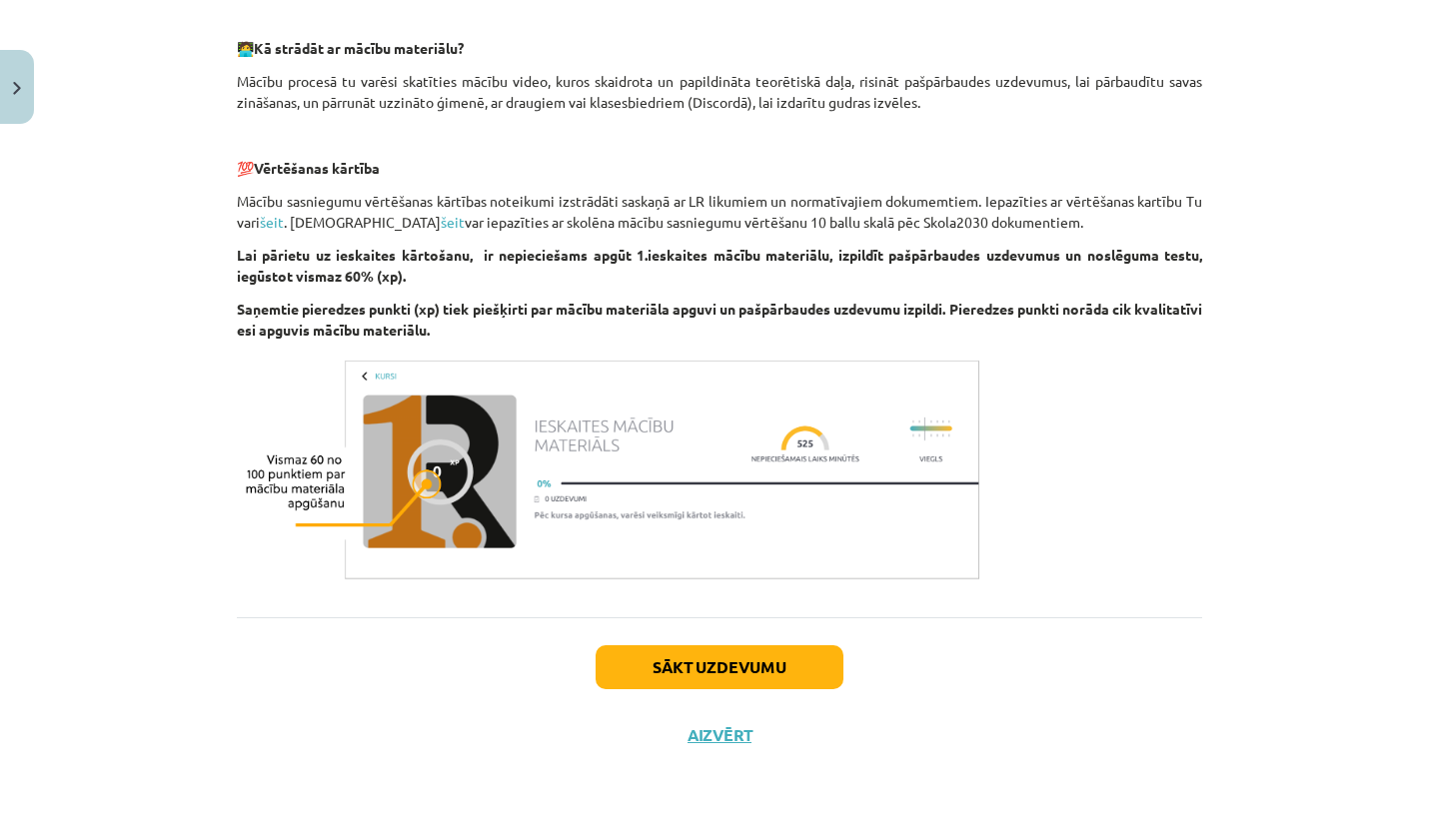
click at [768, 657] on button "Sākt uzdevumu" at bounding box center [720, 668] width 248 height 44
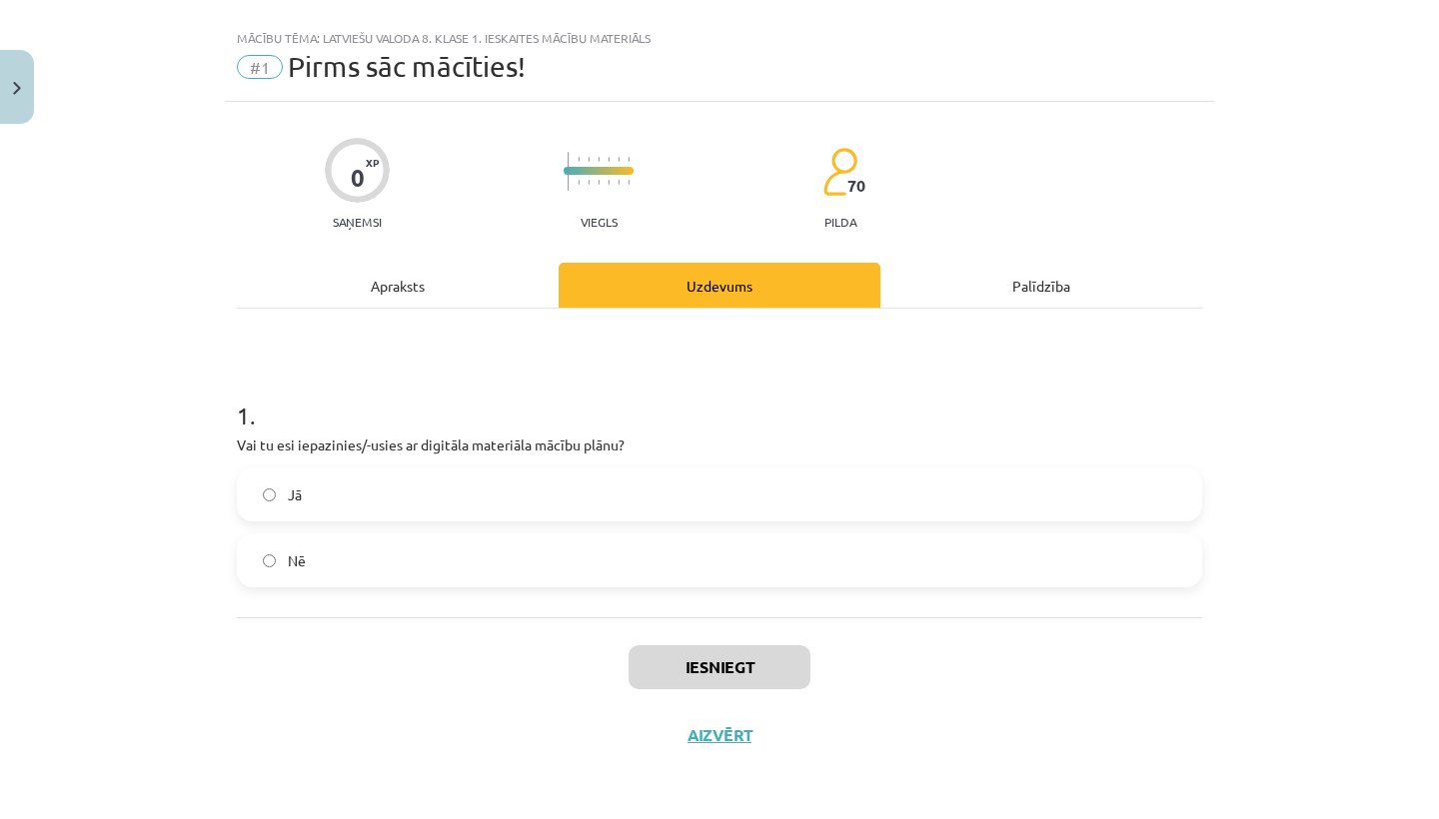
click at [731, 486] on label "Jā" at bounding box center [719, 495] width 961 height 50
click at [693, 658] on button "Iesniegt" at bounding box center [720, 668] width 182 height 44
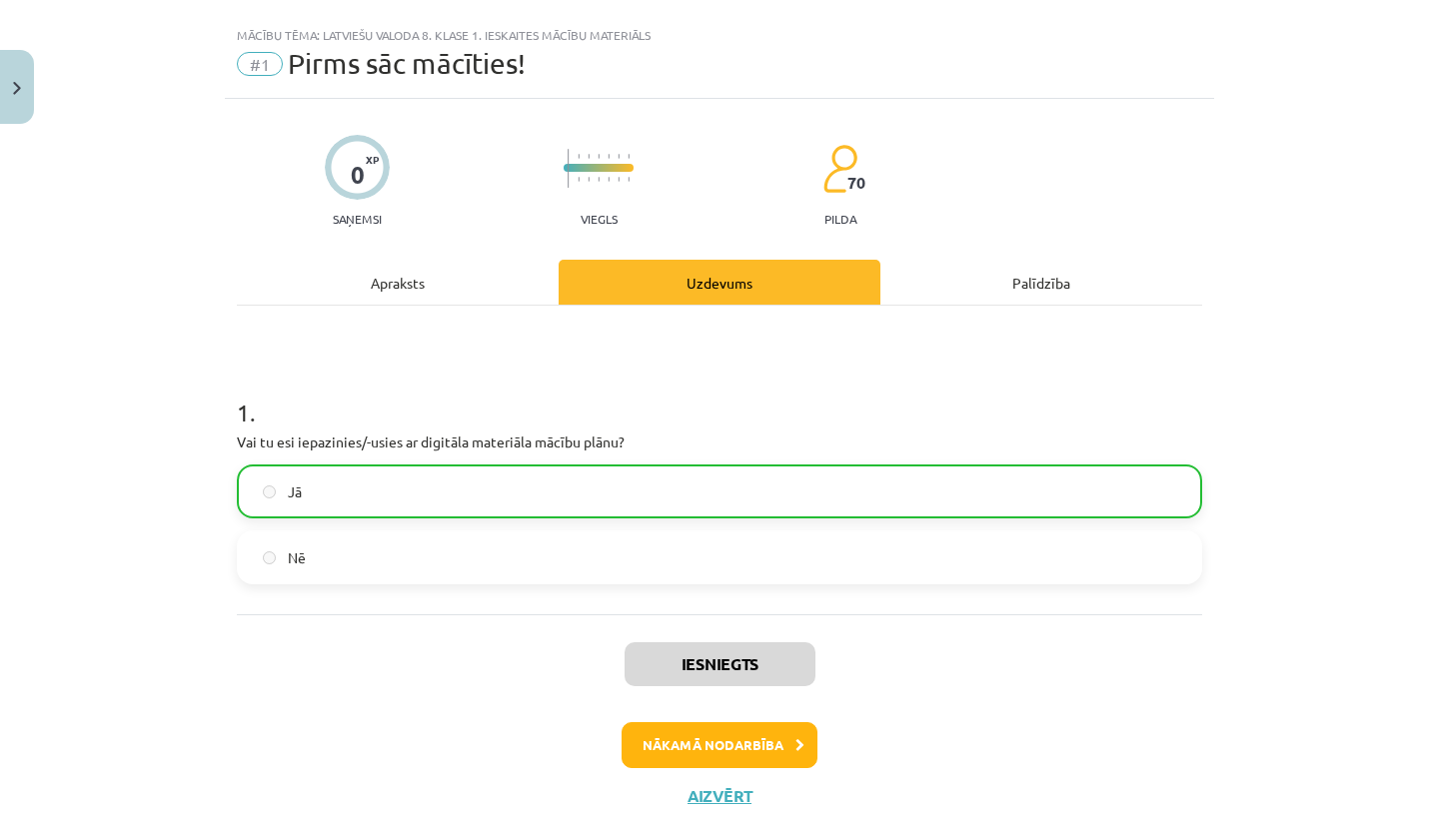
click at [663, 746] on button "Nākamā nodarbība" at bounding box center [720, 745] width 196 height 46
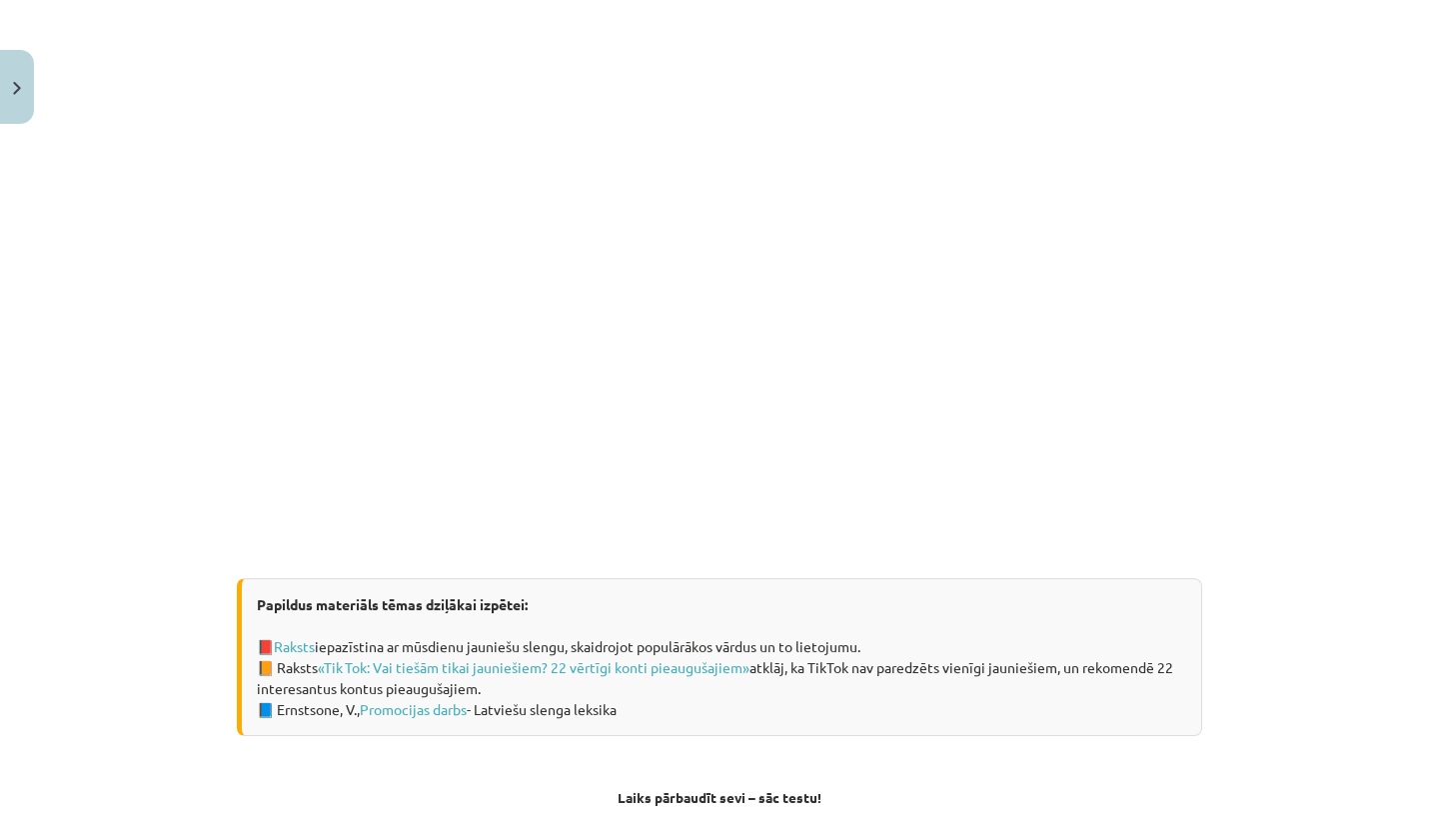
scroll to position [964, 0]
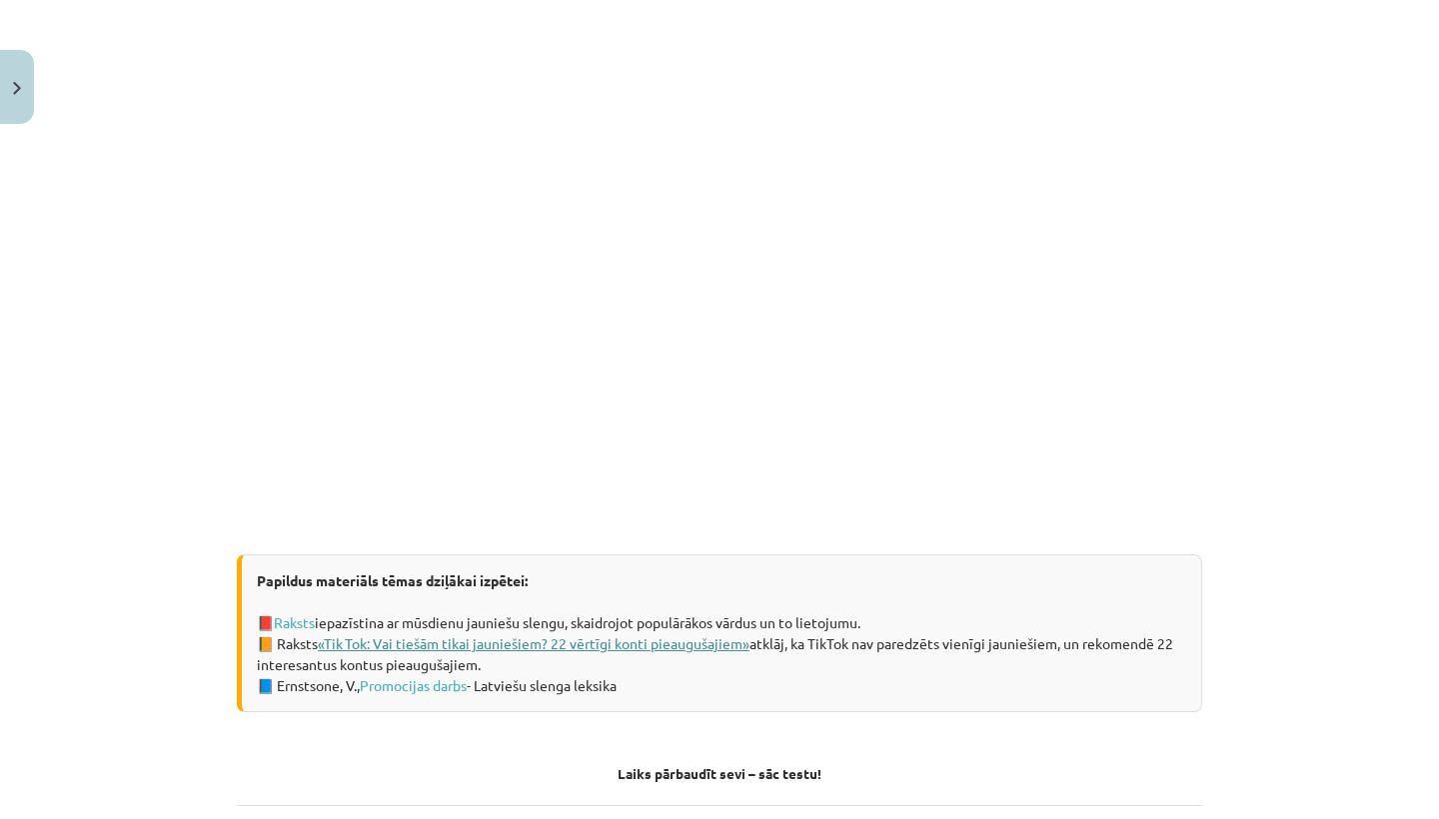
click at [360, 642] on link "«Tik Tok: Vai tiešām tikai jauniešiem? 22 vērtīgi konti pieaugušajiem»" at bounding box center [534, 644] width 432 height 18
click at [417, 688] on link "Promocijas darbs" at bounding box center [413, 686] width 107 height 18
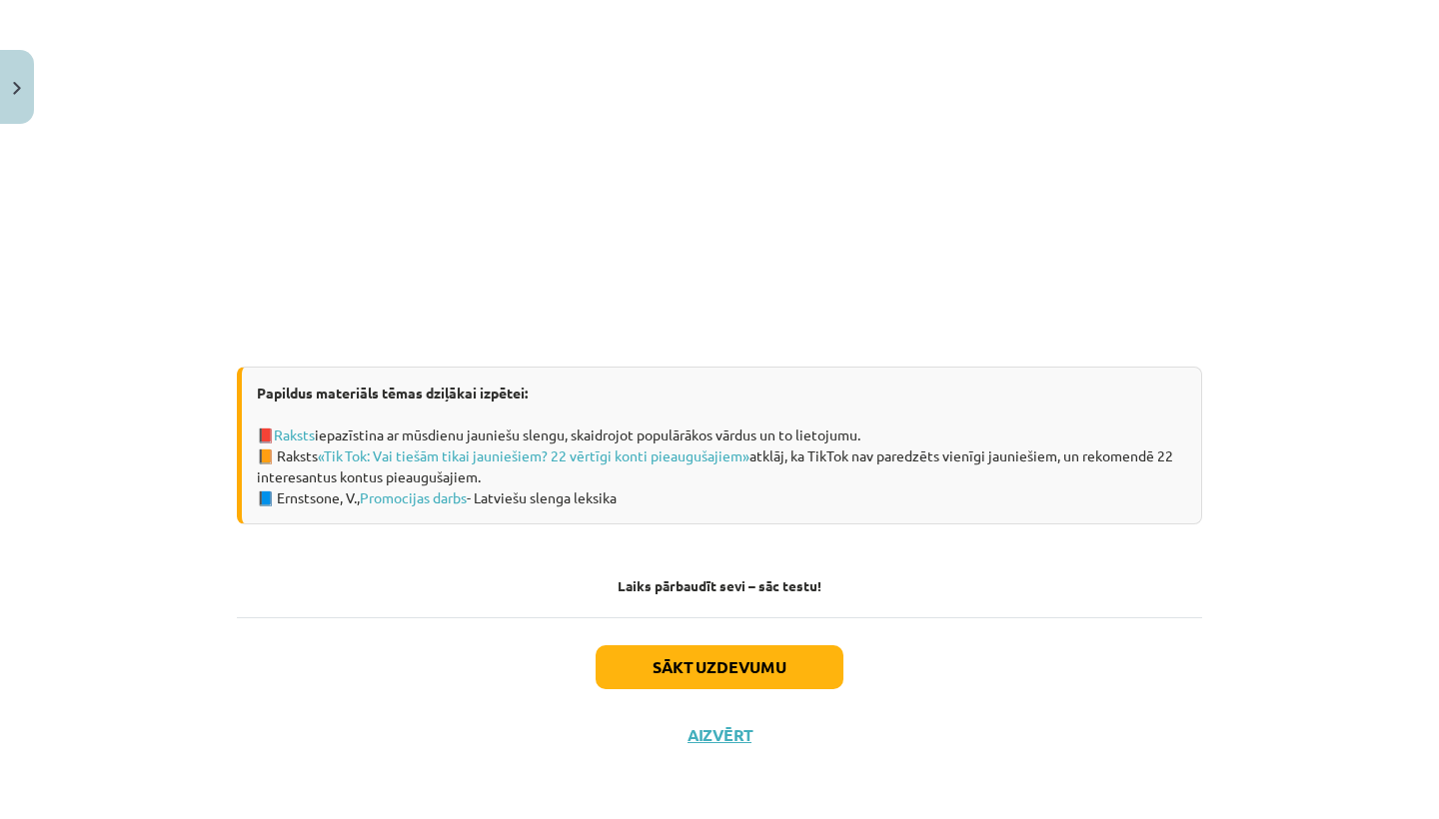
scroll to position [1155, 0]
click at [711, 660] on button "Sākt uzdevumu" at bounding box center [720, 668] width 248 height 44
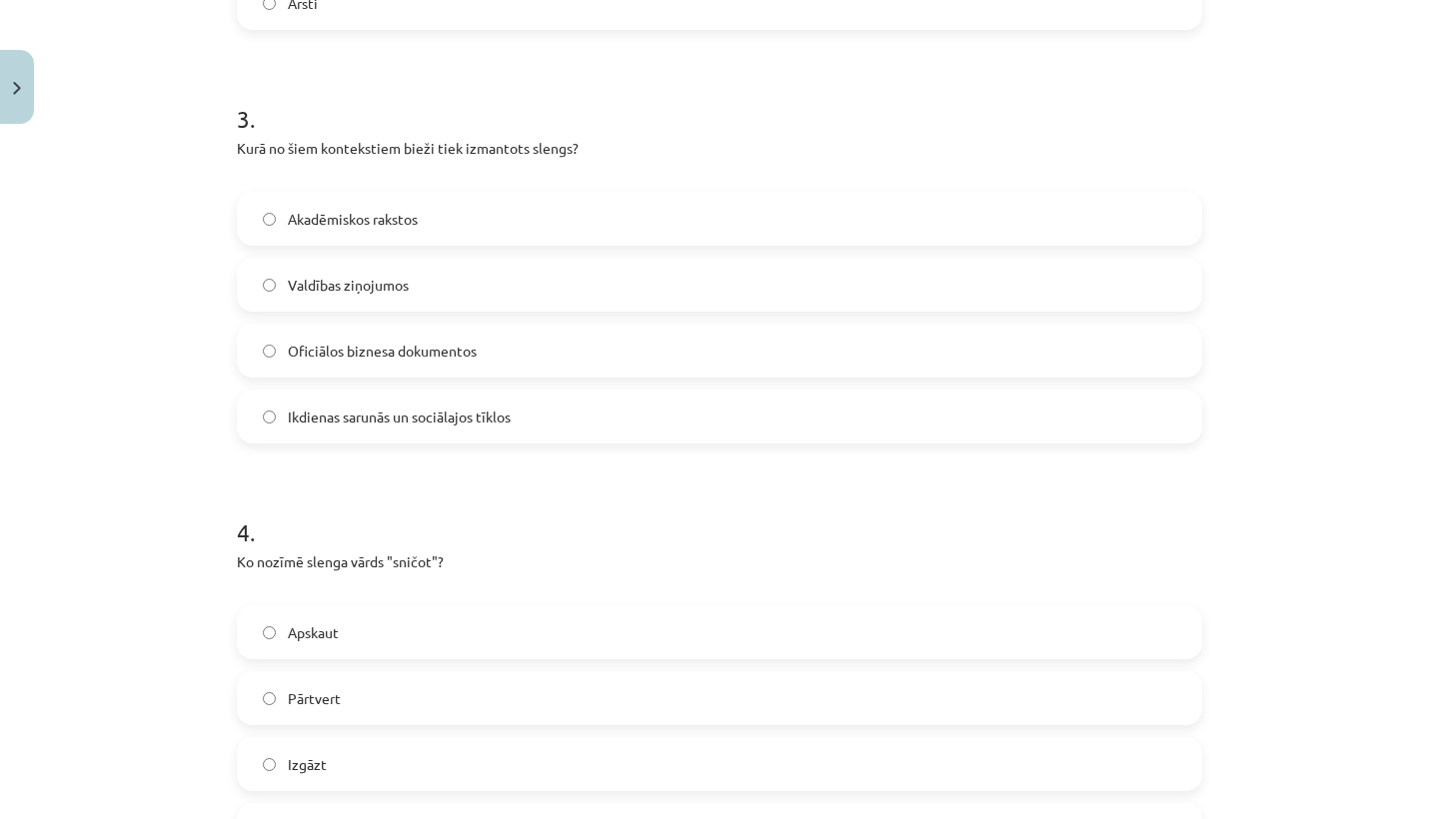
scroll to position [50, 0]
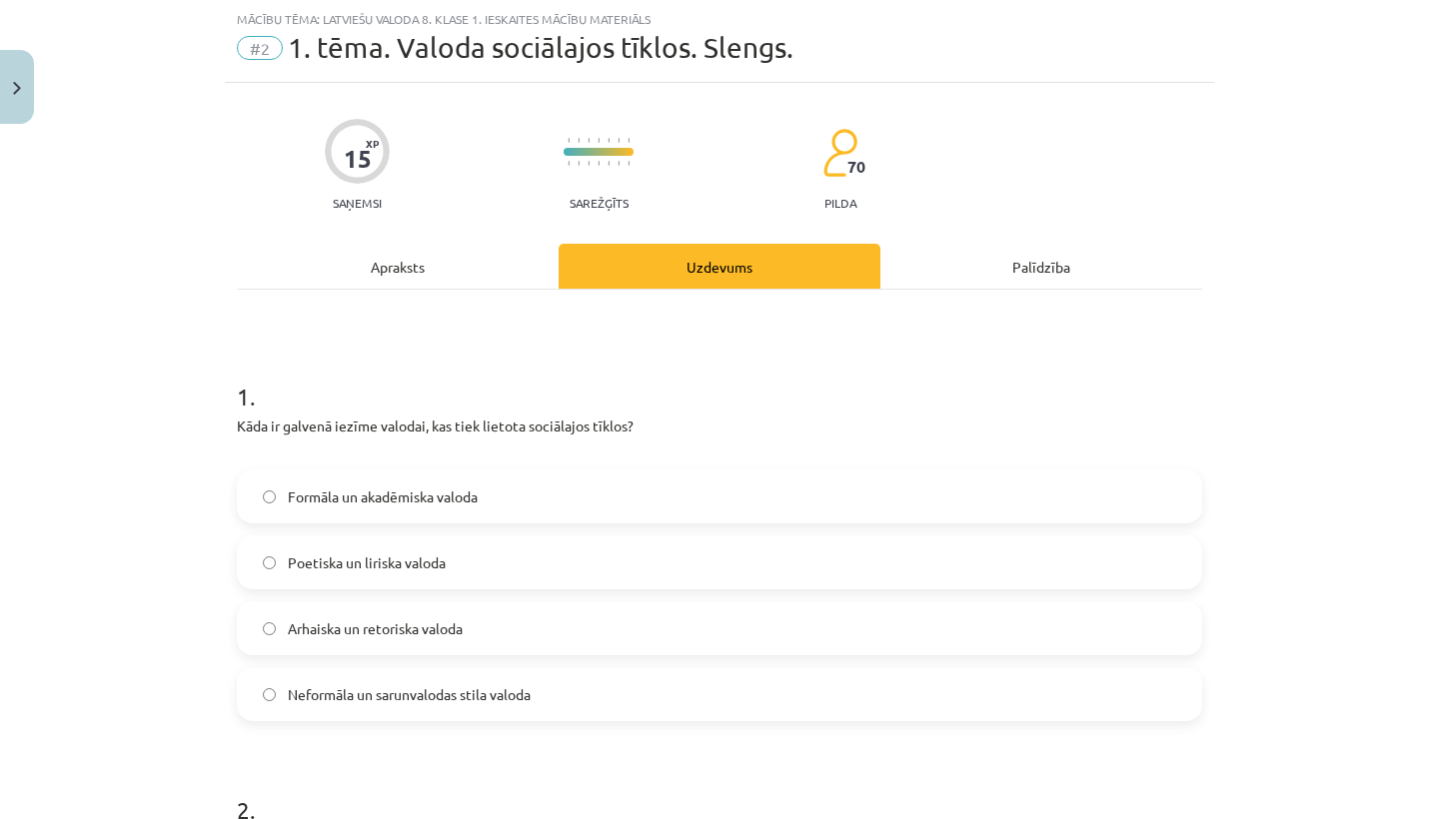
click at [544, 693] on label "Neformāla un sarunvalodas stila valoda" at bounding box center [719, 695] width 961 height 50
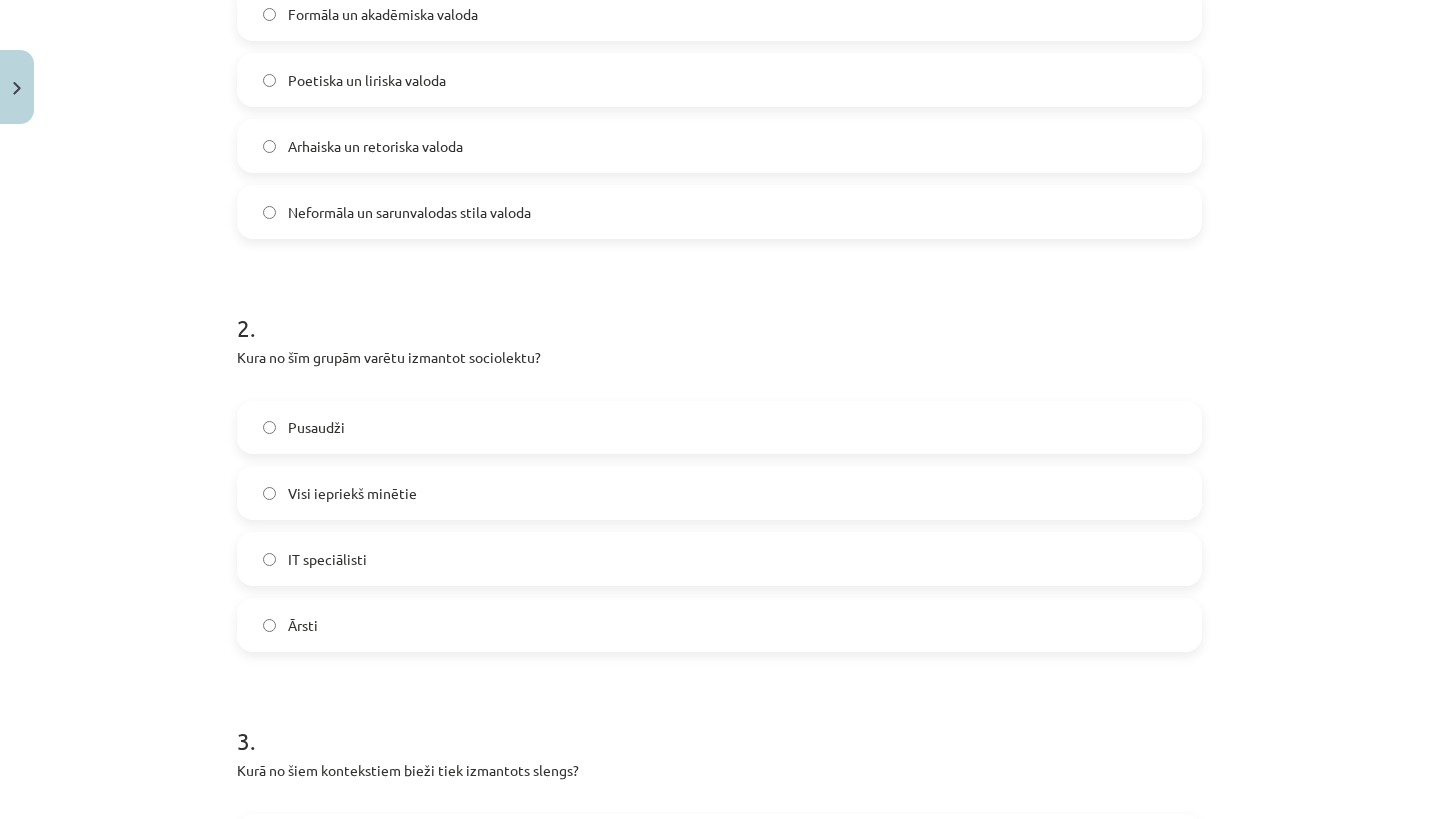
scroll to position [535, 0]
click at [491, 625] on label "Ārsti" at bounding box center [719, 624] width 961 height 50
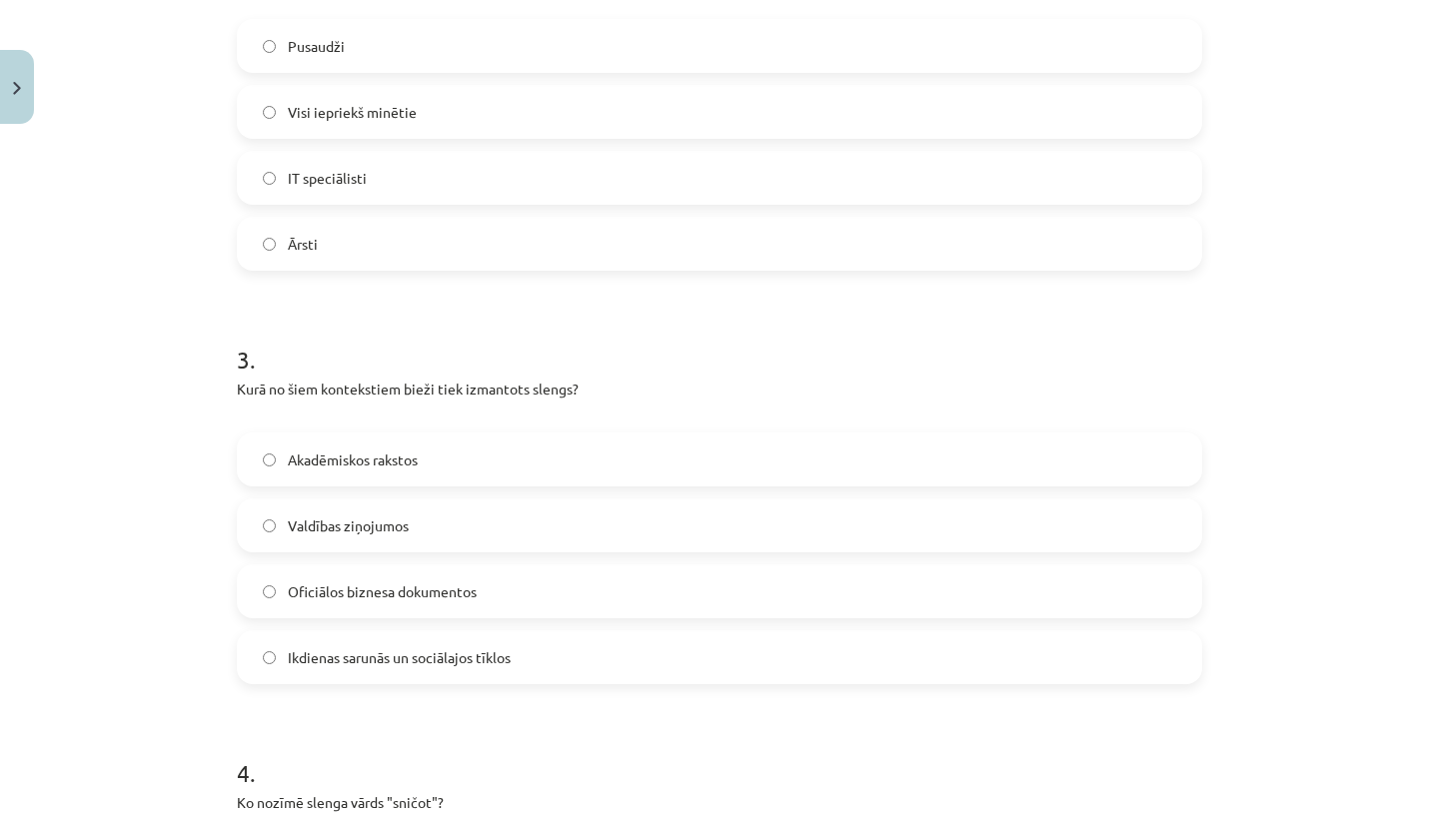
scroll to position [921, 0]
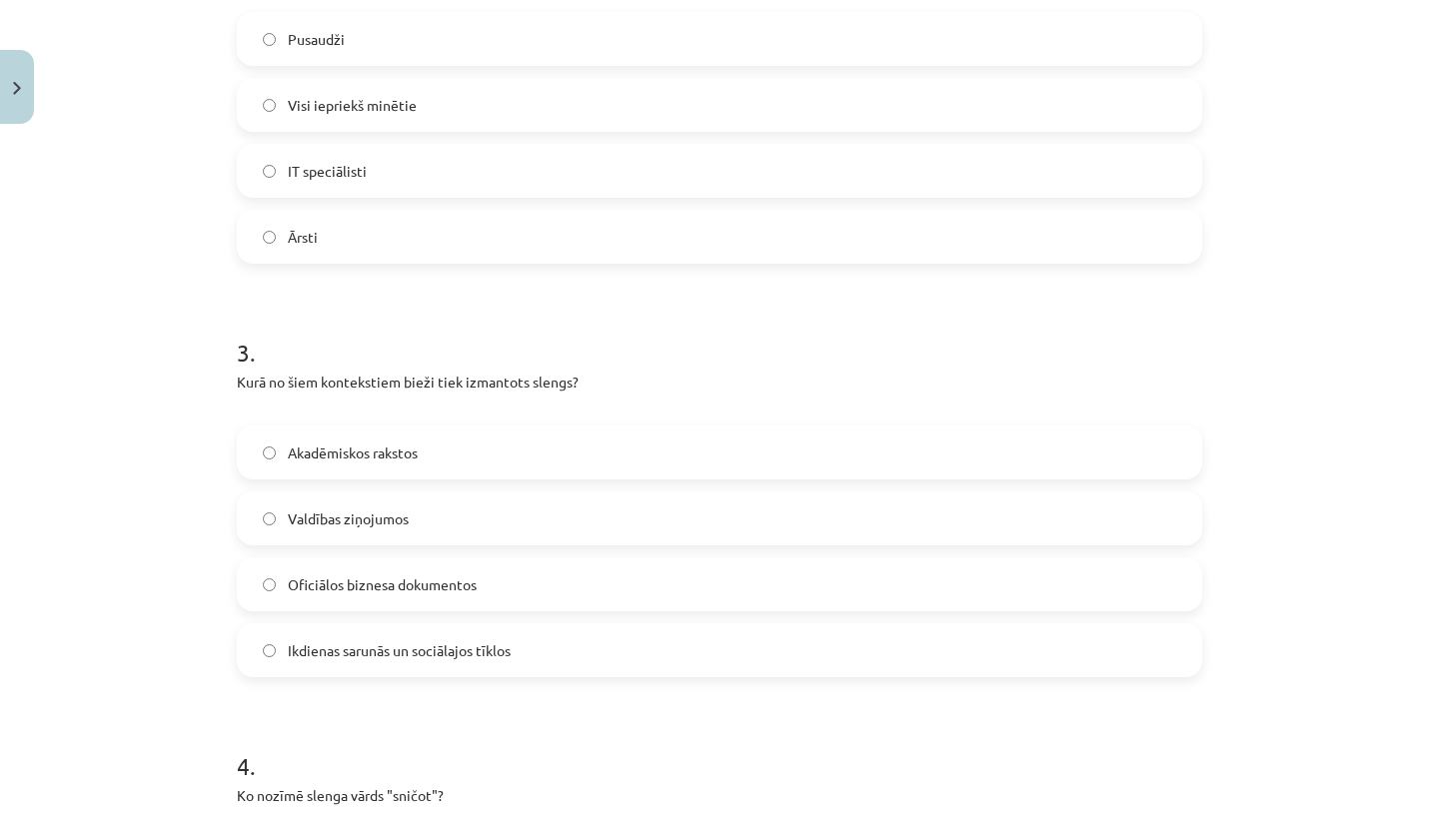
click at [533, 638] on label "Ikdienas sarunās un sociālajos tīklos" at bounding box center [719, 651] width 961 height 50
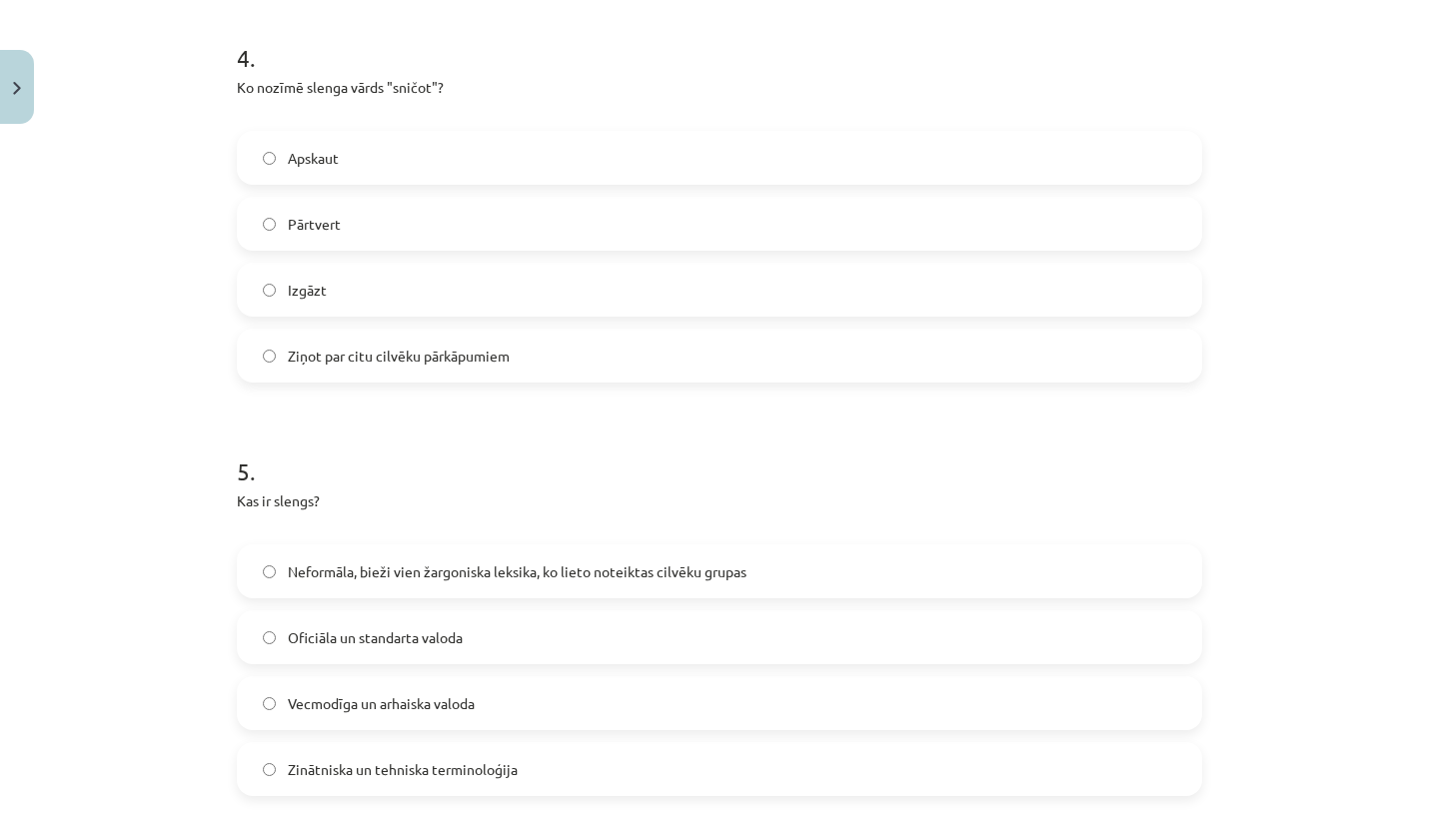
scroll to position [1595, 0]
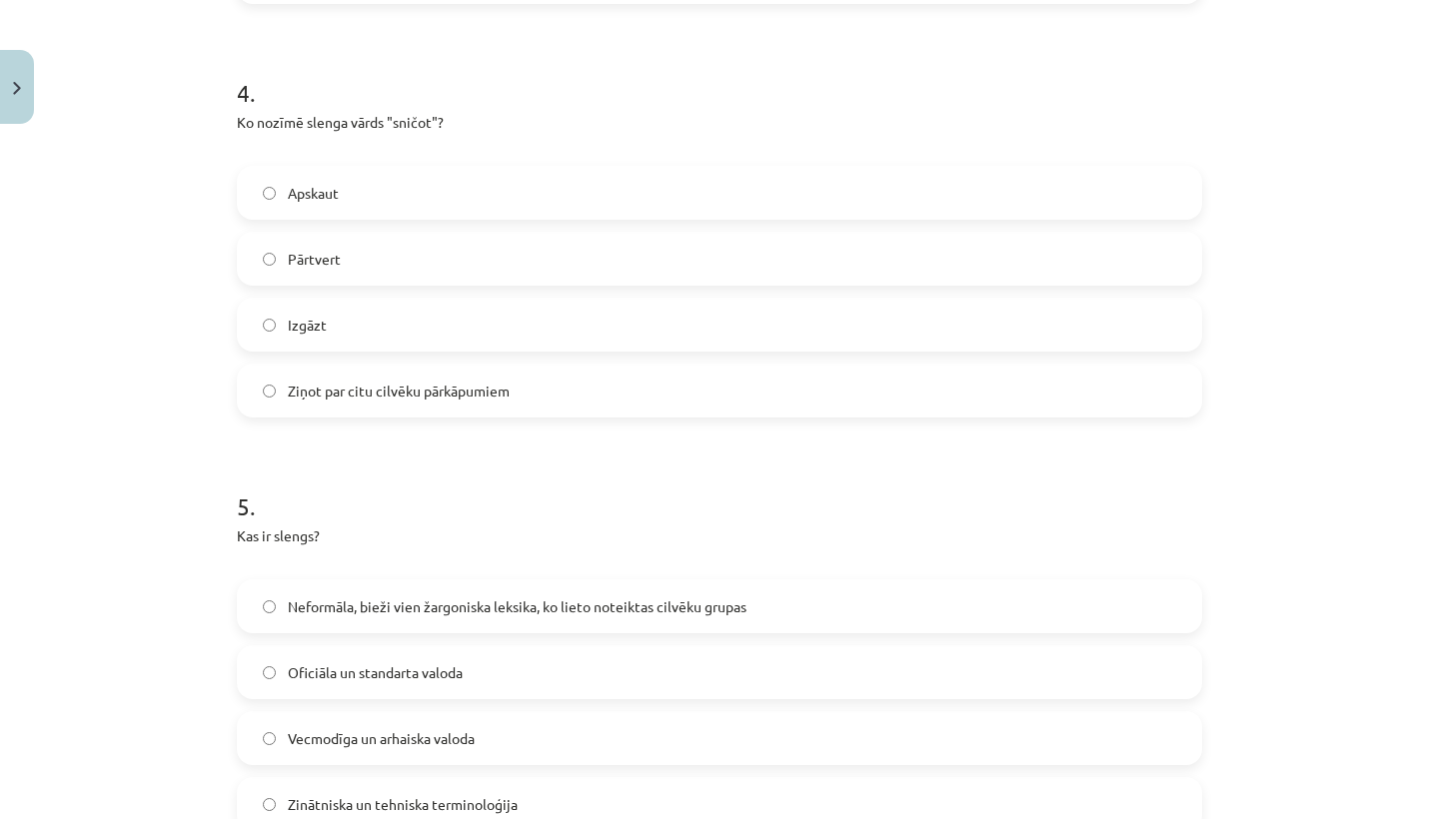
click at [372, 394] on span "Ziņot par citu cilvēku pārkāpumiem" at bounding box center [399, 391] width 222 height 21
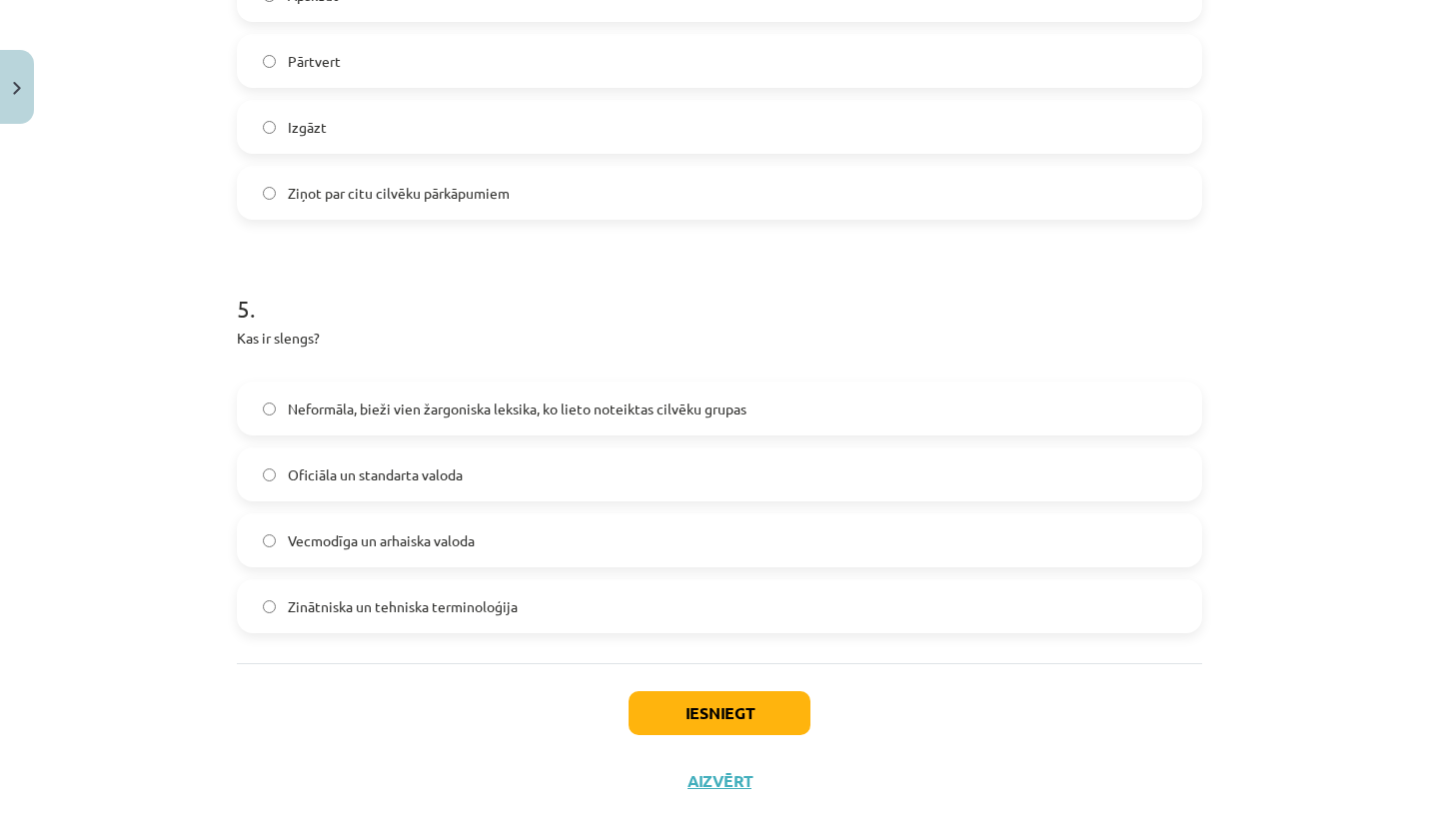
scroll to position [1816, 0]
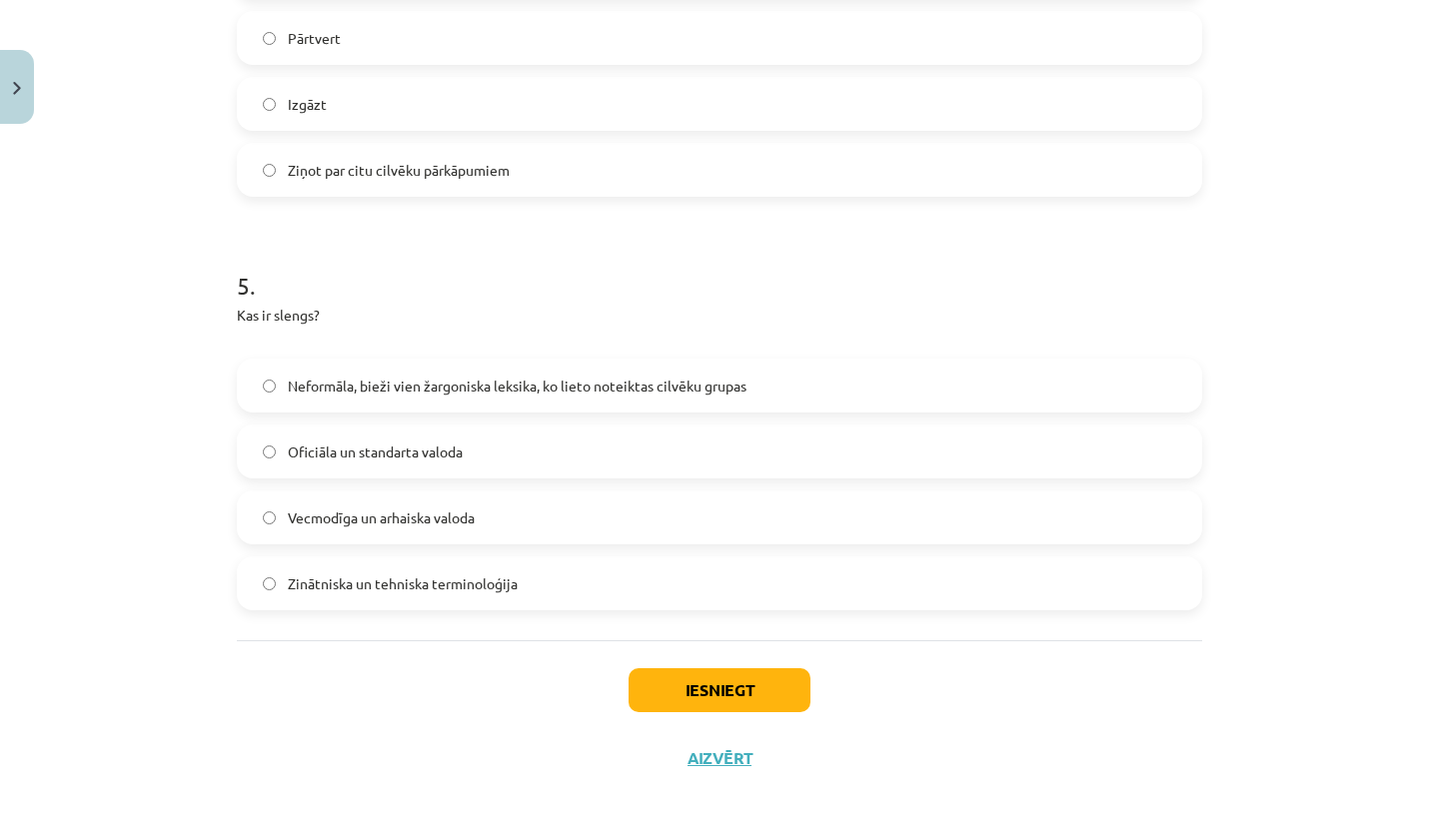
click at [372, 376] on span "Neformāla, bieži vien žargoniska leksika, ko lieto noteiktas cilvēku grupas" at bounding box center [517, 386] width 459 height 21
click at [657, 695] on button "Iesniegt" at bounding box center [720, 691] width 182 height 44
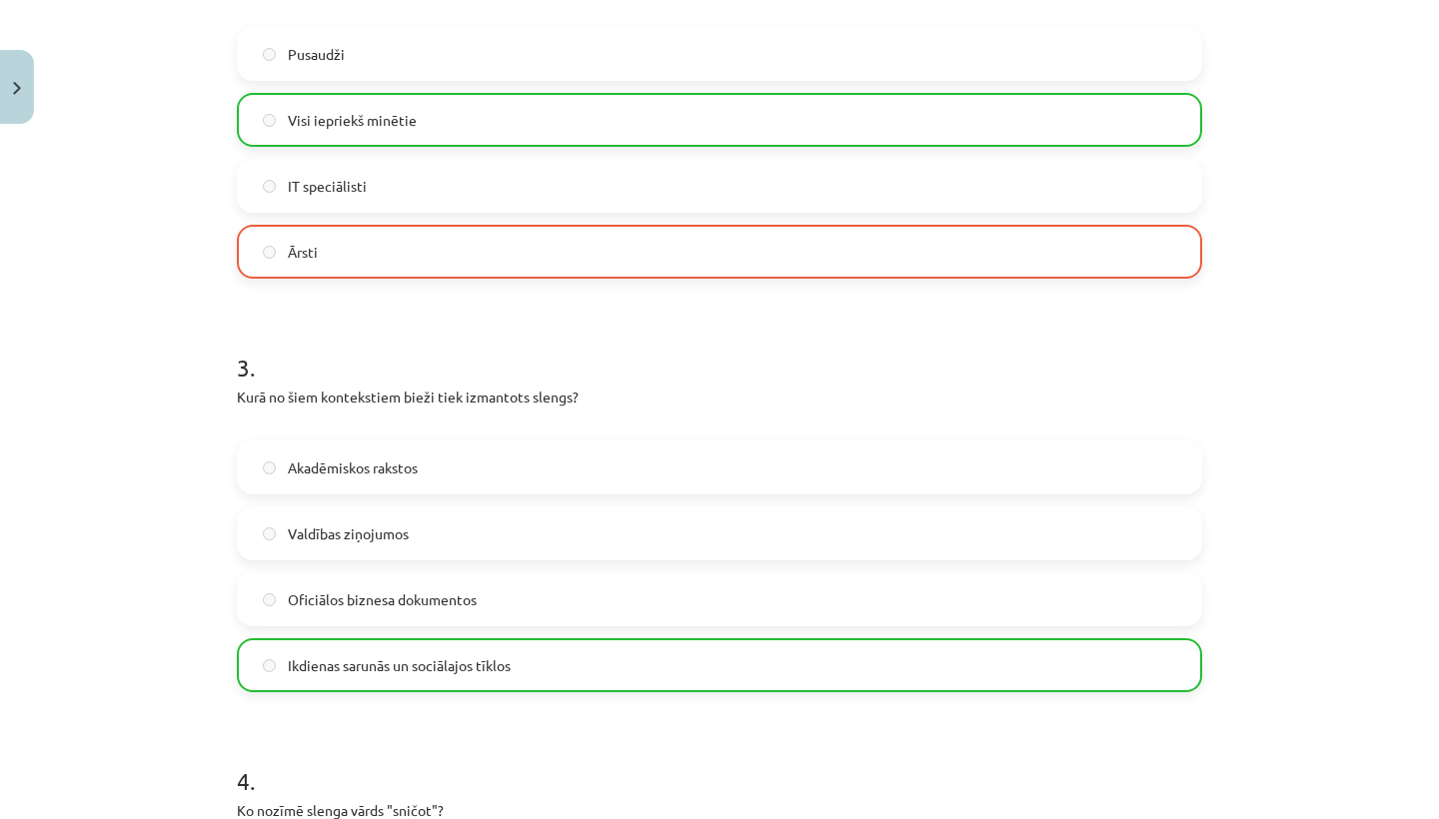
scroll to position [878, 0]
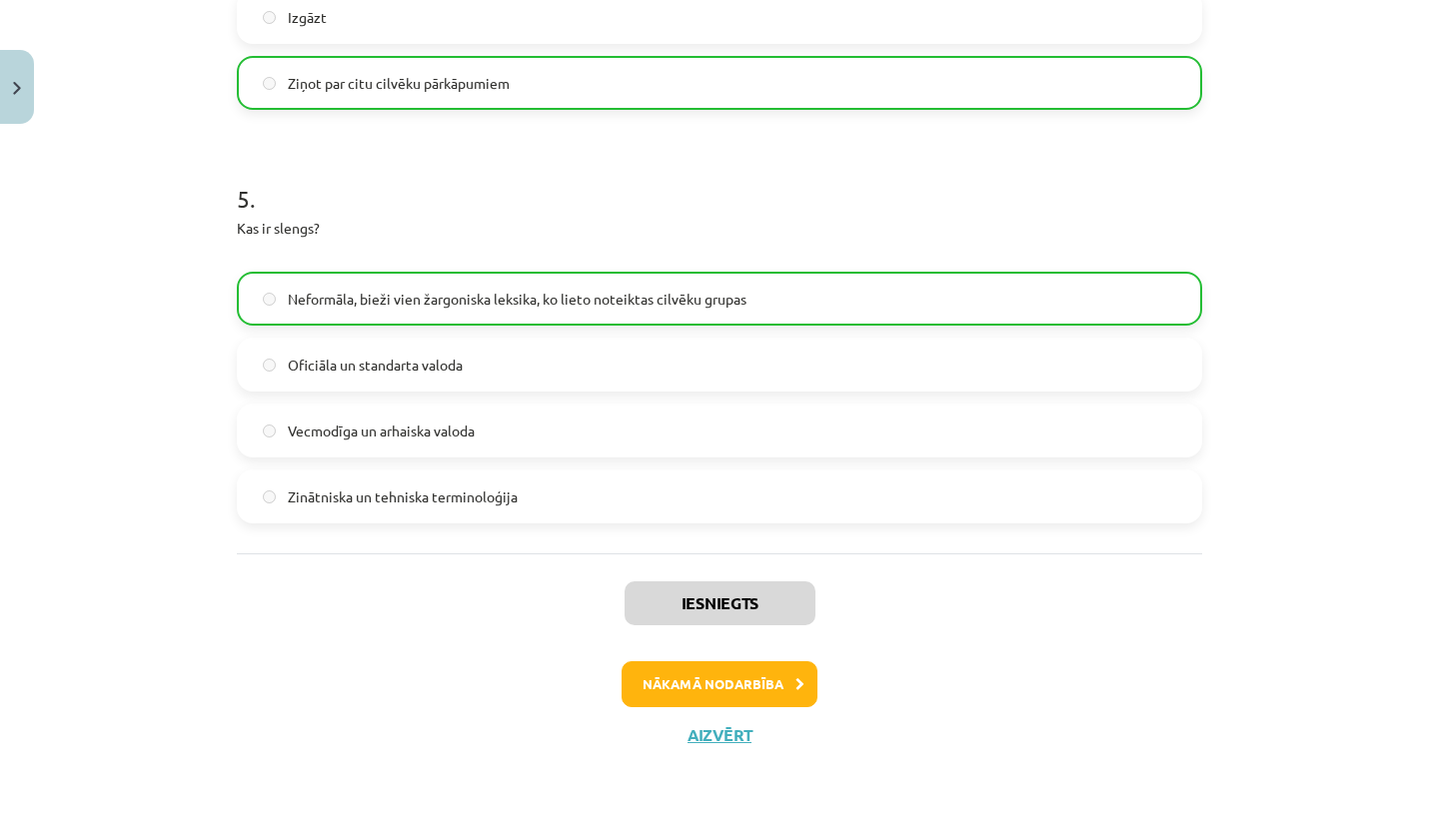
click at [665, 683] on button "Nākamā nodarbība" at bounding box center [720, 685] width 196 height 46
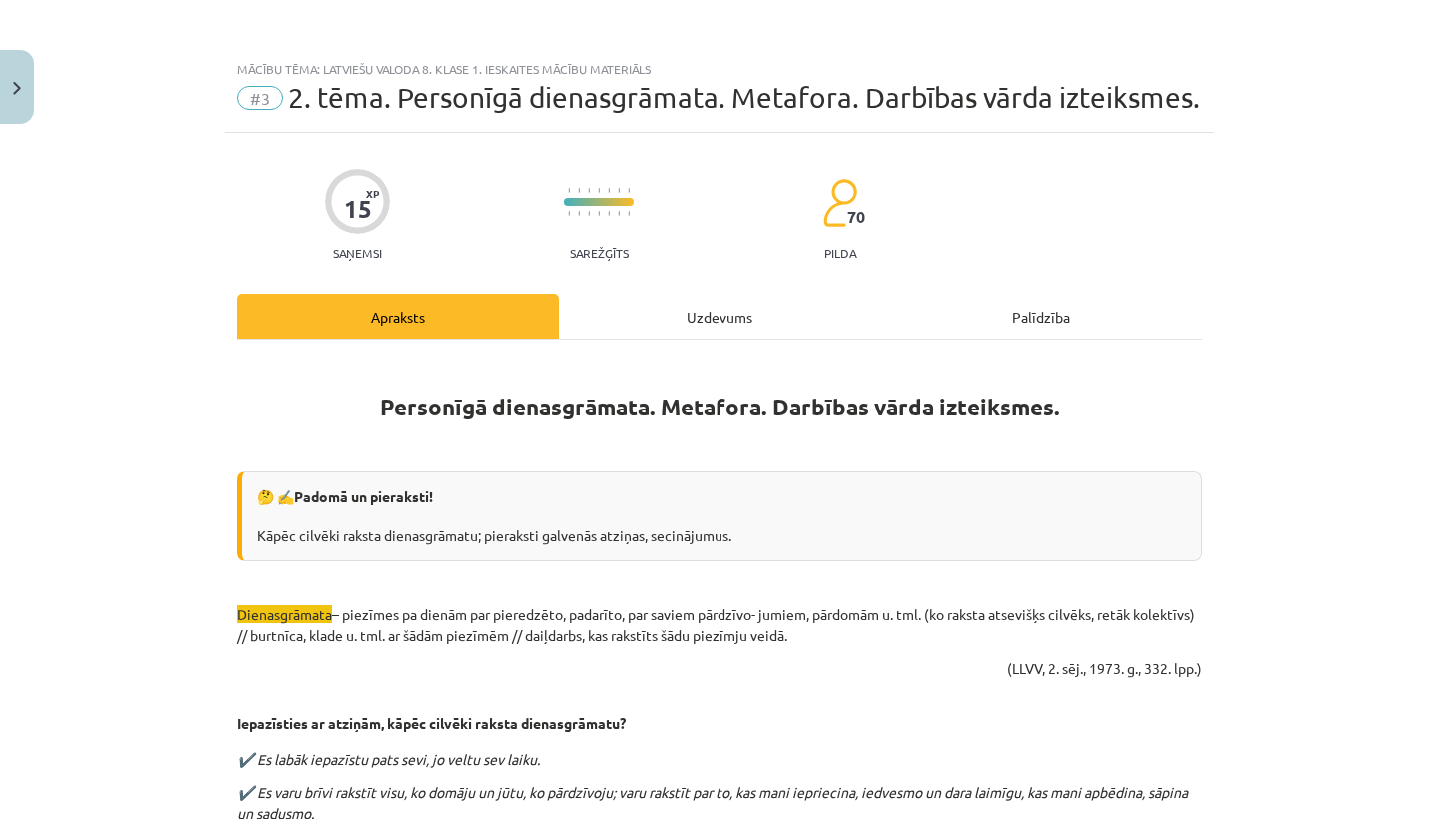
scroll to position [0, 0]
